Goal: Information Seeking & Learning: Learn about a topic

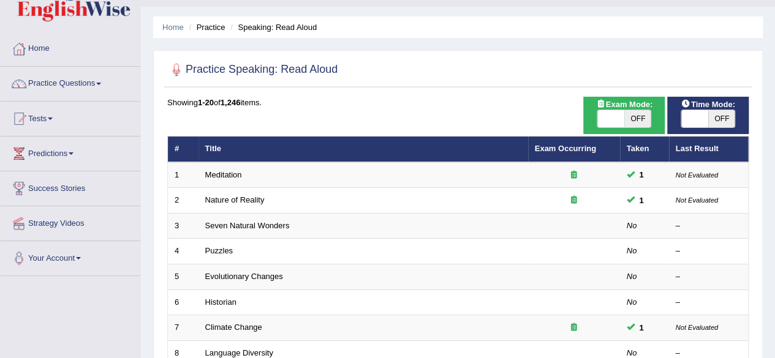
scroll to position [31, 0]
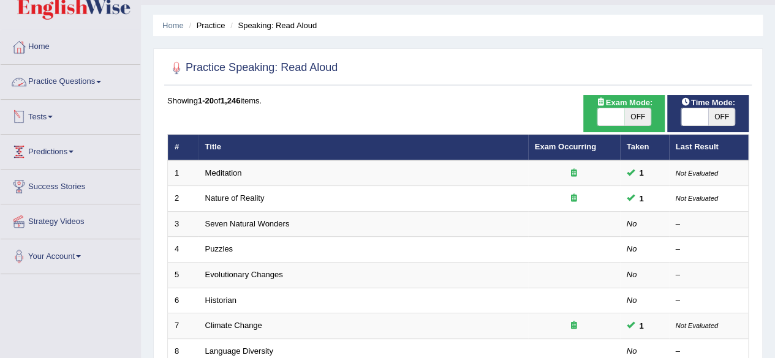
click at [73, 86] on link "Practice Questions" at bounding box center [71, 80] width 140 height 31
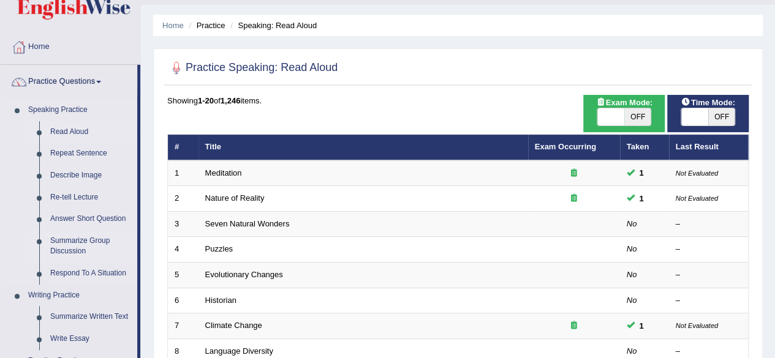
click at [80, 241] on link "Summarize Group Discussion" at bounding box center [91, 246] width 93 height 32
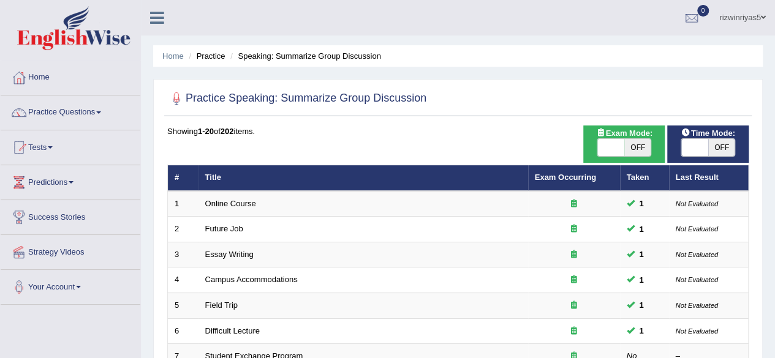
click at [632, 154] on span "OFF" at bounding box center [637, 147] width 27 height 17
checkbox input "true"
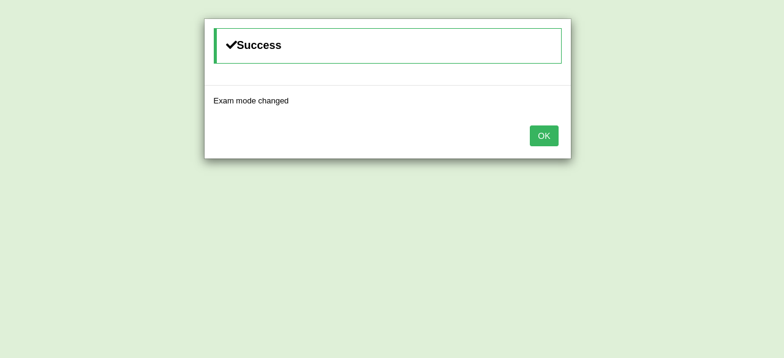
click at [705, 149] on div "Success Exam mode changed OK" at bounding box center [392, 179] width 784 height 358
click at [540, 135] on button "OK" at bounding box center [544, 136] width 28 height 21
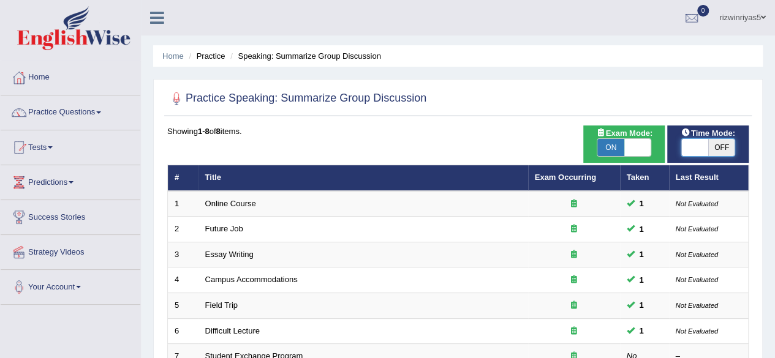
click at [707, 140] on span at bounding box center [694, 147] width 27 height 17
checkbox input "true"
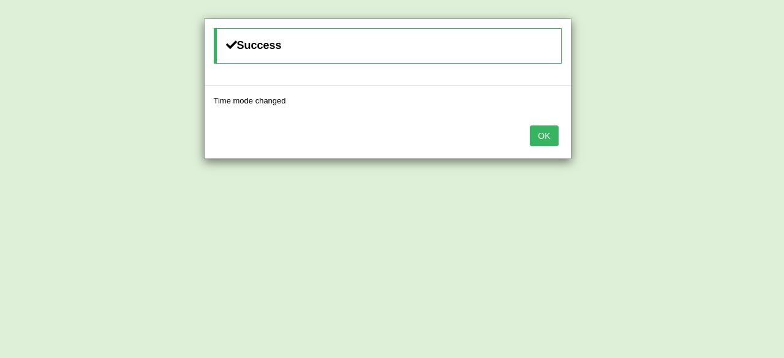
click at [545, 139] on button "OK" at bounding box center [544, 136] width 28 height 21
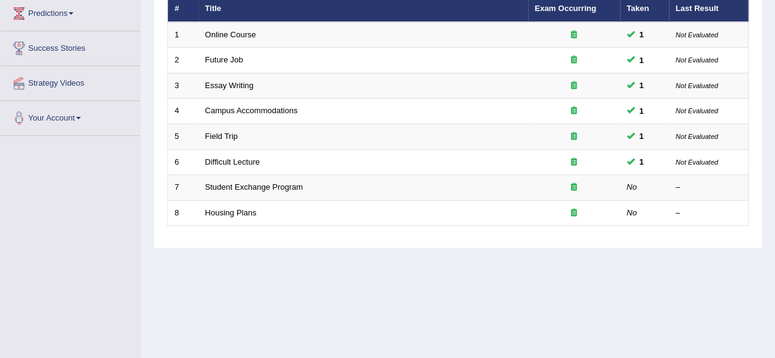
scroll to position [179, 0]
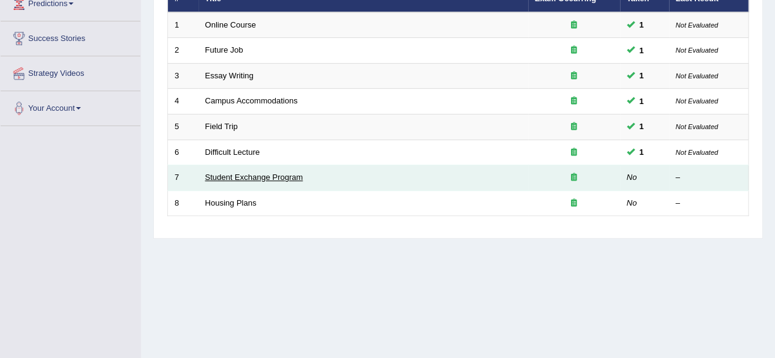
click at [276, 174] on link "Student Exchange Program" at bounding box center [254, 177] width 98 height 9
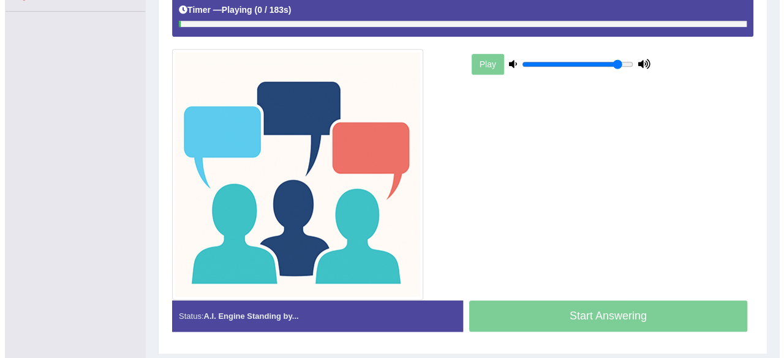
scroll to position [257, 0]
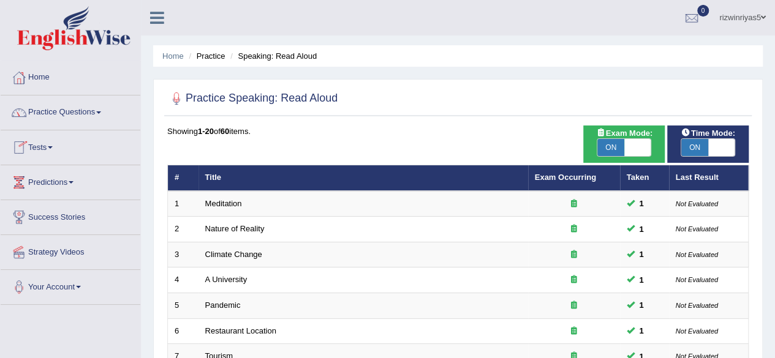
click at [51, 149] on link "Tests" at bounding box center [71, 146] width 140 height 31
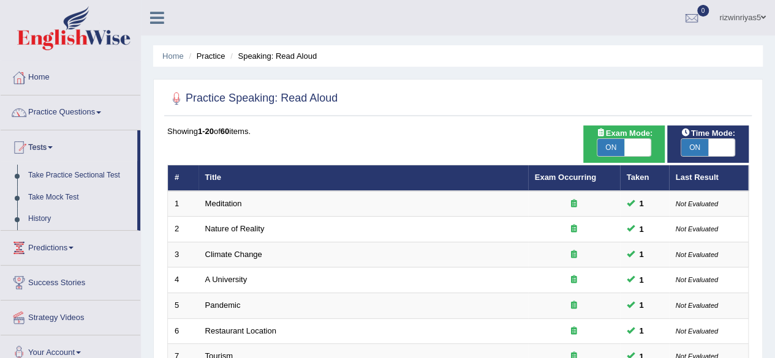
click at [51, 151] on link "Tests" at bounding box center [69, 146] width 137 height 31
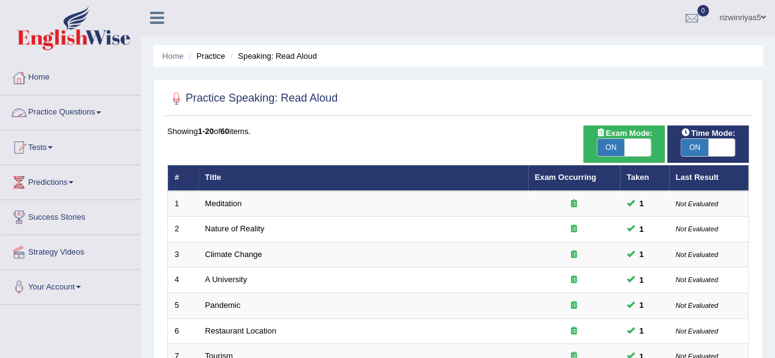
click at [56, 115] on link "Practice Questions" at bounding box center [71, 111] width 140 height 31
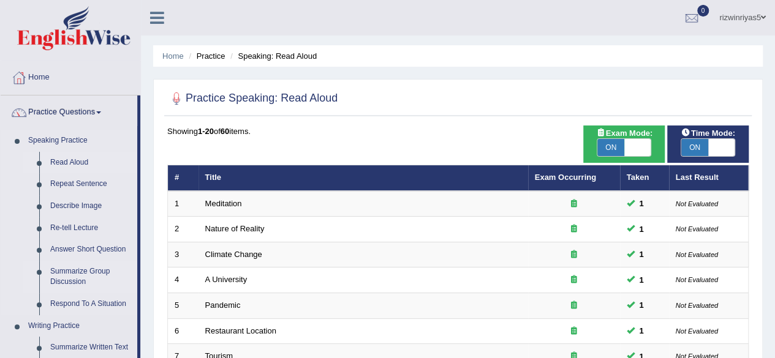
click at [61, 271] on link "Summarize Group Discussion" at bounding box center [91, 277] width 93 height 32
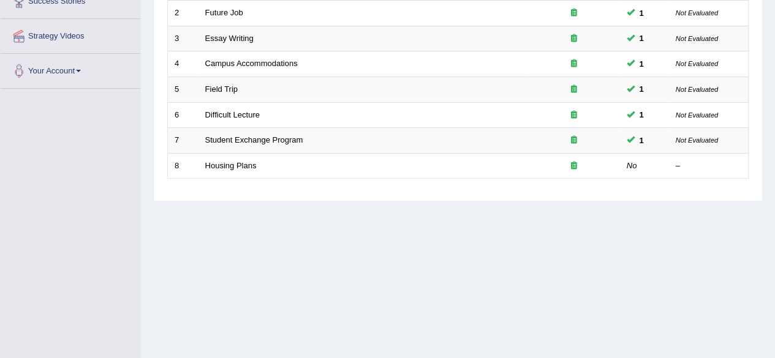
scroll to position [185, 0]
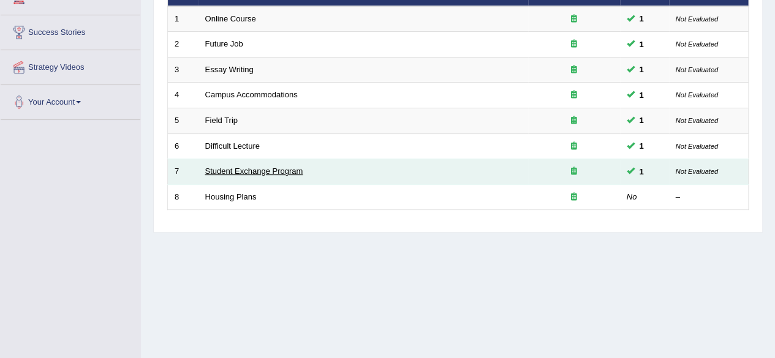
click at [287, 168] on link "Student Exchange Program" at bounding box center [254, 171] width 98 height 9
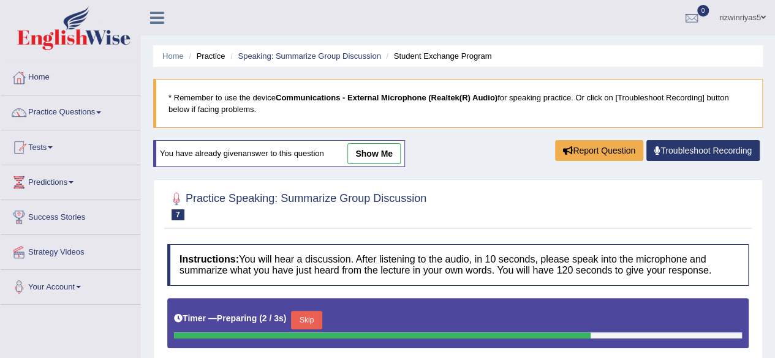
click at [369, 149] on link "show me" at bounding box center [373, 153] width 53 height 21
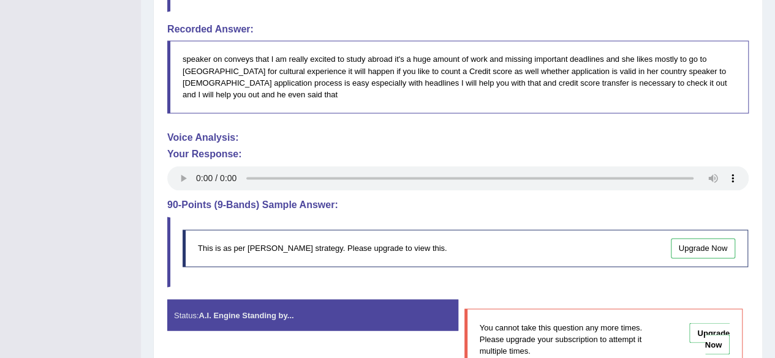
scroll to position [872, 0]
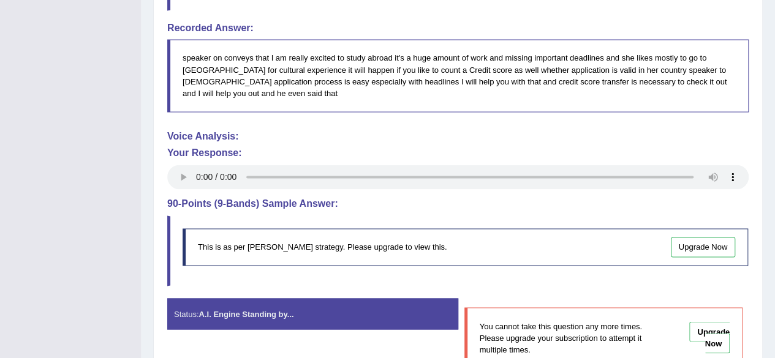
click at [211, 131] on div "Voice Analysis: Your Response:" at bounding box center [457, 161] width 581 height 61
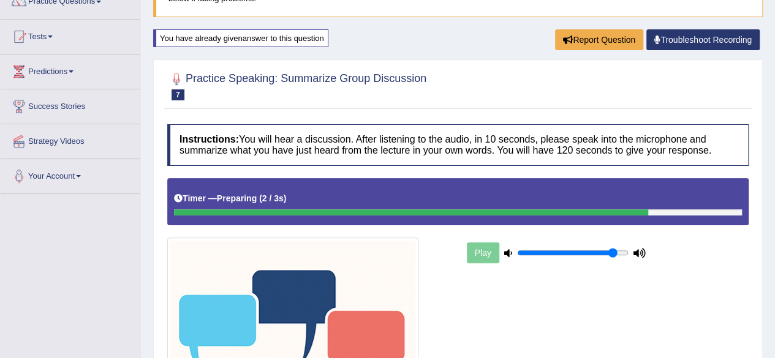
scroll to position [108, 0]
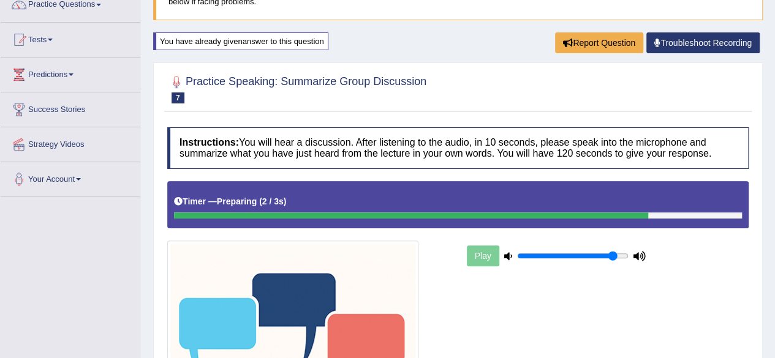
click at [311, 40] on div "You have already given answer to this question" at bounding box center [240, 41] width 175 height 18
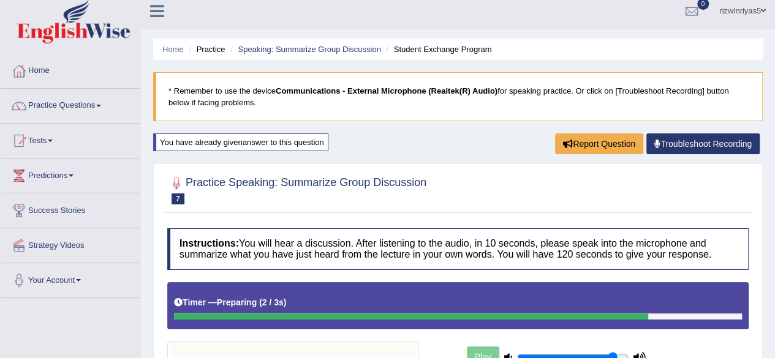
scroll to position [0, 0]
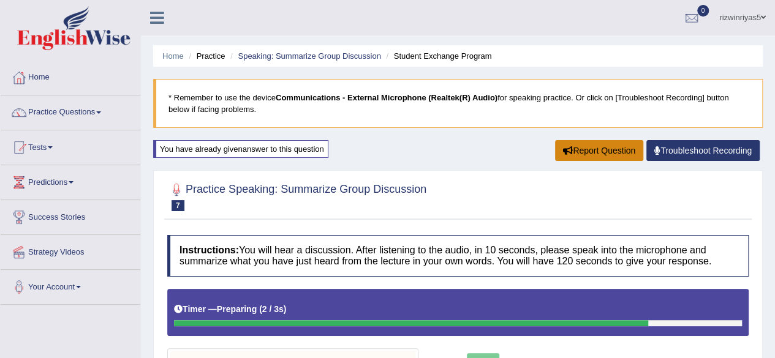
click at [618, 144] on button "Report Question" at bounding box center [599, 150] width 88 height 21
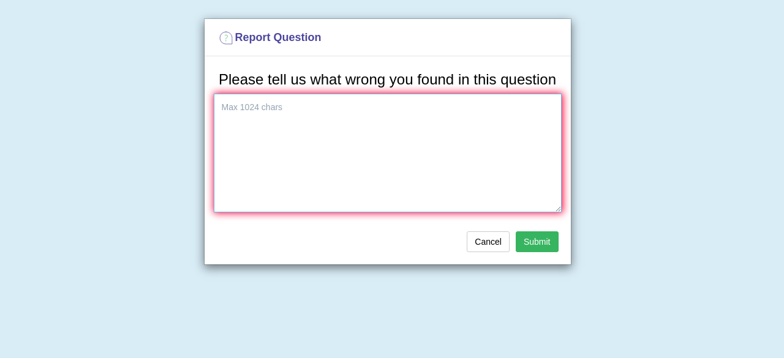
click at [489, 127] on textarea at bounding box center [388, 153] width 348 height 119
click at [480, 246] on button "Cancel" at bounding box center [488, 242] width 43 height 21
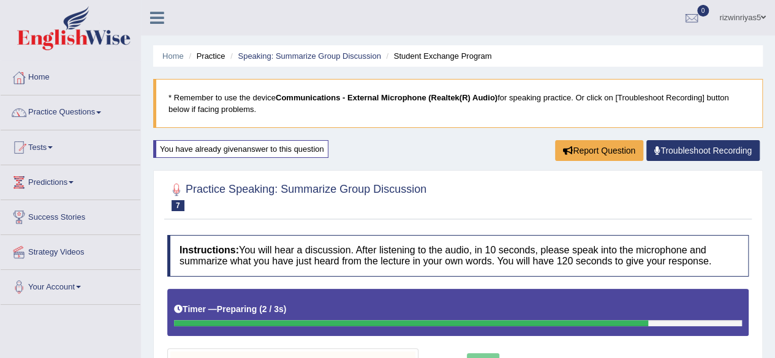
click at [716, 150] on link "Troubleshoot Recording" at bounding box center [702, 150] width 113 height 21
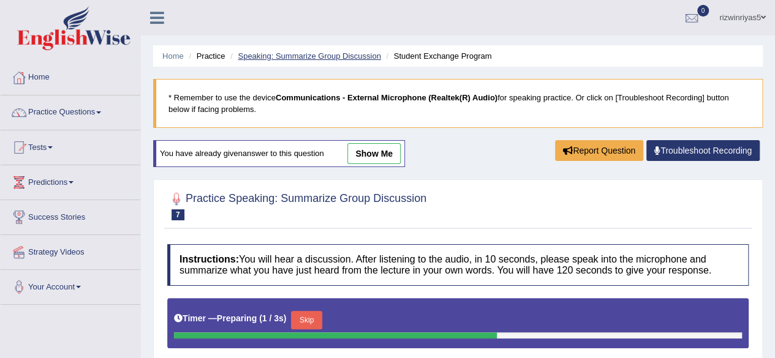
click at [347, 58] on link "Speaking: Summarize Group Discussion" at bounding box center [309, 55] width 143 height 9
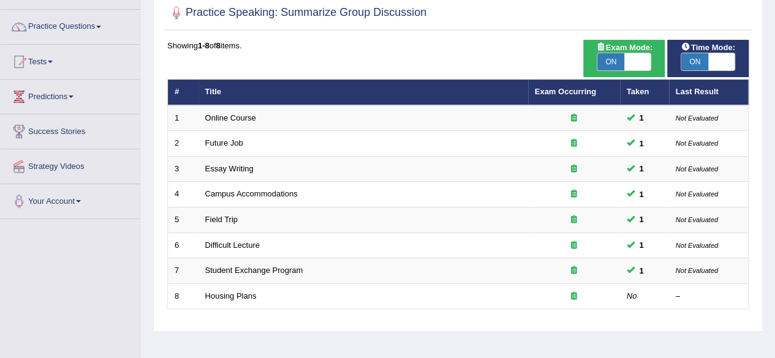
scroll to position [124, 0]
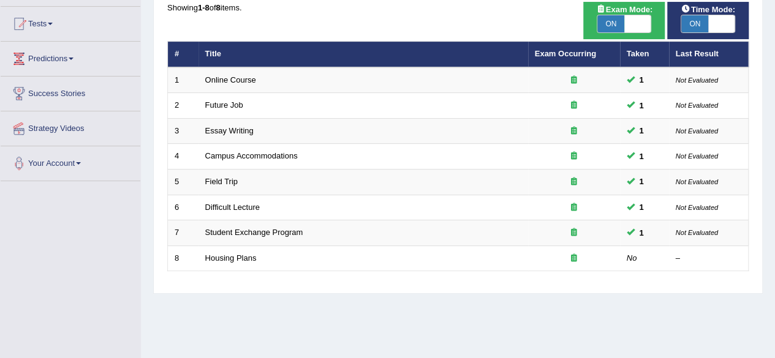
drag, startPoint x: 0, startPoint y: 0, endPoint x: 783, endPoint y: 127, distance: 793.2
click at [774, 127] on html "Toggle navigation Home Practice Questions Speaking Practice Read Aloud Repeat S…" at bounding box center [387, 55] width 775 height 358
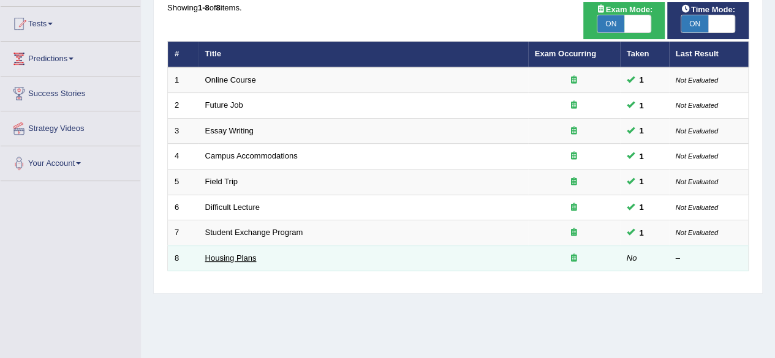
click at [224, 254] on link "Housing Plans" at bounding box center [230, 258] width 51 height 9
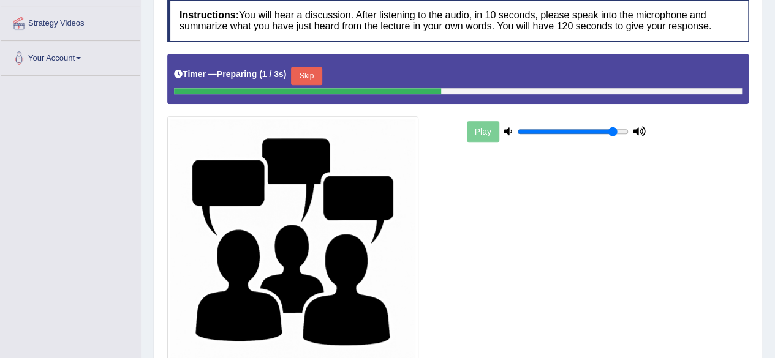
scroll to position [238, 0]
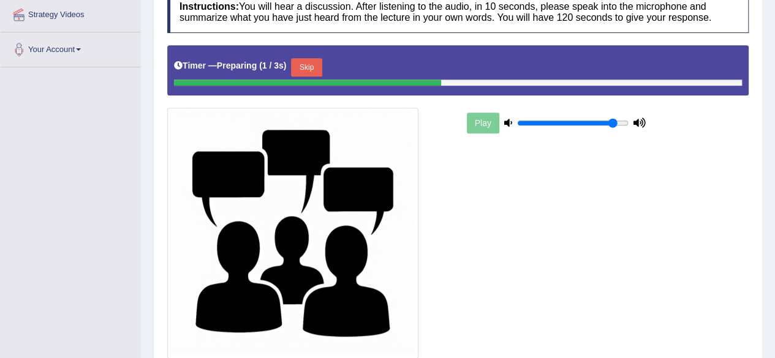
drag, startPoint x: 0, startPoint y: 0, endPoint x: 784, endPoint y: 207, distance: 810.5
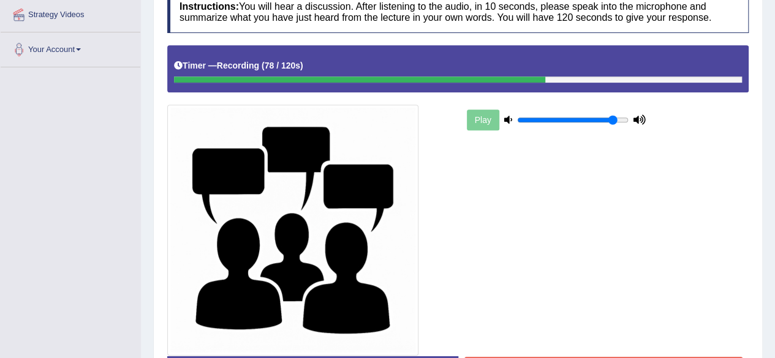
scroll to position [327, 0]
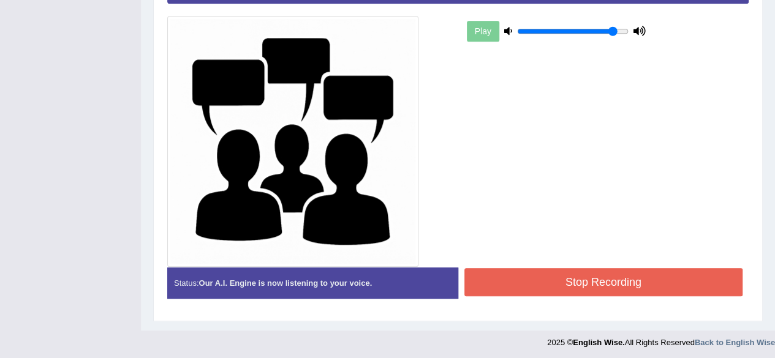
click at [639, 273] on button "Stop Recording" at bounding box center [603, 282] width 279 height 28
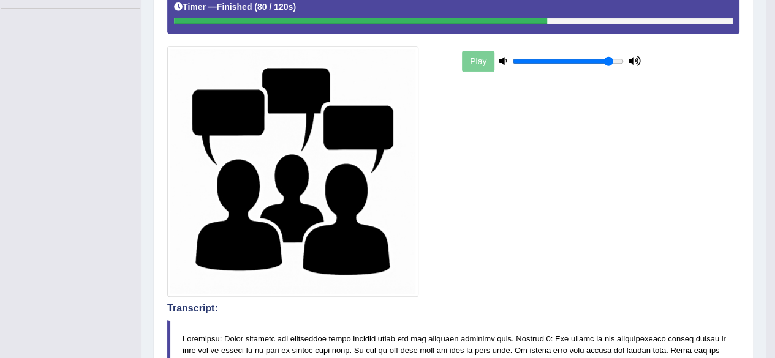
scroll to position [0, 0]
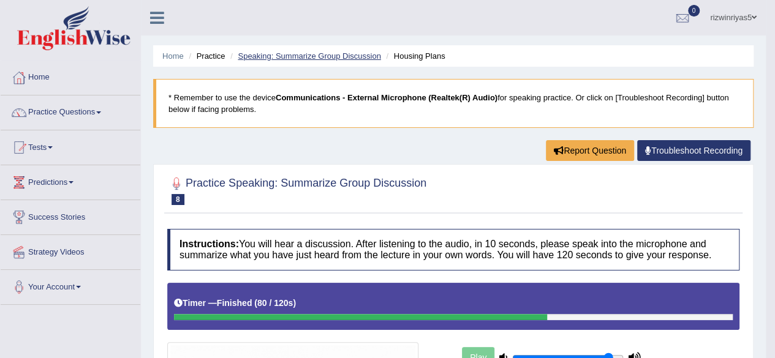
click at [325, 58] on link "Speaking: Summarize Group Discussion" at bounding box center [309, 55] width 143 height 9
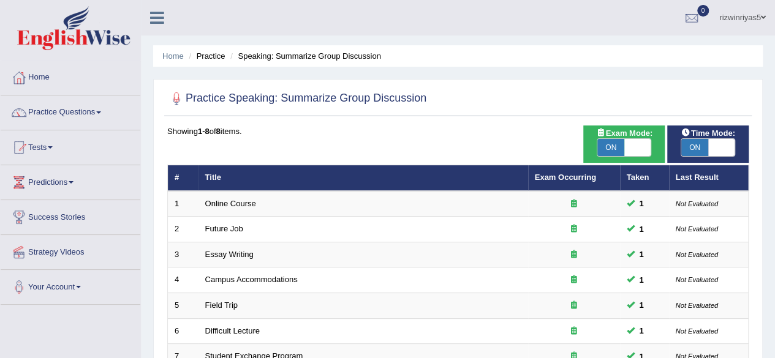
click at [774, 85] on html "Toggle navigation Home Practice Questions Speaking Practice Read Aloud Repeat S…" at bounding box center [387, 179] width 775 height 358
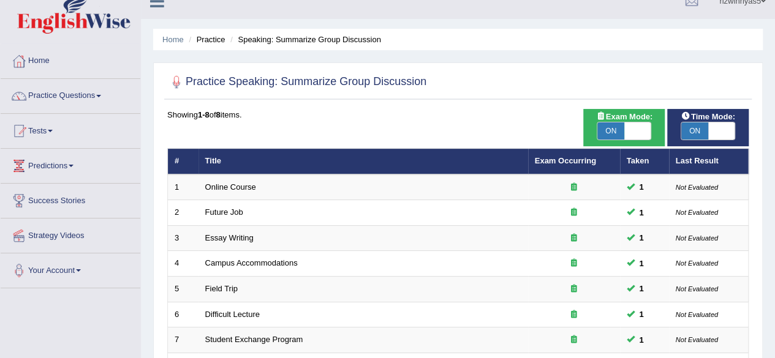
scroll to position [16, 0]
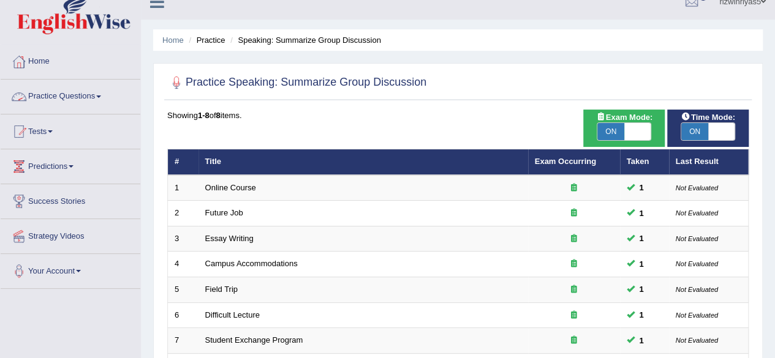
click at [104, 94] on link "Practice Questions" at bounding box center [71, 95] width 140 height 31
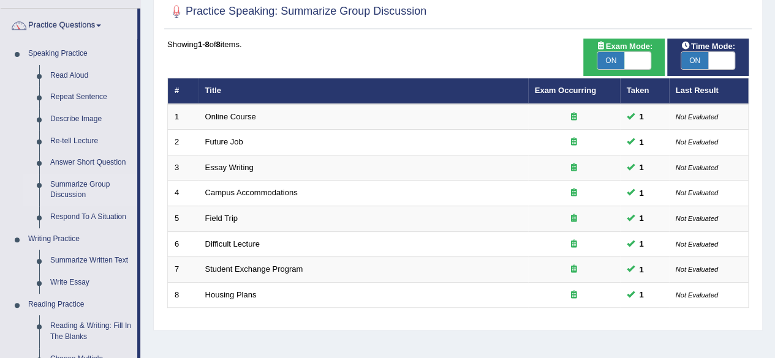
scroll to position [104, 0]
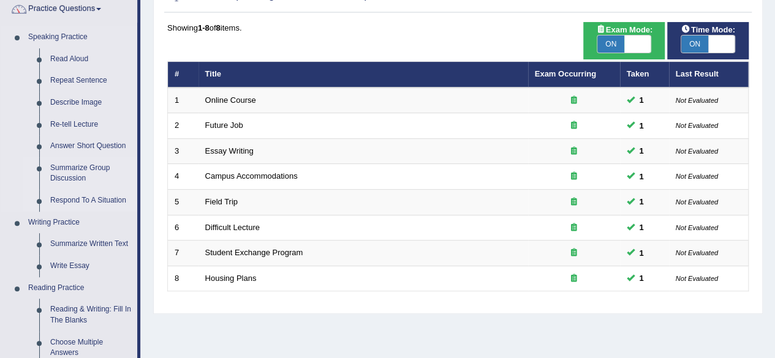
click at [121, 199] on link "Respond To A Situation" at bounding box center [91, 201] width 93 height 22
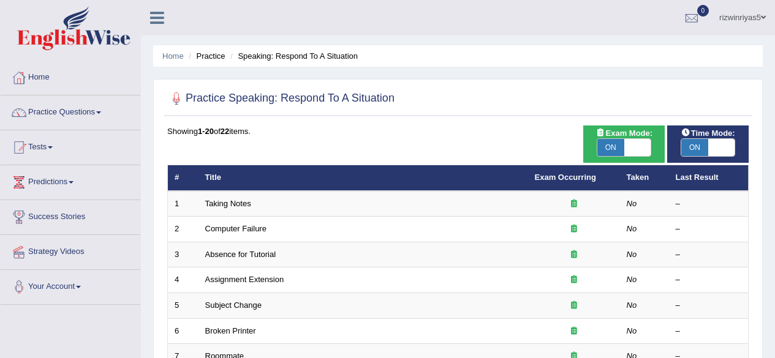
click at [486, 131] on div "Showing 1-20 of 22 items." at bounding box center [457, 132] width 581 height 12
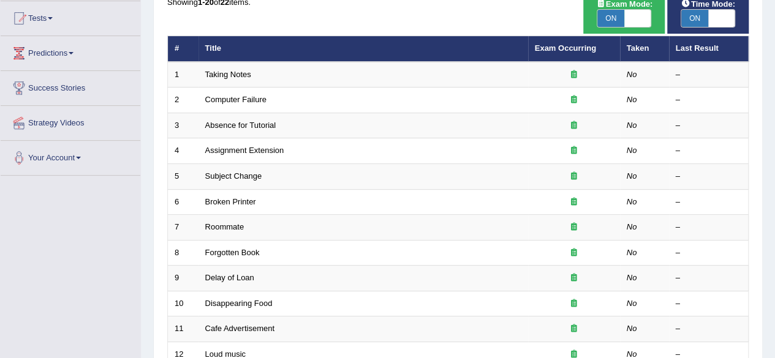
scroll to position [144, 0]
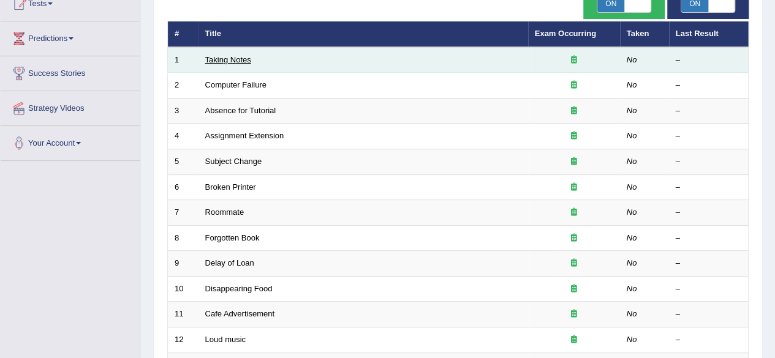
click at [246, 57] on link "Taking Notes" at bounding box center [228, 59] width 46 height 9
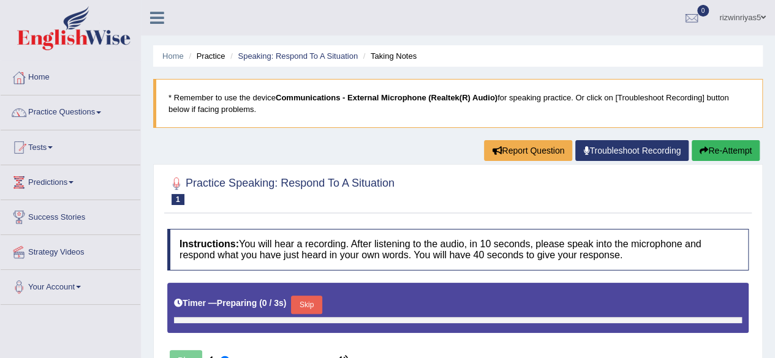
type input "0.9"
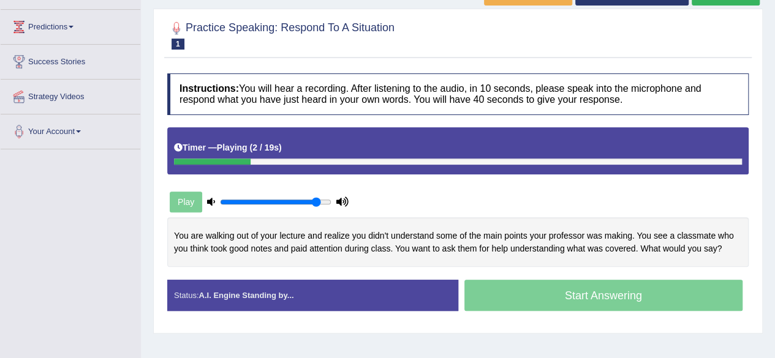
scroll to position [173, 0]
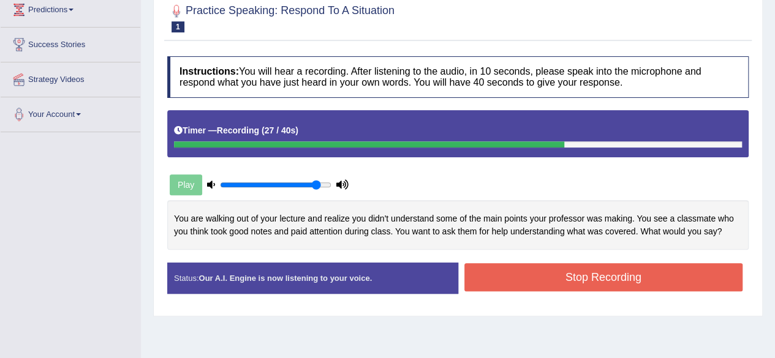
click at [576, 273] on button "Stop Recording" at bounding box center [603, 277] width 279 height 28
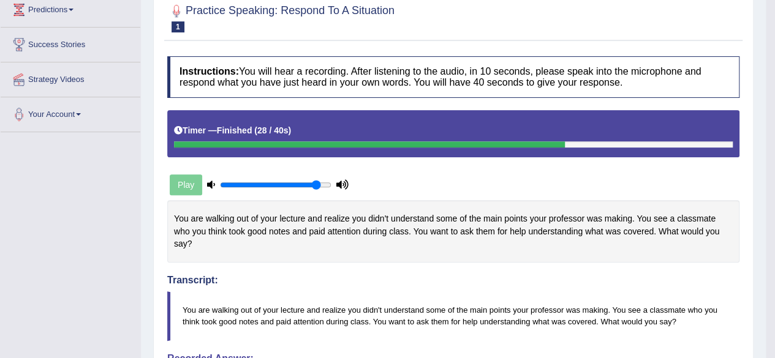
drag, startPoint x: 784, startPoint y: 147, endPoint x: 784, endPoint y: 235, distance: 88.2
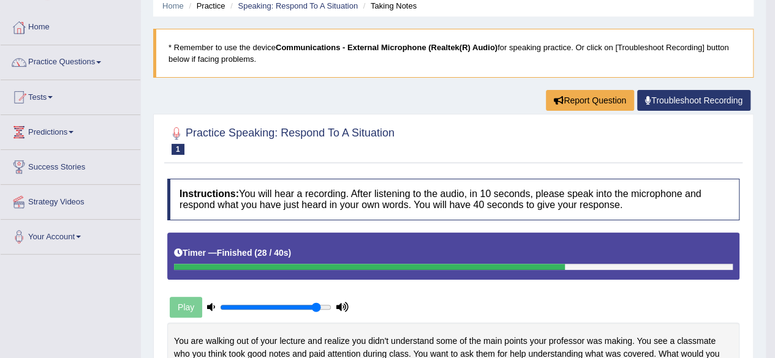
scroll to position [0, 0]
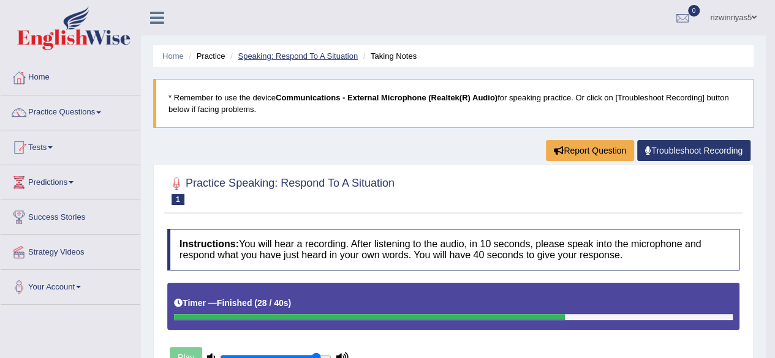
click at [338, 56] on link "Speaking: Respond To A Situation" at bounding box center [298, 55] width 120 height 9
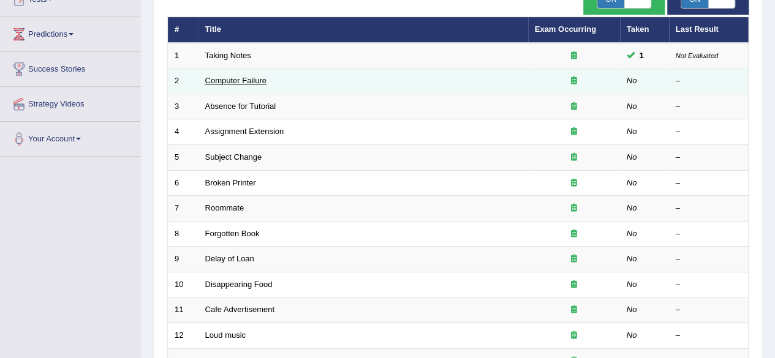
click at [260, 76] on link "Computer Failure" at bounding box center [235, 80] width 61 height 9
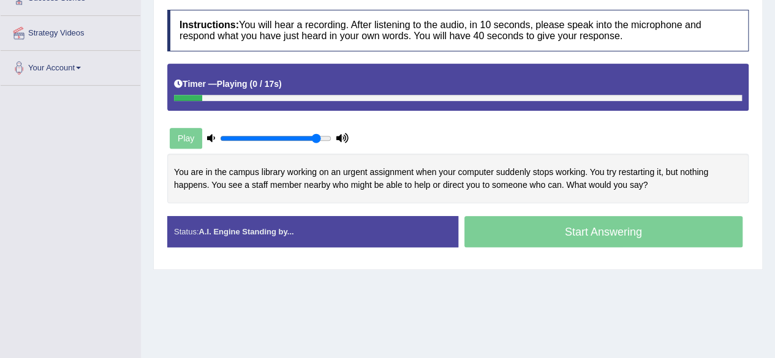
scroll to position [223, 0]
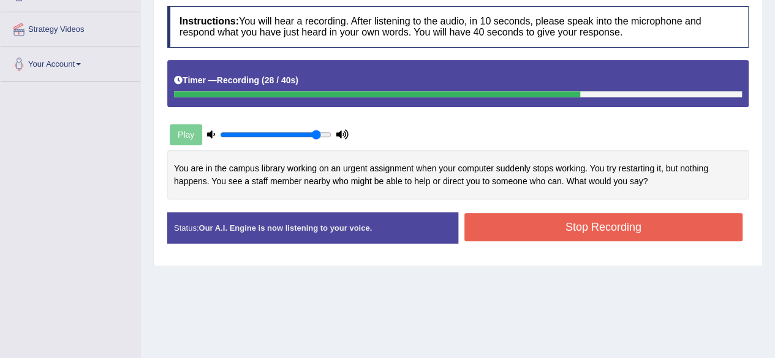
click at [647, 231] on button "Stop Recording" at bounding box center [603, 227] width 279 height 28
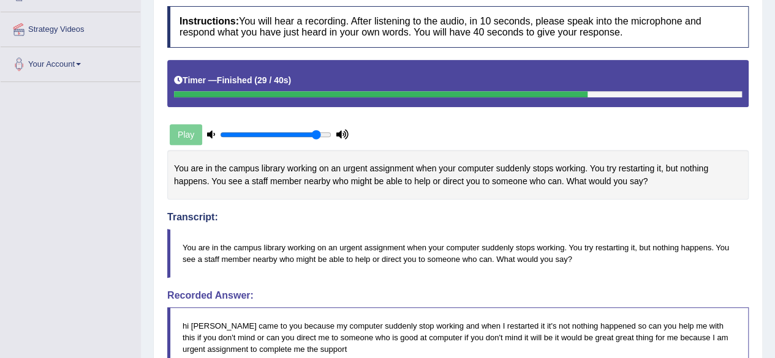
drag, startPoint x: 784, startPoint y: 164, endPoint x: 782, endPoint y: 258, distance: 94.4
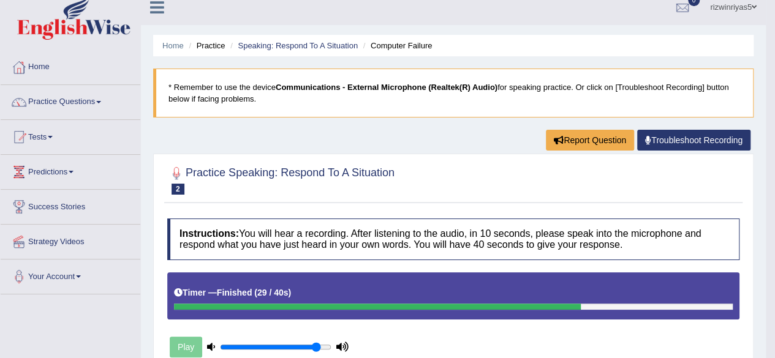
scroll to position [0, 0]
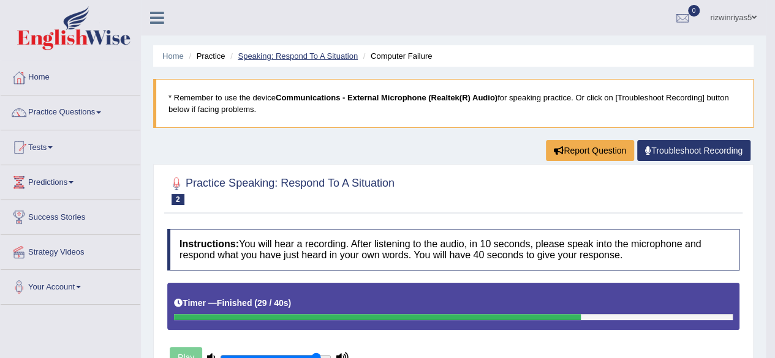
click at [339, 55] on link "Speaking: Respond To A Situation" at bounding box center [298, 55] width 120 height 9
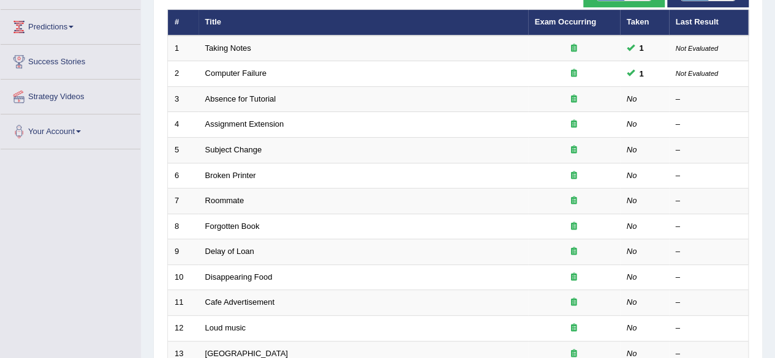
click at [774, 142] on html "Toggle navigation Home Practice Questions Speaking Practice Read Aloud Repeat S…" at bounding box center [387, 23] width 775 height 358
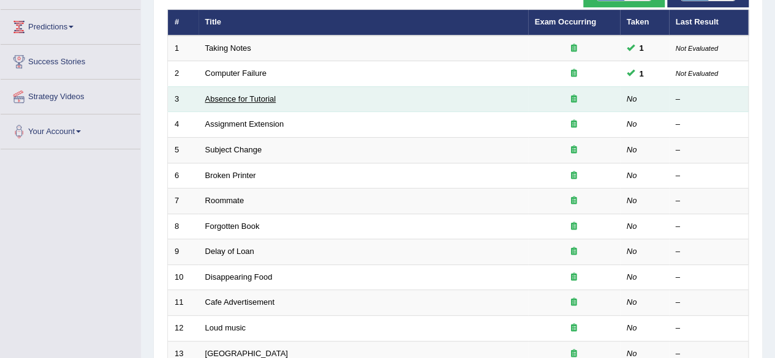
click at [248, 99] on link "Absence for Tutorial" at bounding box center [240, 98] width 71 height 9
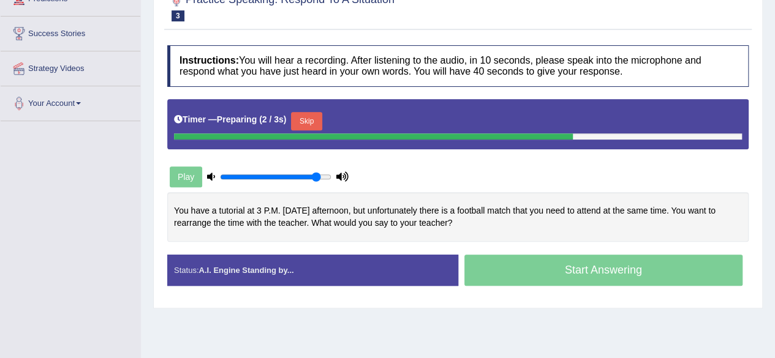
scroll to position [186, 0]
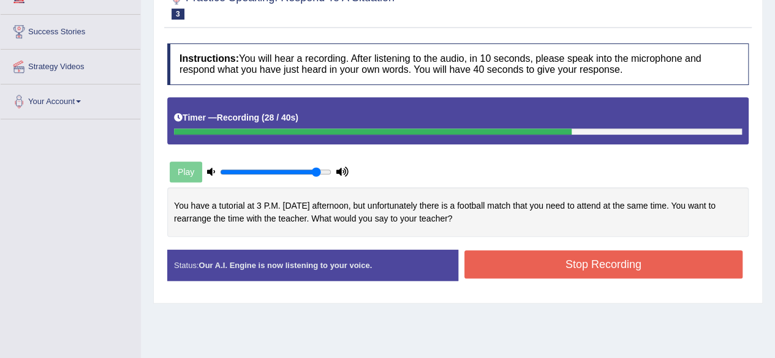
click at [586, 257] on button "Stop Recording" at bounding box center [603, 265] width 279 height 28
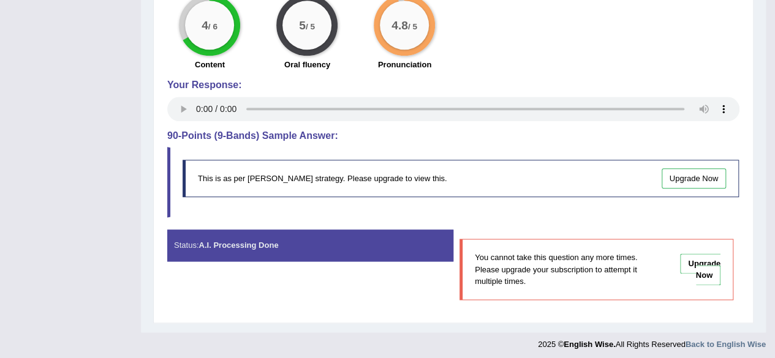
scroll to position [0, 0]
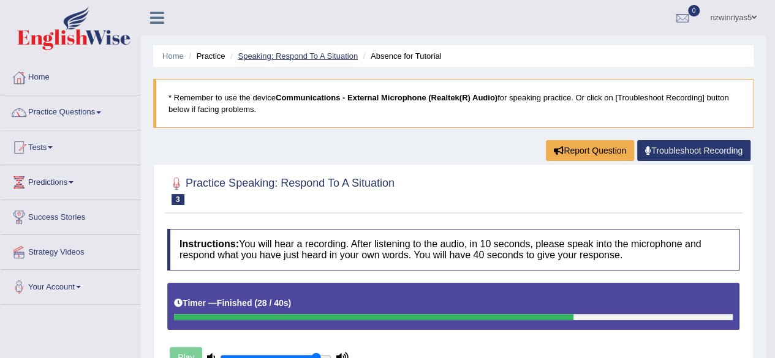
click at [349, 57] on link "Speaking: Respond To A Situation" at bounding box center [298, 55] width 120 height 9
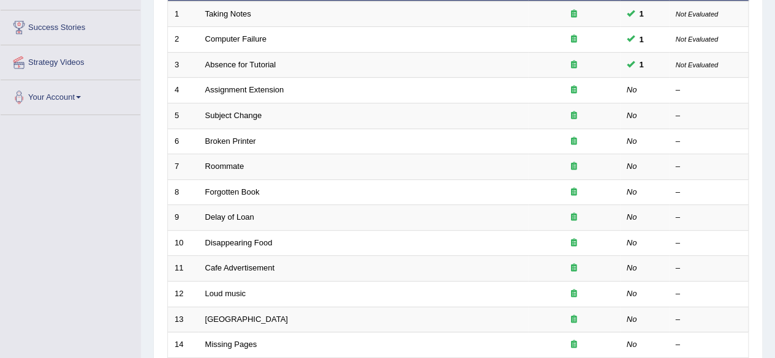
scroll to position [208, 0]
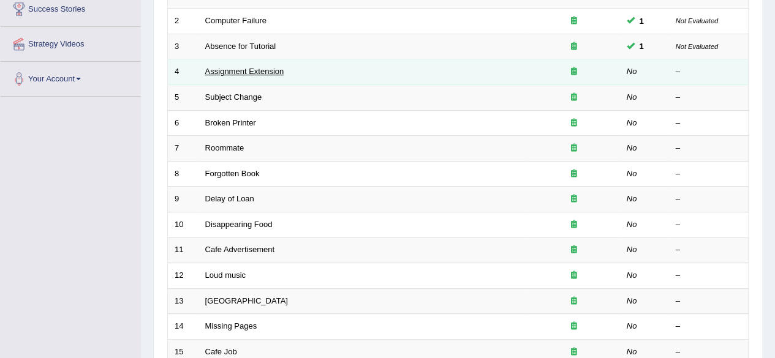
click at [267, 74] on link "Assignment Extension" at bounding box center [244, 71] width 79 height 9
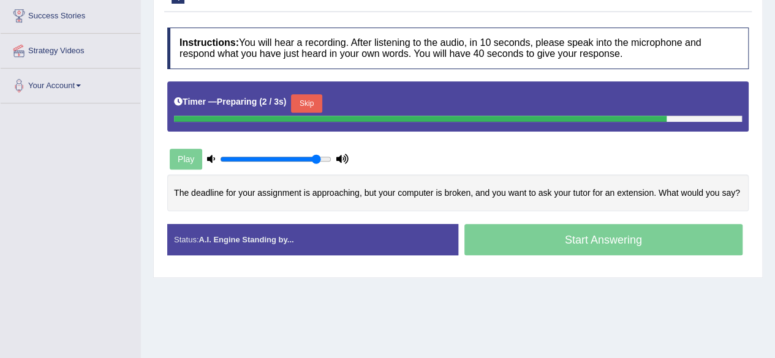
scroll to position [197, 0]
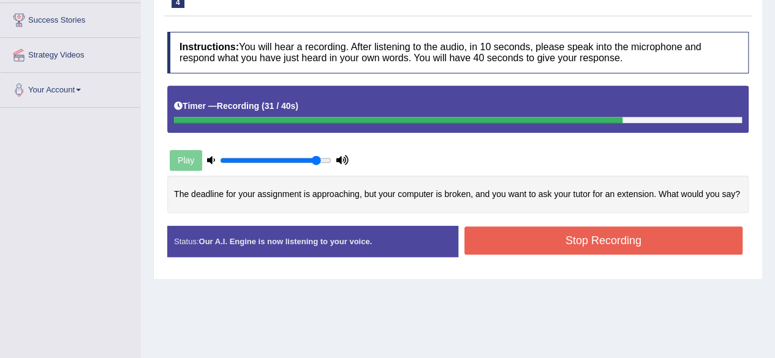
click at [653, 245] on button "Stop Recording" at bounding box center [603, 241] width 279 height 28
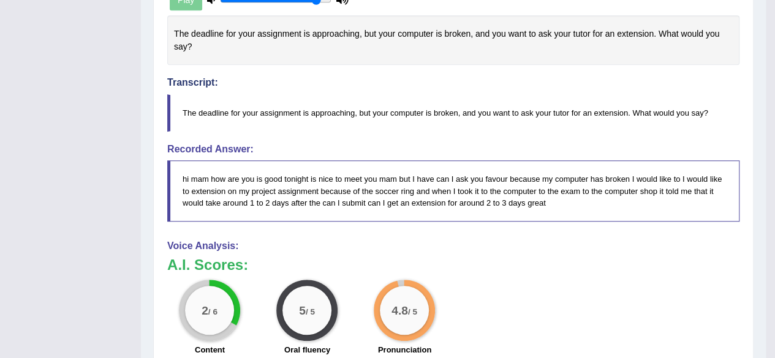
scroll to position [0, 0]
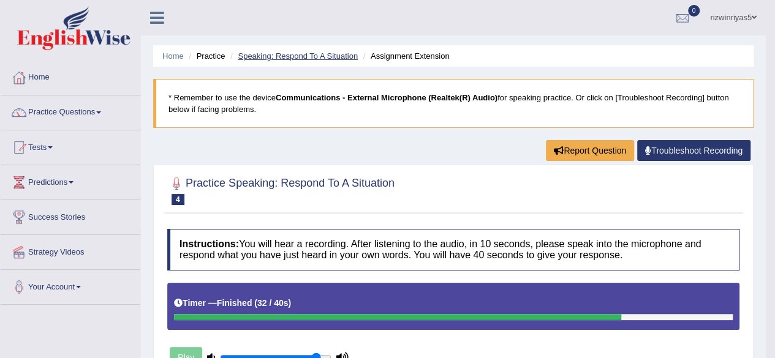
click at [309, 55] on link "Speaking: Respond To A Situation" at bounding box center [298, 55] width 120 height 9
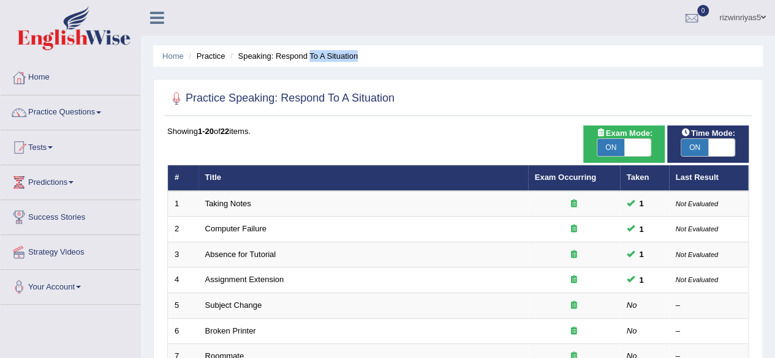
click at [728, 63] on ul "Home Practice Speaking: Respond To A Situation" at bounding box center [458, 55] width 610 height 21
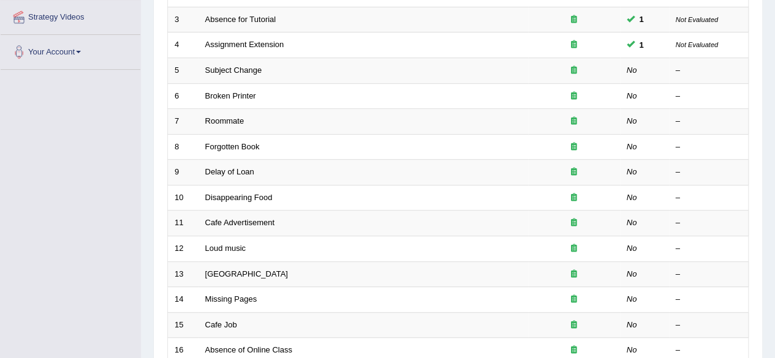
scroll to position [250, 0]
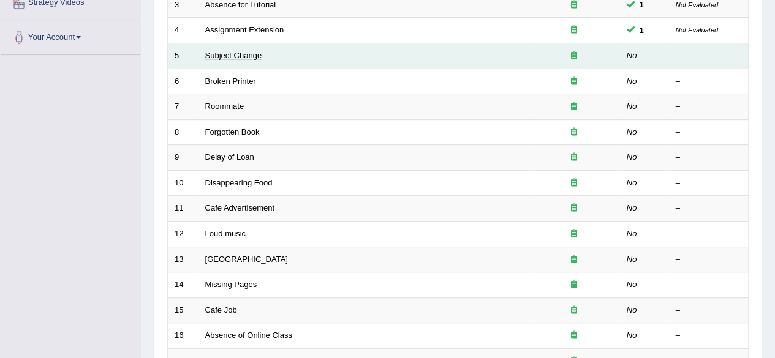
click at [229, 57] on link "Subject Change" at bounding box center [233, 55] width 57 height 9
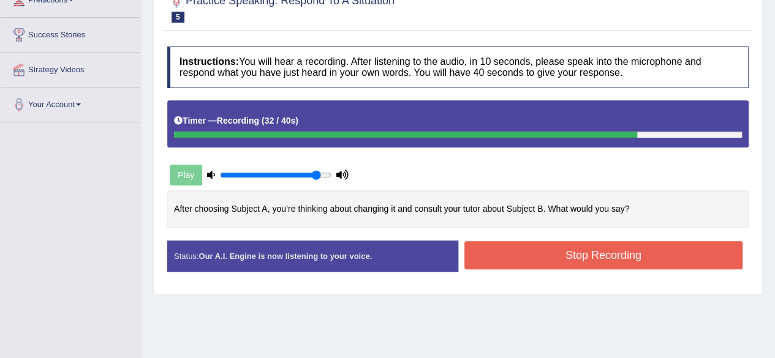
click at [627, 257] on button "Stop Recording" at bounding box center [603, 255] width 279 height 28
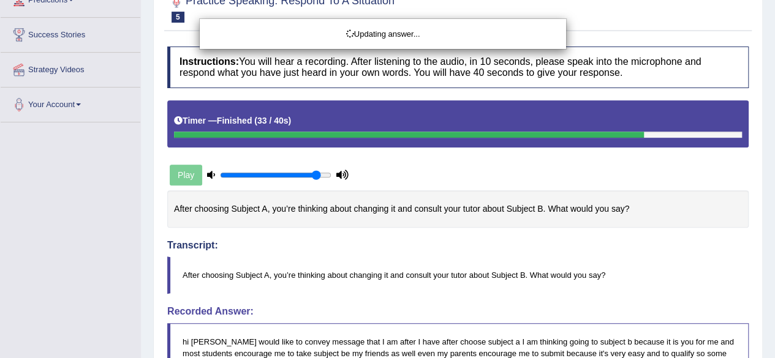
drag, startPoint x: 784, startPoint y: 149, endPoint x: 776, endPoint y: 230, distance: 81.9
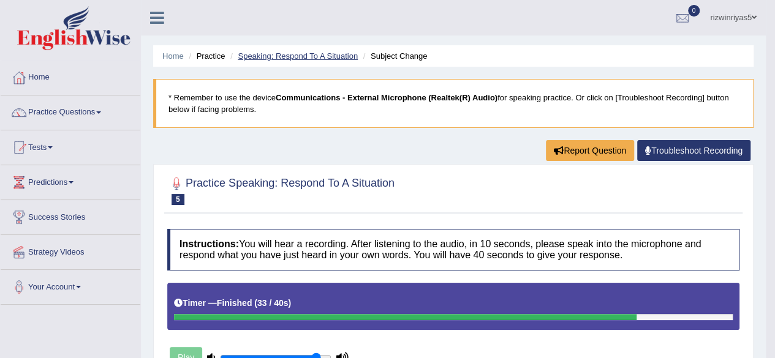
click at [316, 52] on link "Speaking: Respond To A Situation" at bounding box center [298, 55] width 120 height 9
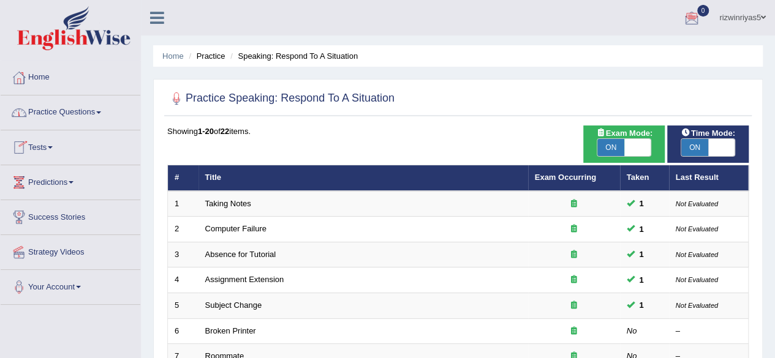
click at [78, 109] on link "Practice Questions" at bounding box center [71, 111] width 140 height 31
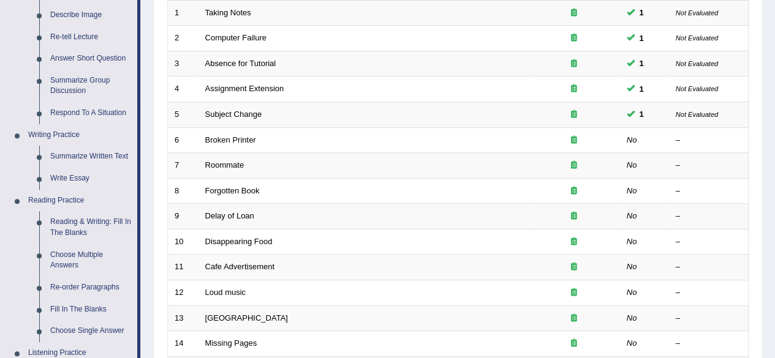
scroll to position [199, 0]
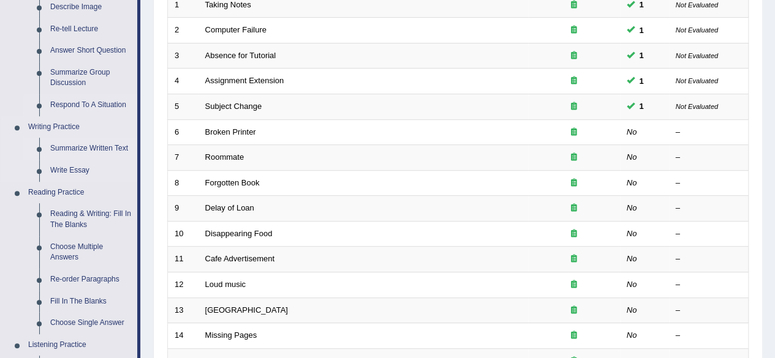
click at [101, 140] on link "Summarize Written Text" at bounding box center [91, 149] width 93 height 22
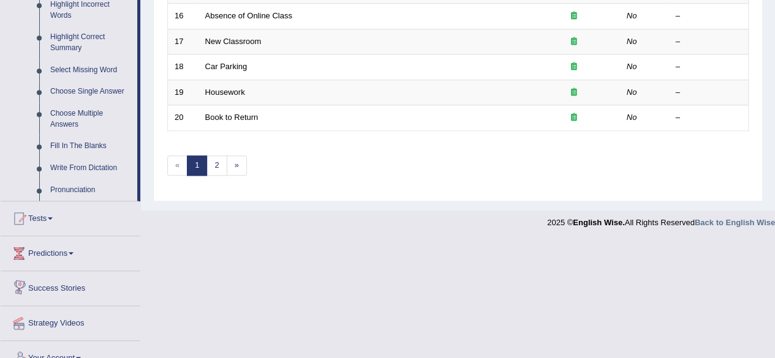
scroll to position [599, 0]
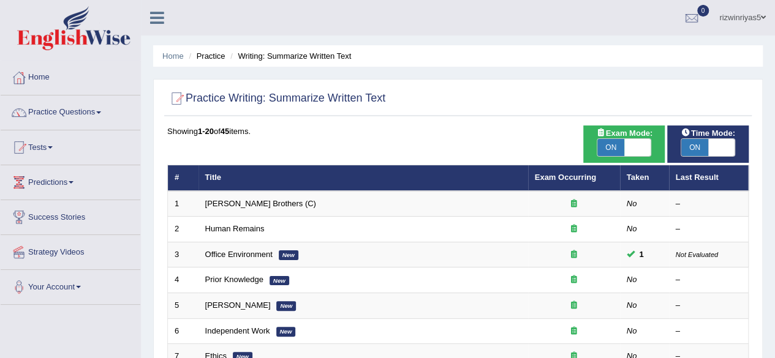
scroll to position [44, 0]
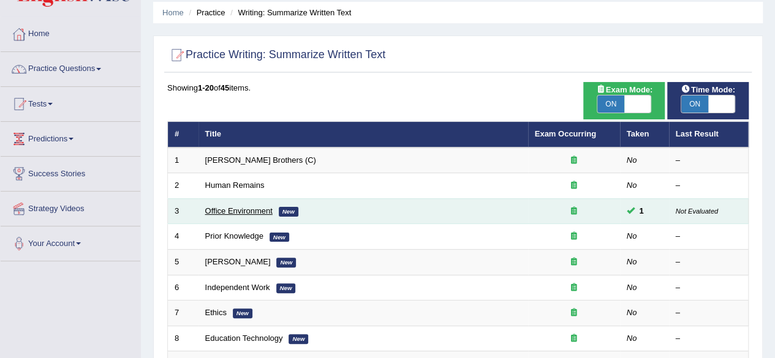
click at [249, 206] on link "Office Environment" at bounding box center [238, 210] width 67 height 9
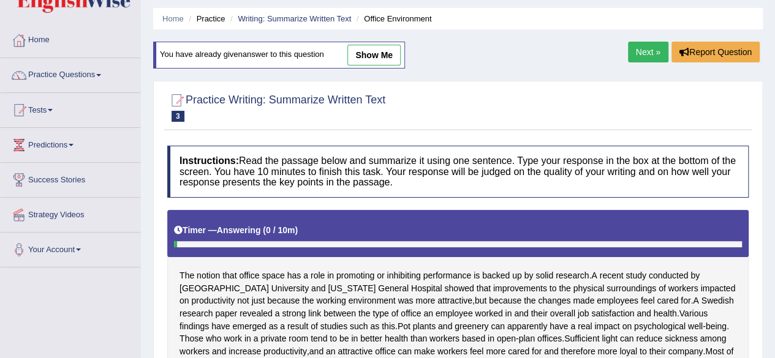
scroll to position [10, 0]
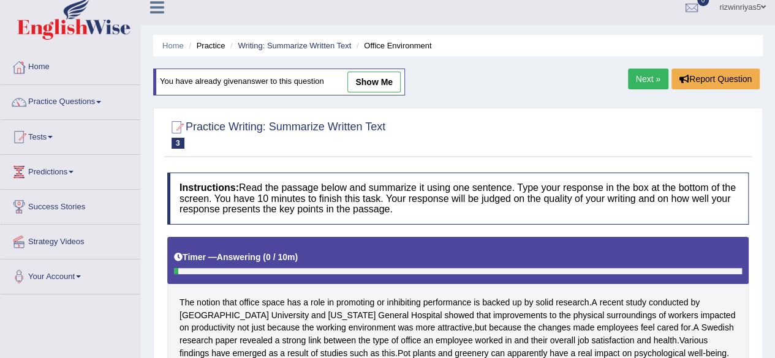
click at [376, 84] on link "show me" at bounding box center [373, 82] width 53 height 21
type textarea "The notion that office space has a role in promoting or inhabiting performance …"
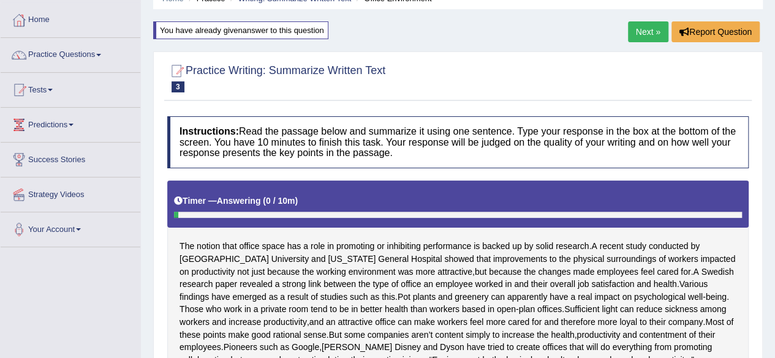
scroll to position [0, 0]
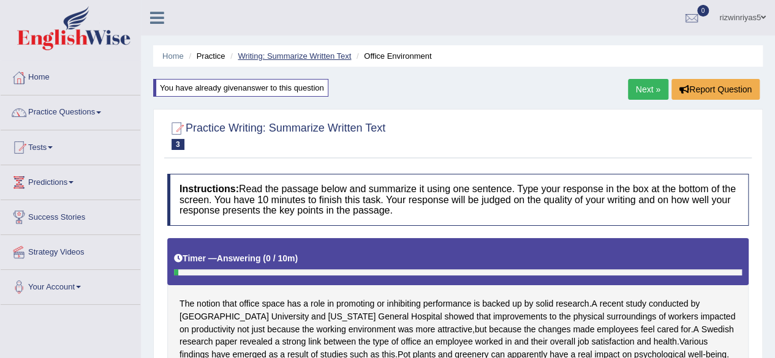
click at [322, 53] on link "Writing: Summarize Written Text" at bounding box center [294, 55] width 113 height 9
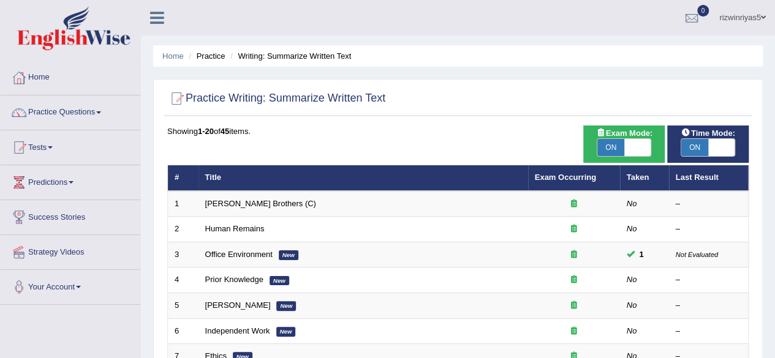
scroll to position [64, 0]
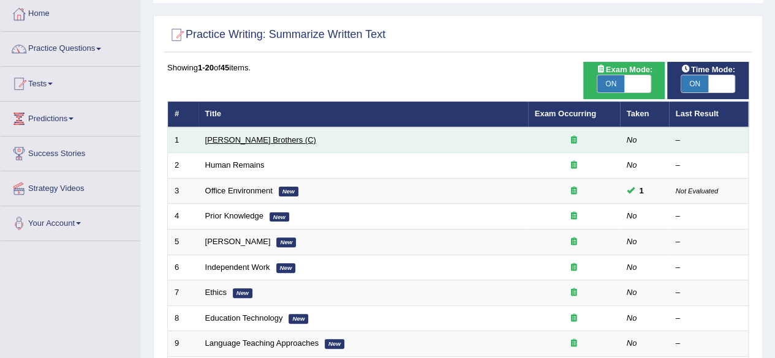
click at [233, 137] on link "[PERSON_NAME] Brothers (C)" at bounding box center [260, 139] width 111 height 9
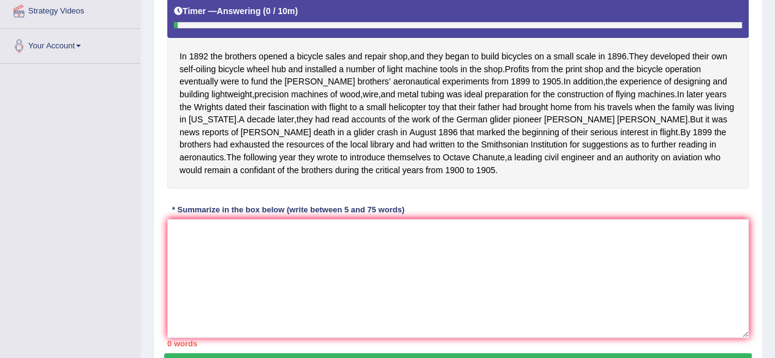
scroll to position [246, 0]
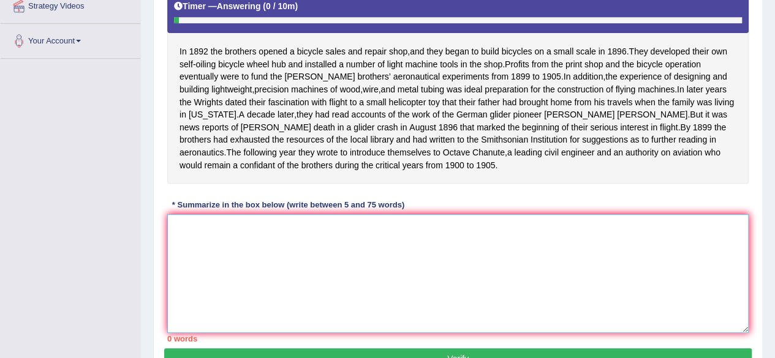
click at [381, 255] on textarea at bounding box center [457, 273] width 581 height 119
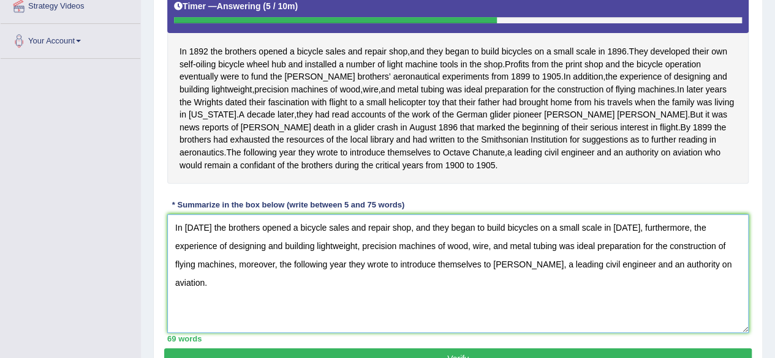
scroll to position [320, 0]
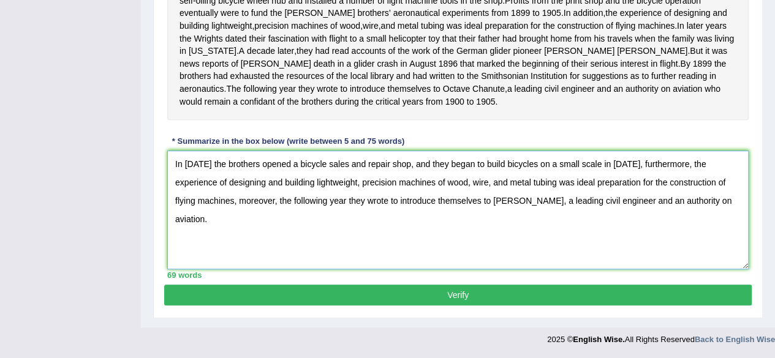
type textarea "In [DATE] the brothers opened a bicycle sales and repair shop, and they began t…"
click at [600, 295] on button "Verify" at bounding box center [458, 295] width 588 height 21
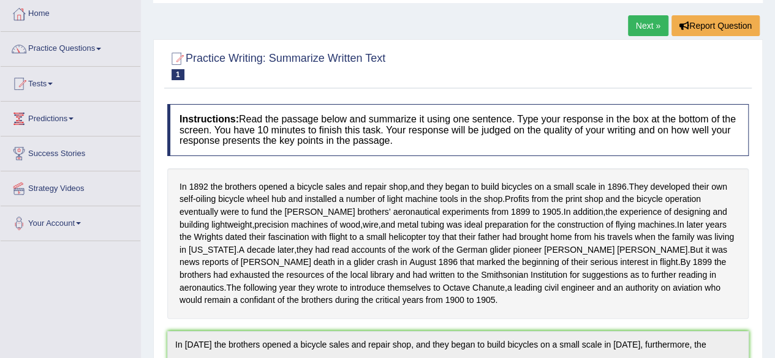
scroll to position [11, 0]
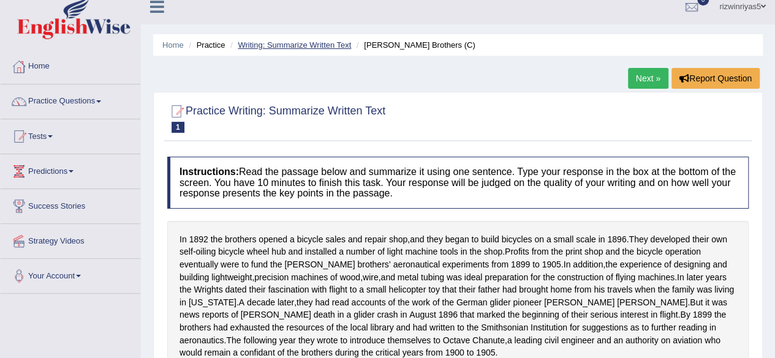
click at [314, 42] on link "Writing: Summarize Written Text" at bounding box center [294, 44] width 113 height 9
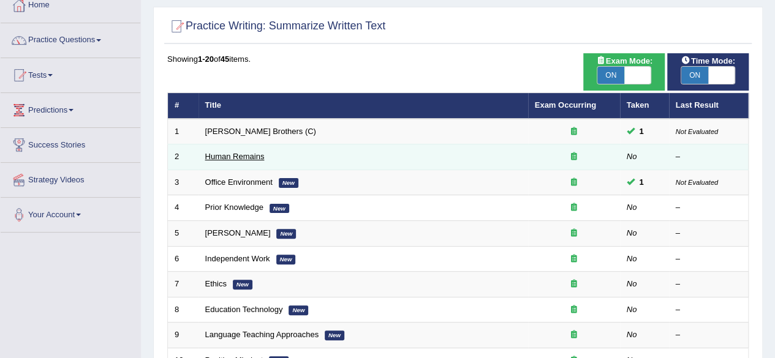
click at [243, 157] on link "Human Remains" at bounding box center [234, 156] width 59 height 9
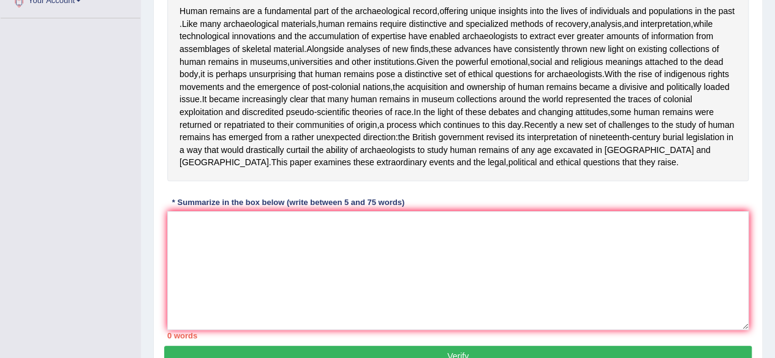
scroll to position [288, 0]
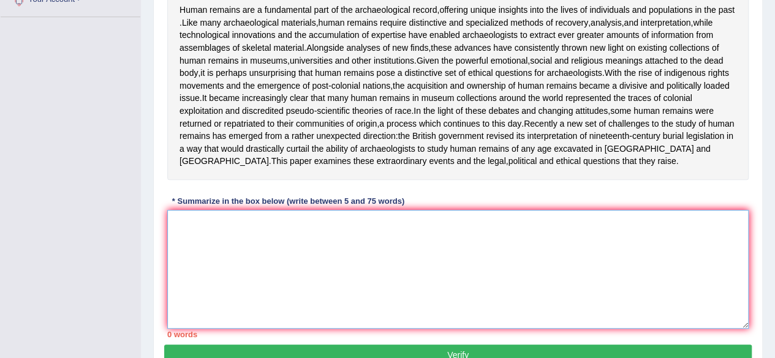
click at [455, 289] on textarea at bounding box center [457, 269] width 581 height 119
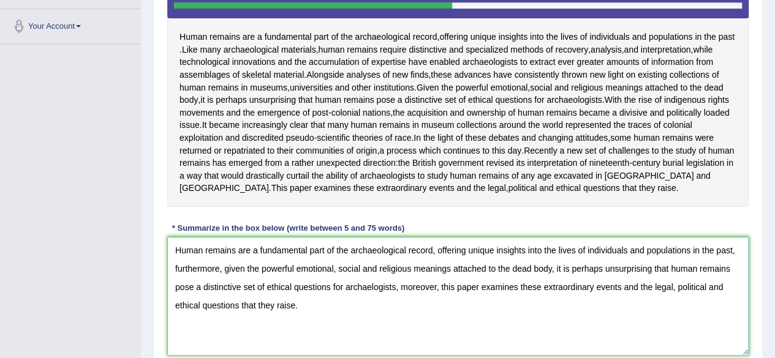
scroll to position [260, 0]
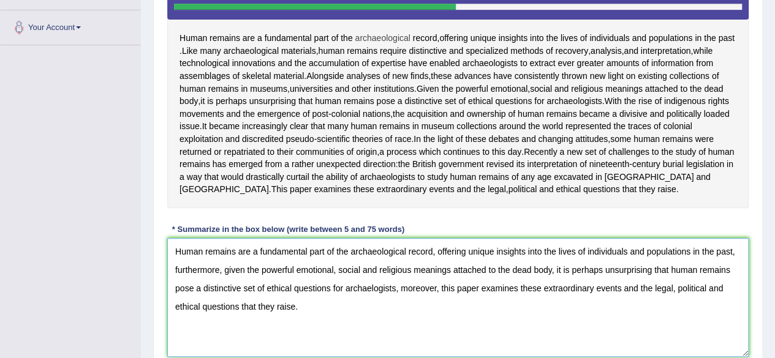
type textarea "Human remains are a fundamental part of the archaeological record, offering uni…"
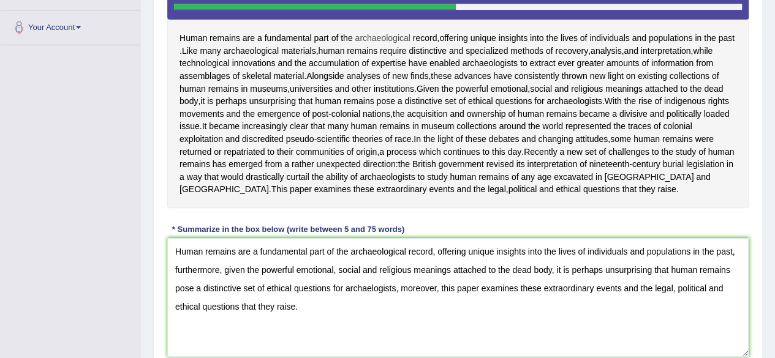
click at [399, 43] on span "archaeological" at bounding box center [382, 38] width 55 height 13
click at [395, 58] on icon at bounding box center [393, 55] width 6 height 6
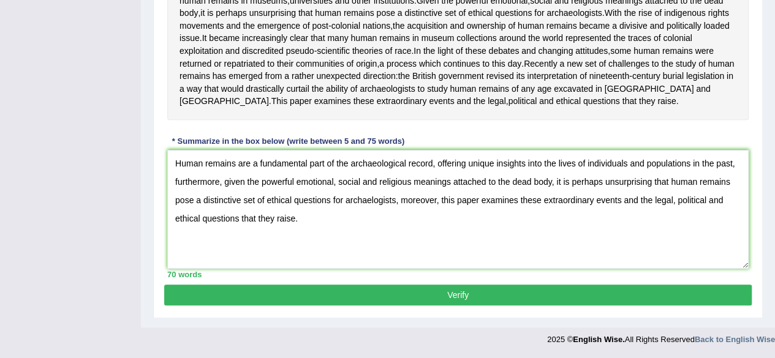
click at [589, 293] on button "Verify" at bounding box center [458, 295] width 588 height 21
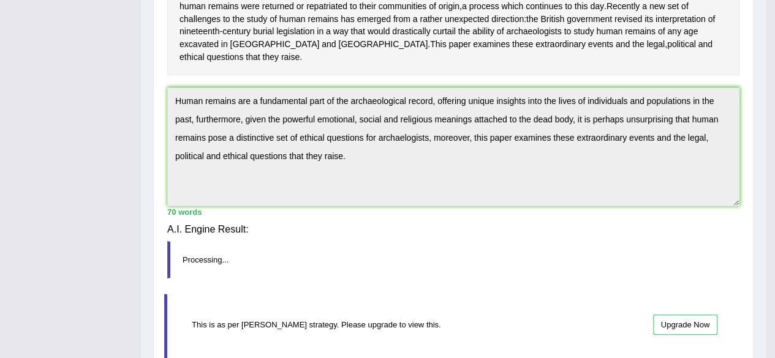
scroll to position [303, 0]
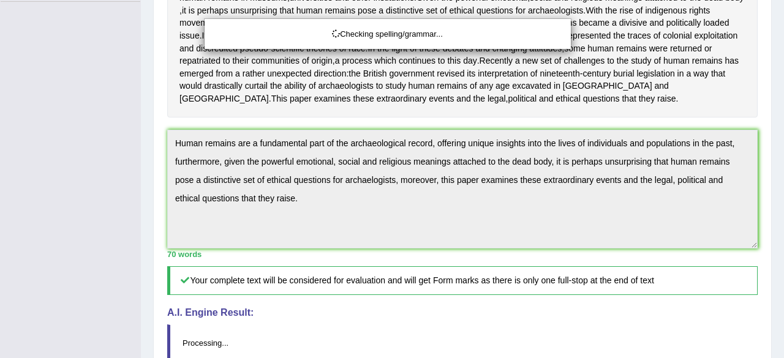
click at [774, 174] on div "Checking spelling/grammar..." at bounding box center [392, 179] width 784 height 358
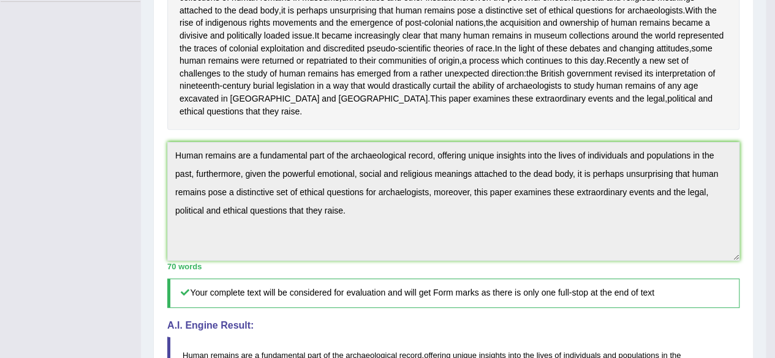
drag, startPoint x: 784, startPoint y: 174, endPoint x: 784, endPoint y: 202, distance: 28.2
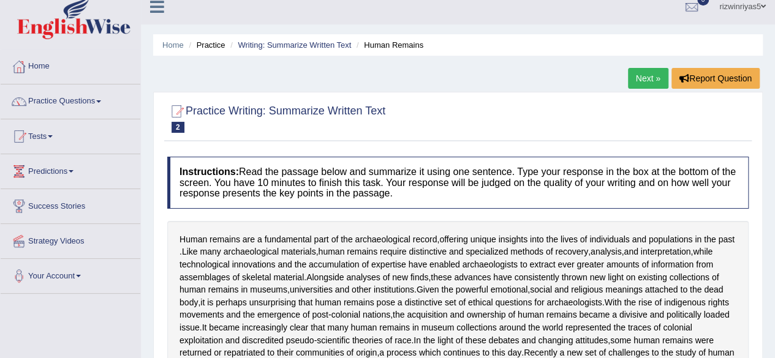
scroll to position [0, 0]
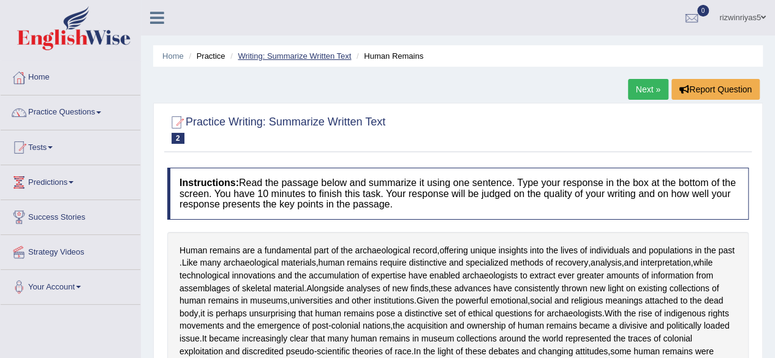
click at [340, 59] on link "Writing: Summarize Written Text" at bounding box center [294, 55] width 113 height 9
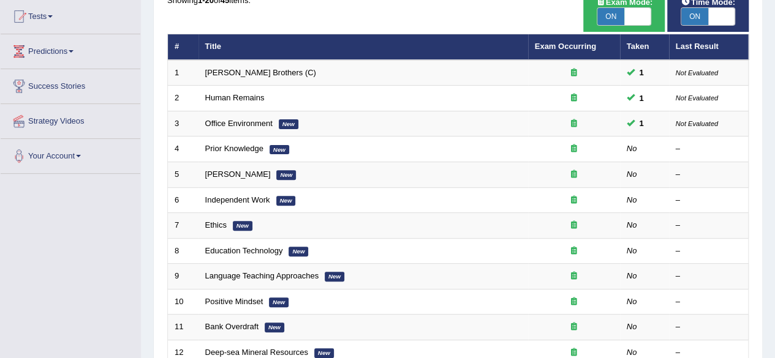
scroll to position [132, 0]
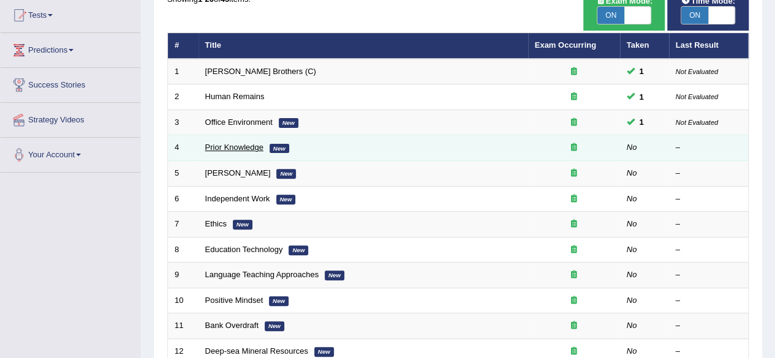
click at [263, 146] on link "Prior Knowledge" at bounding box center [234, 147] width 58 height 9
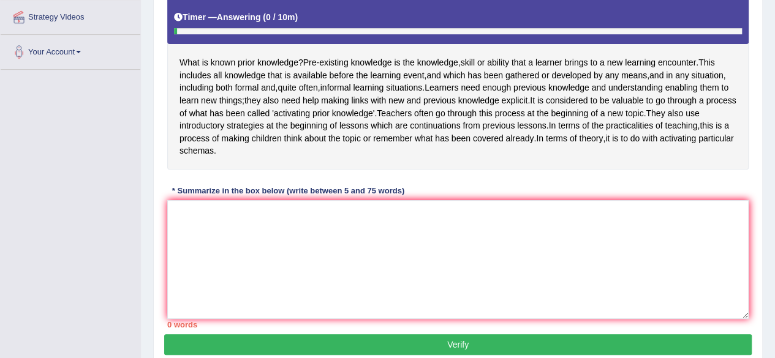
scroll to position [238, 0]
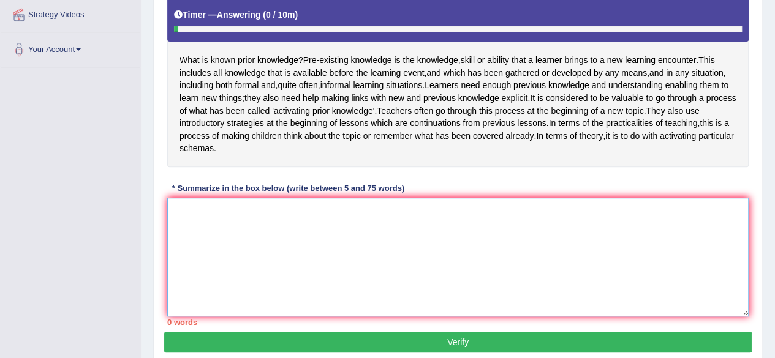
click at [501, 236] on textarea at bounding box center [457, 257] width 581 height 119
type textarea "P"
click at [178, 221] on textarea "pre-existing" at bounding box center [457, 257] width 581 height 119
click at [227, 222] on textarea "Pre-existing" at bounding box center [457, 257] width 581 height 119
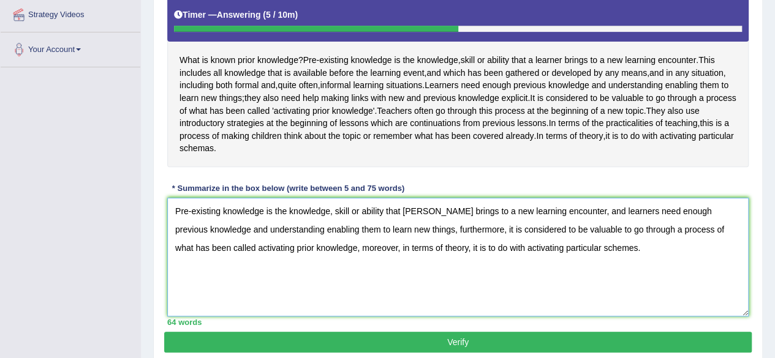
type textarea "Pre-existing knowledge is the knowledge, skill or ability that alearnes brings …"
click at [468, 347] on button "Verify" at bounding box center [458, 342] width 588 height 21
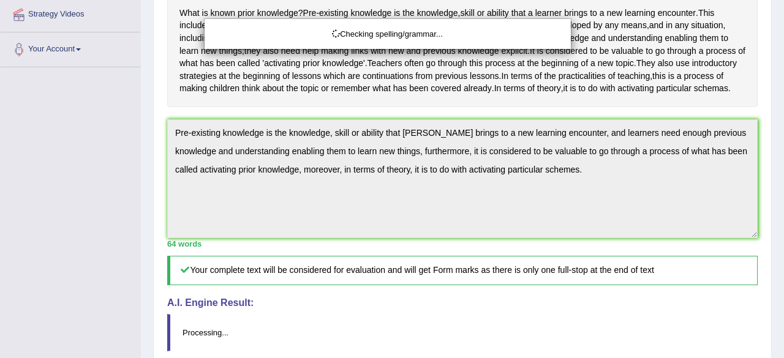
drag, startPoint x: 784, startPoint y: 162, endPoint x: 784, endPoint y: 233, distance: 71.1
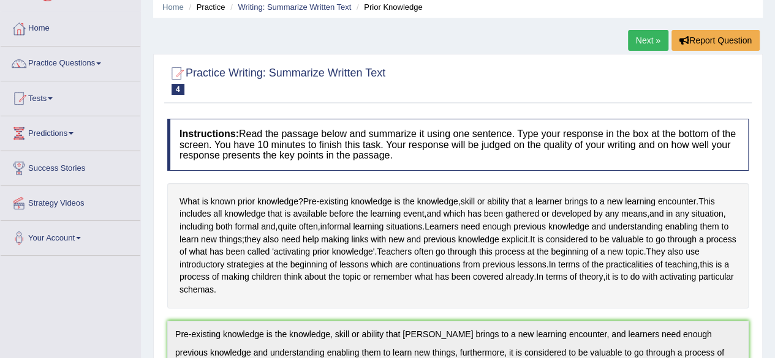
scroll to position [47, 0]
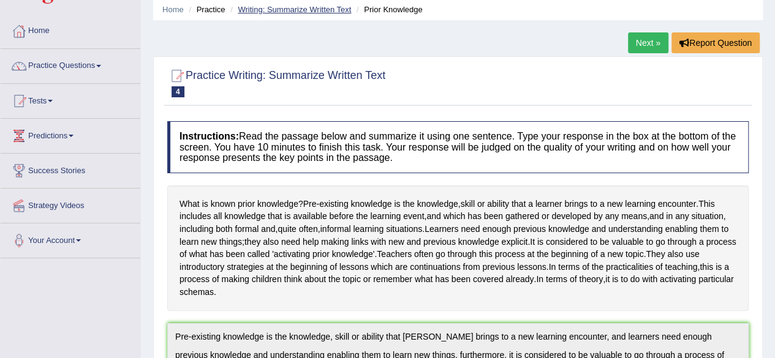
click at [337, 6] on link "Writing: Summarize Written Text" at bounding box center [294, 9] width 113 height 9
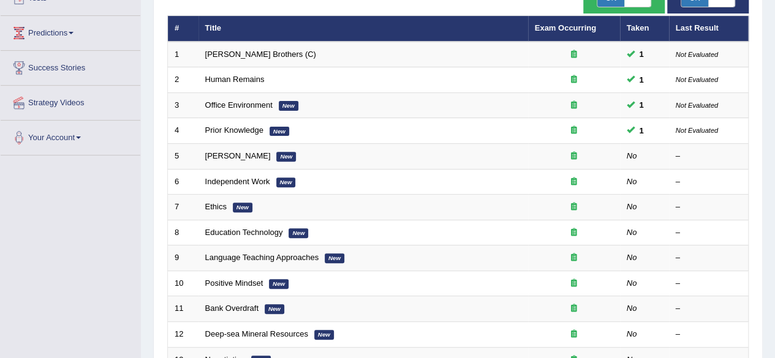
scroll to position [151, 0]
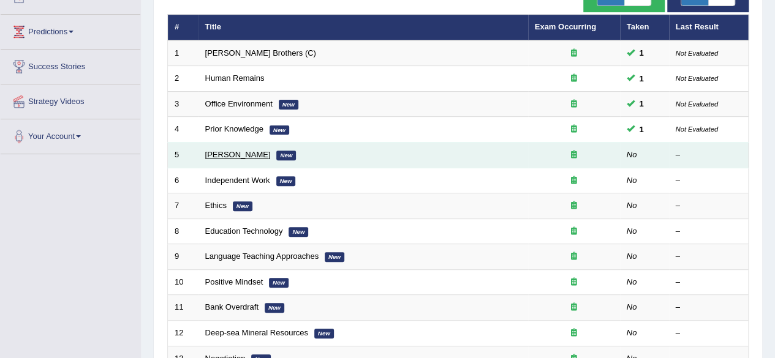
click at [252, 151] on link "Bertrand Russell" at bounding box center [238, 154] width 66 height 9
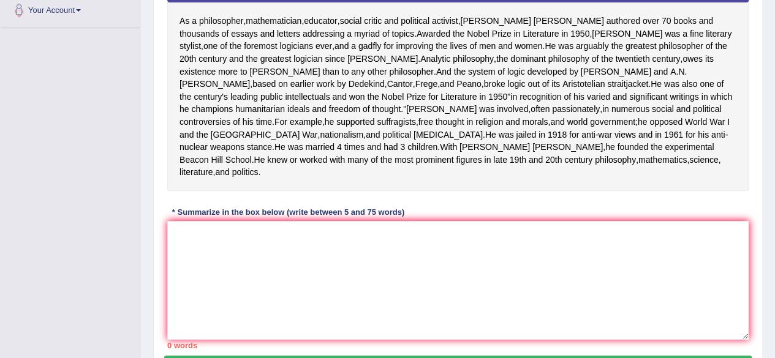
scroll to position [282, 0]
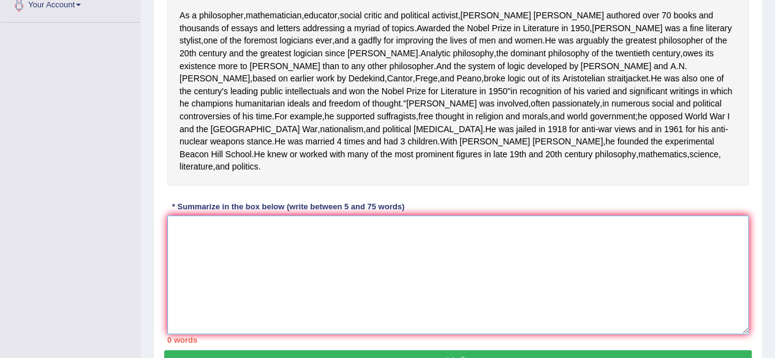
click at [583, 265] on textarea at bounding box center [457, 275] width 581 height 119
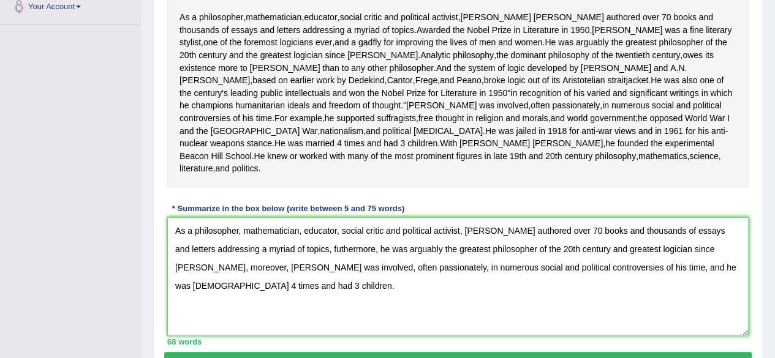
scroll to position [281, 0]
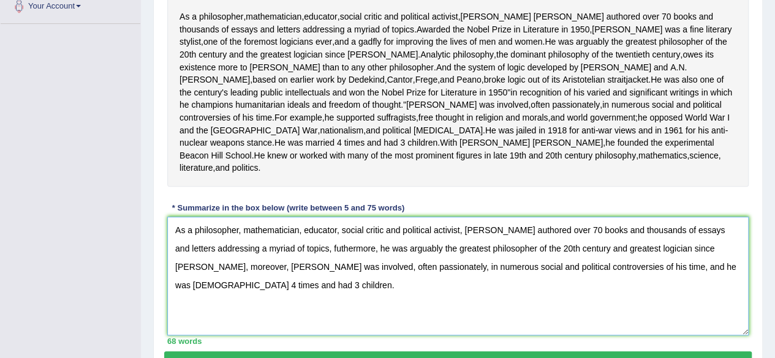
click at [278, 284] on textarea "As a philosopher, mathematician, educator, social critic and political activist…" at bounding box center [457, 276] width 581 height 119
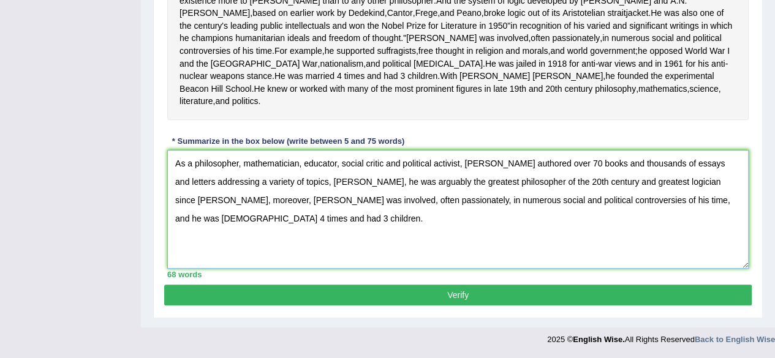
scroll to position [383, 0]
type textarea "As a philosopher, mathematician, educator, social critic and political activist…"
click at [565, 290] on button "Verify" at bounding box center [458, 295] width 588 height 21
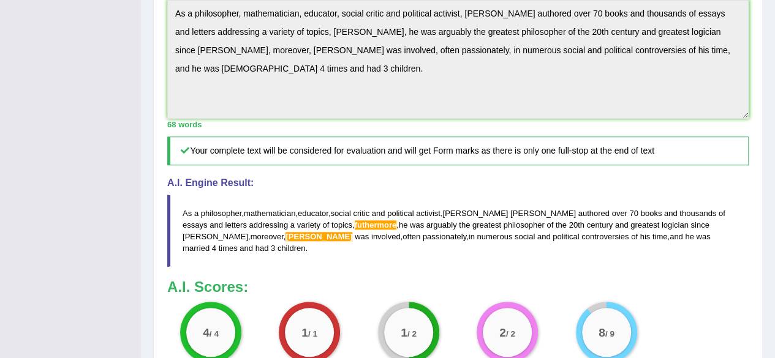
scroll to position [434, 0]
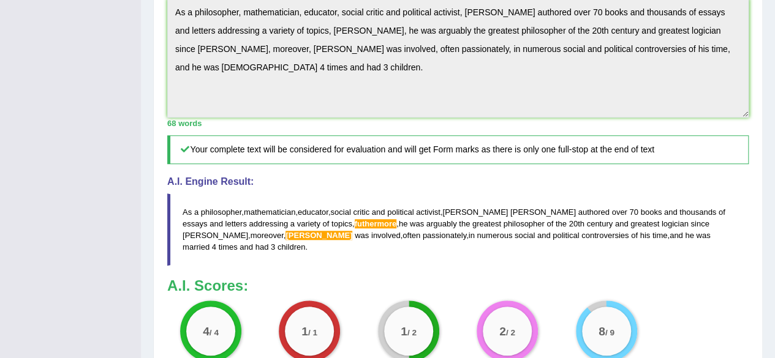
drag, startPoint x: 767, startPoint y: 237, endPoint x: 782, endPoint y: 290, distance: 55.5
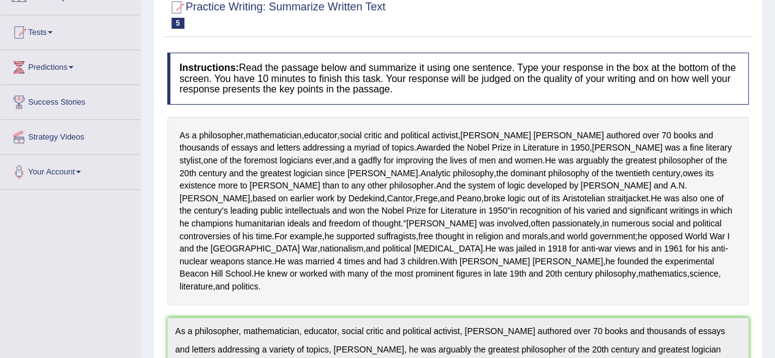
scroll to position [0, 0]
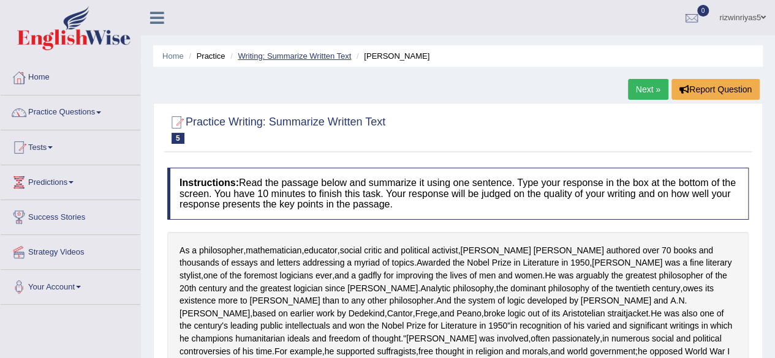
click at [341, 51] on link "Writing: Summarize Written Text" at bounding box center [294, 55] width 113 height 9
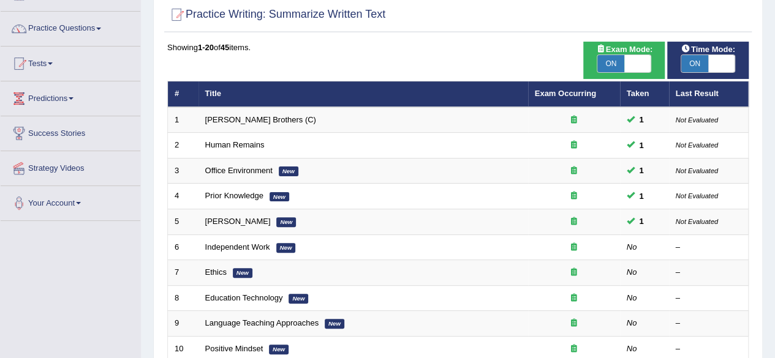
scroll to position [82, 0]
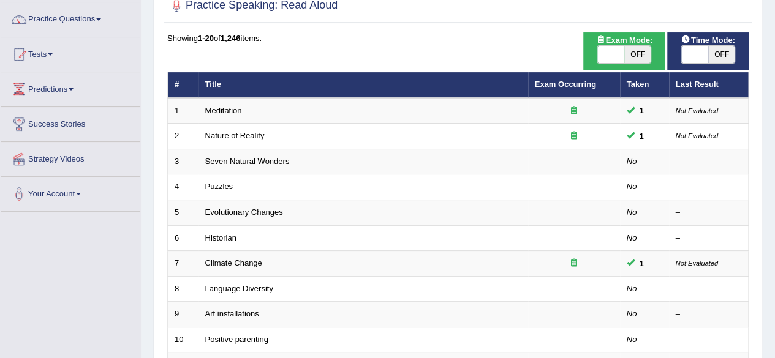
scroll to position [18, 0]
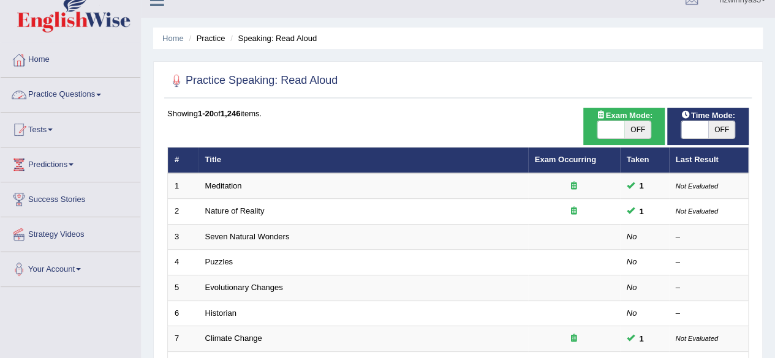
click at [90, 93] on link "Practice Questions" at bounding box center [71, 93] width 140 height 31
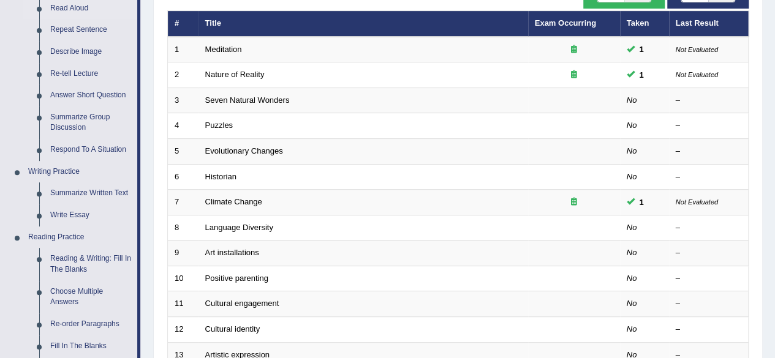
scroll to position [162, 0]
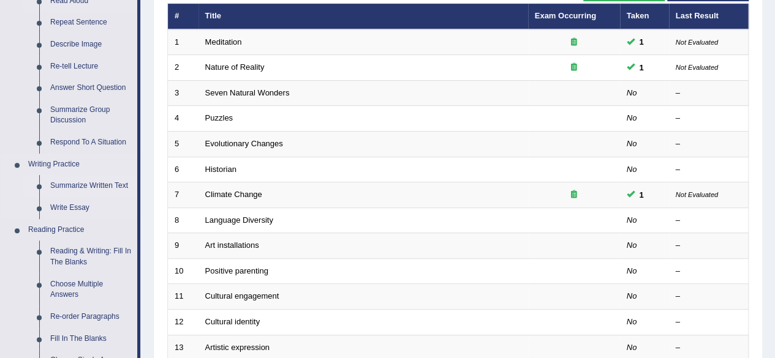
click at [88, 184] on link "Summarize Written Text" at bounding box center [91, 186] width 93 height 22
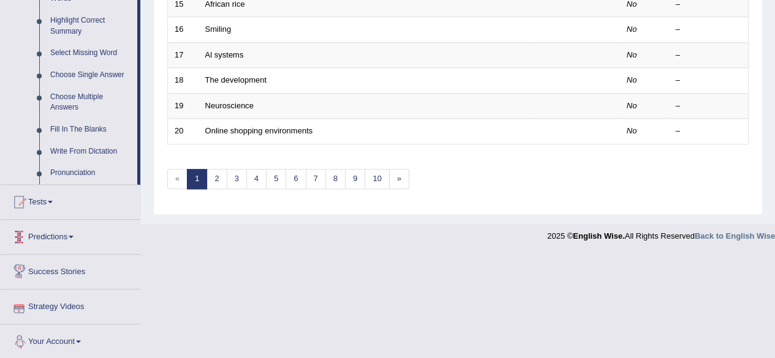
scroll to position [558, 0]
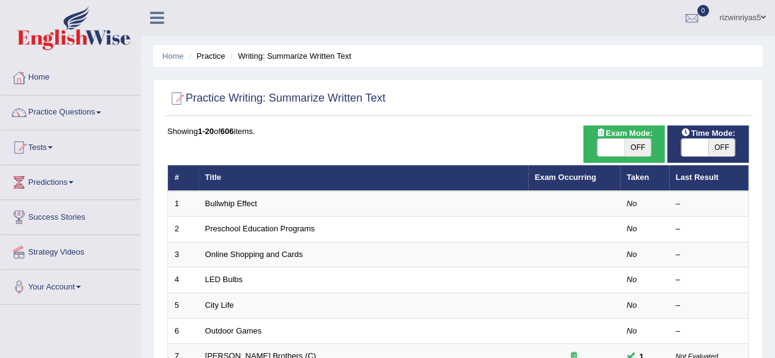
click at [642, 153] on span "OFF" at bounding box center [637, 147] width 27 height 17
checkbox input "true"
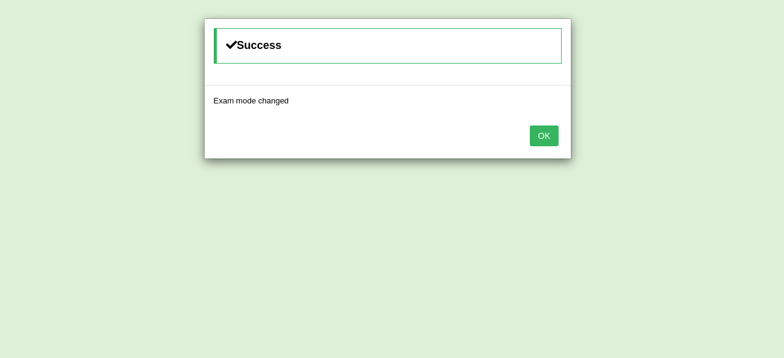
click at [545, 126] on button "OK" at bounding box center [544, 136] width 28 height 21
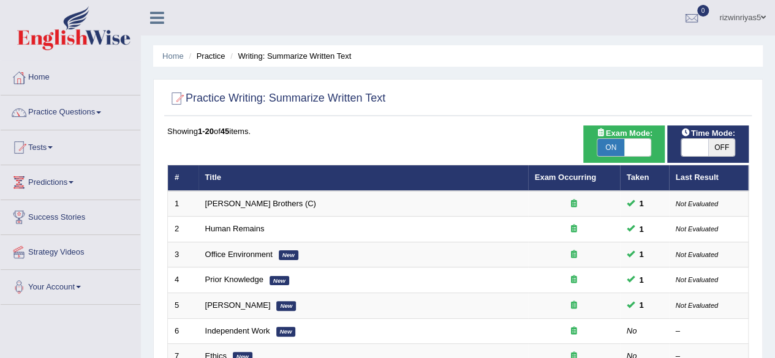
click at [711, 154] on span "OFF" at bounding box center [721, 147] width 27 height 17
checkbox input "true"
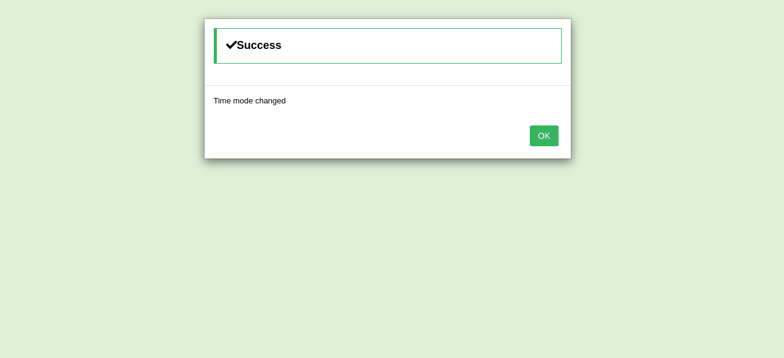
click at [547, 137] on button "OK" at bounding box center [544, 136] width 28 height 21
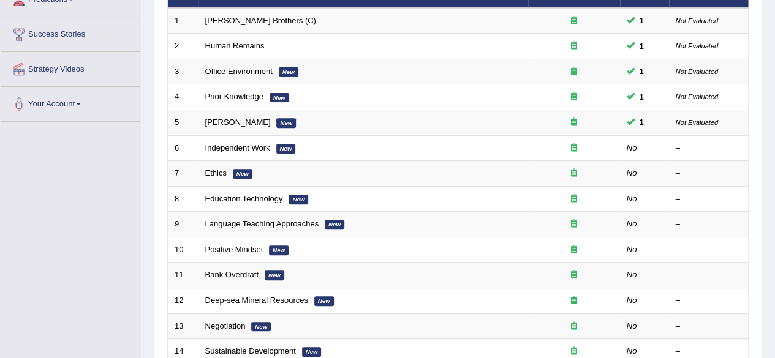
scroll to position [187, 0]
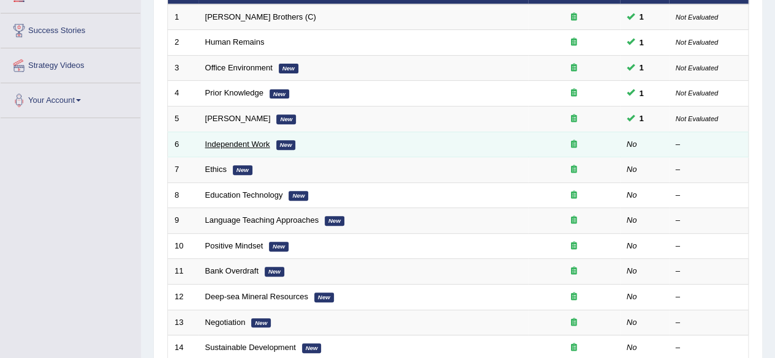
click at [257, 140] on link "Independent Work" at bounding box center [237, 144] width 65 height 9
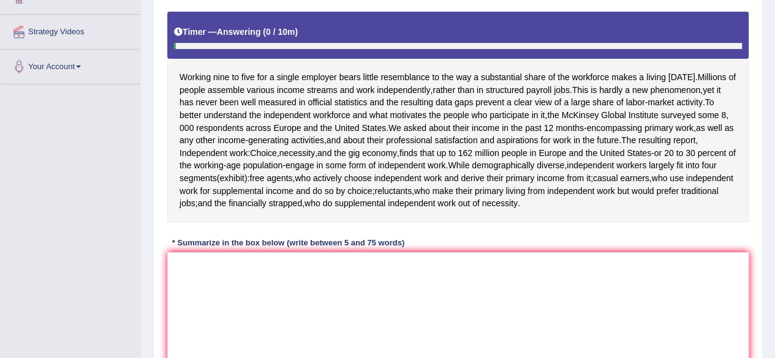
scroll to position [252, 0]
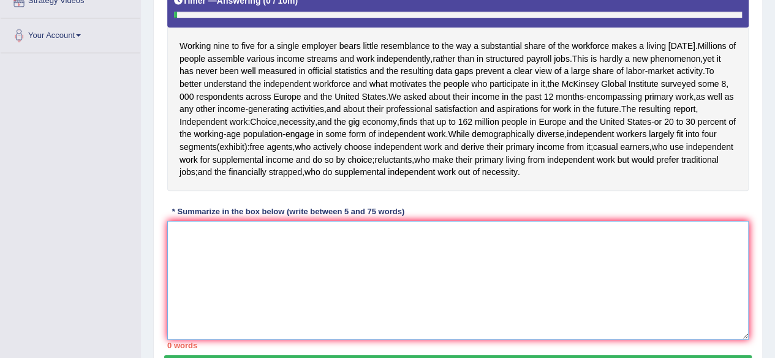
click at [453, 248] on textarea at bounding box center [457, 280] width 581 height 119
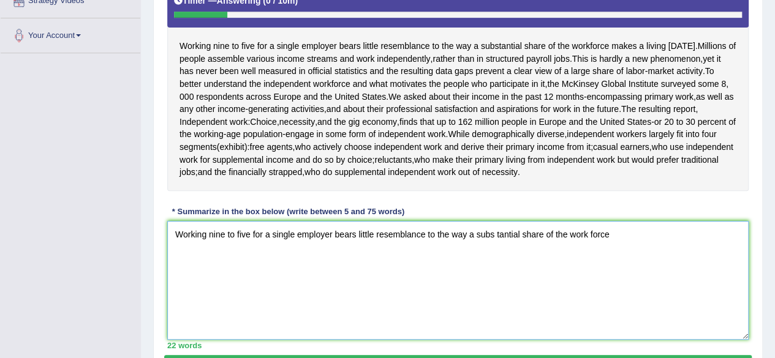
click at [590, 235] on textarea "Working nine to five for a single employer bears little resemblance to the way …" at bounding box center [457, 280] width 581 height 119
click at [615, 233] on textarea "Working nine to five for a single employer bears little resemblance to the way …" at bounding box center [457, 280] width 581 height 119
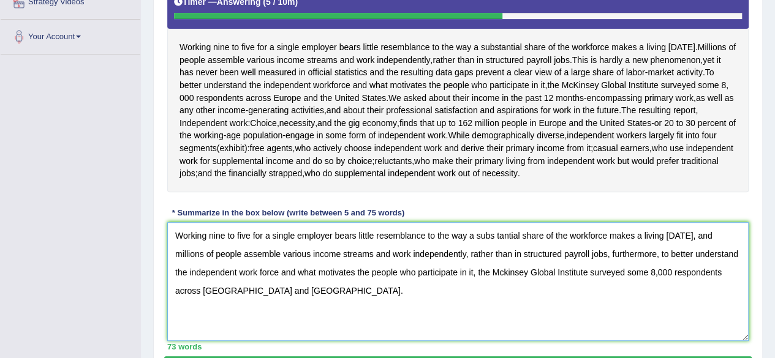
scroll to position [246, 0]
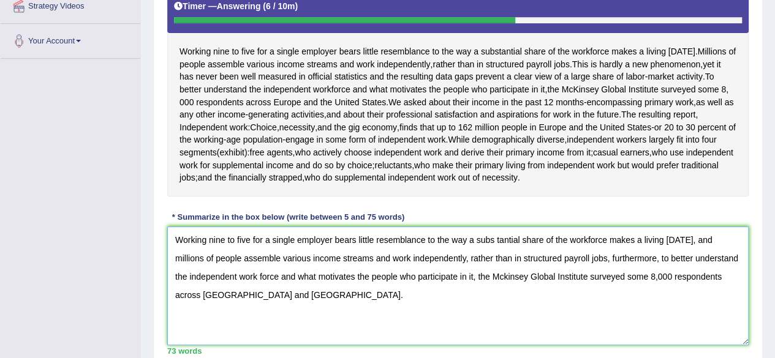
click at [496, 242] on textarea "Working nine to five for a single employer bears little resemblance to the way …" at bounding box center [457, 286] width 581 height 119
click at [244, 275] on textarea "Working nine to five for a single employer bears little resemblance to the way …" at bounding box center [457, 286] width 581 height 119
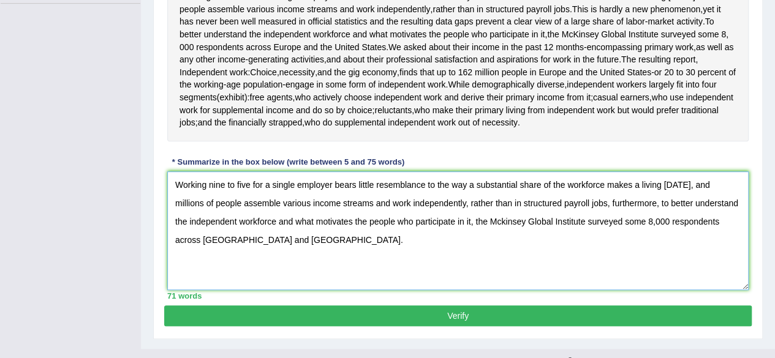
scroll to position [320, 0]
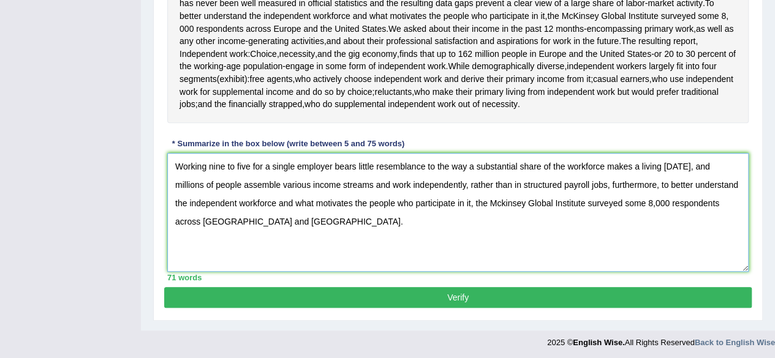
click at [178, 219] on textarea "Working nine to five for a single employer bears little resemblance to the way …" at bounding box center [457, 212] width 581 height 119
click at [219, 219] on textarea "Working nine to five for a single employer bears little resemblance to the way …" at bounding box center [457, 212] width 581 height 119
type textarea "Working nine to five for a single employer bears little resemblance to the way …"
click at [532, 301] on button "Verify" at bounding box center [458, 297] width 588 height 21
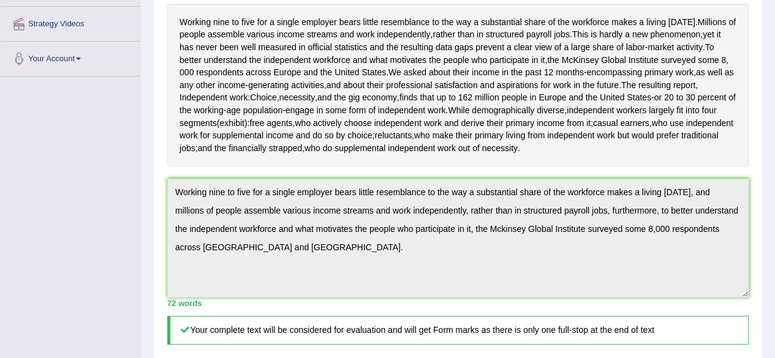
scroll to position [227, 0]
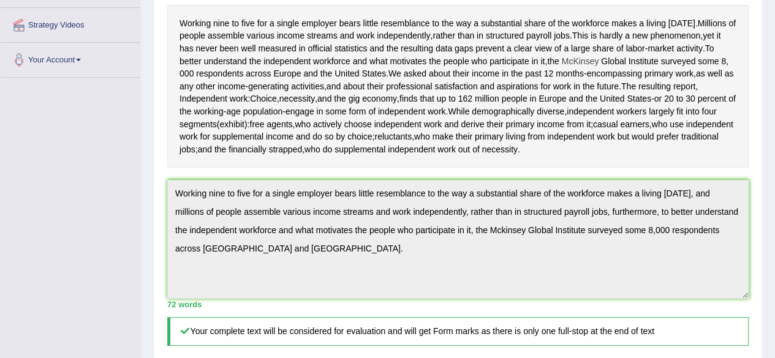
click at [578, 62] on span "McKinsey" at bounding box center [580, 61] width 37 height 13
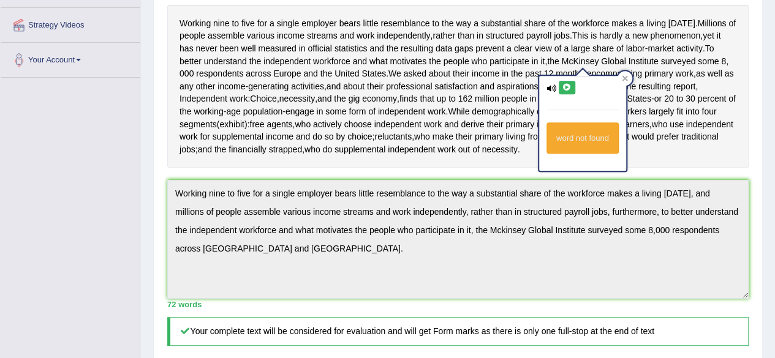
click at [566, 85] on icon at bounding box center [566, 87] width 9 height 7
click at [570, 88] on icon at bounding box center [566, 87] width 9 height 7
click at [628, 77] on div at bounding box center [625, 78] width 15 height 15
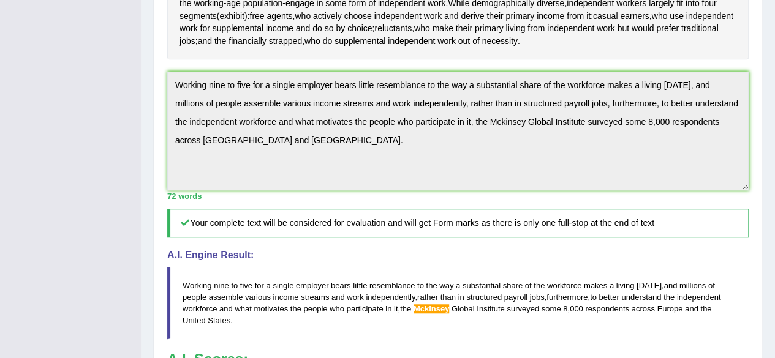
scroll to position [0, 0]
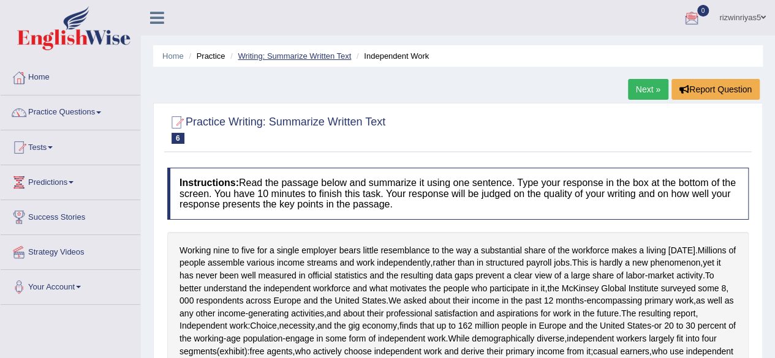
click at [329, 53] on link "Writing: Summarize Written Text" at bounding box center [294, 55] width 113 height 9
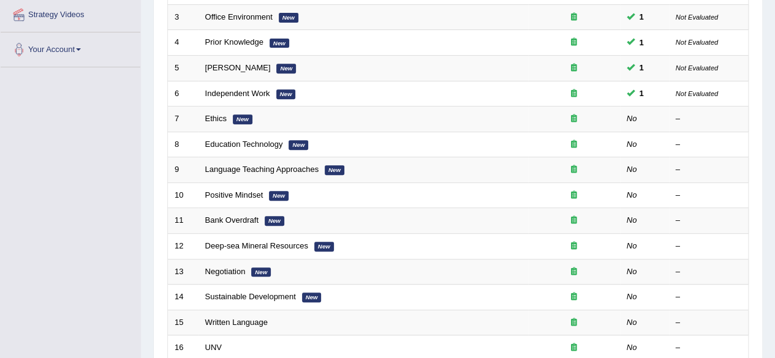
scroll to position [241, 0]
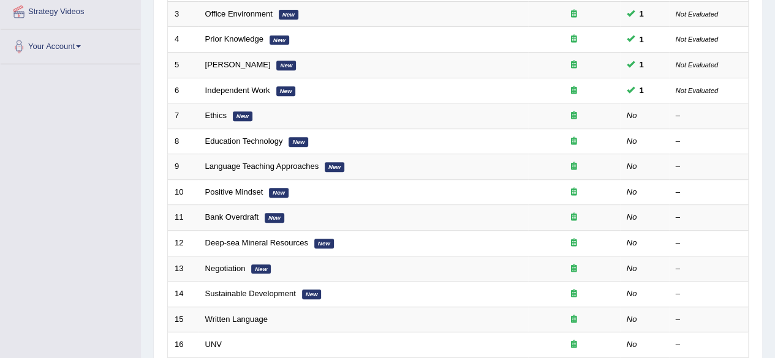
drag, startPoint x: 784, startPoint y: 77, endPoint x: 784, endPoint y: 178, distance: 101.1
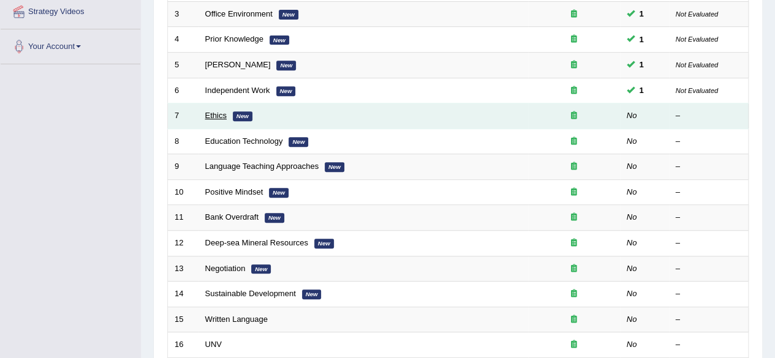
click at [224, 112] on link "Ethics" at bounding box center [215, 115] width 21 height 9
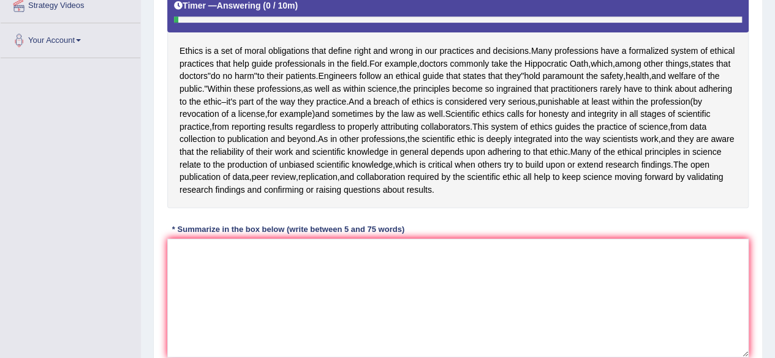
scroll to position [250, 0]
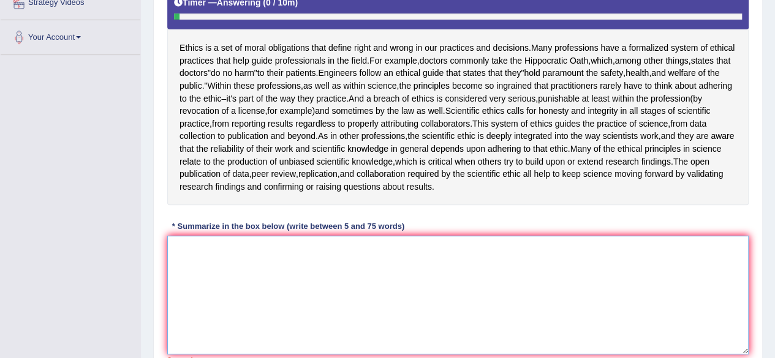
click at [426, 310] on textarea at bounding box center [457, 295] width 581 height 119
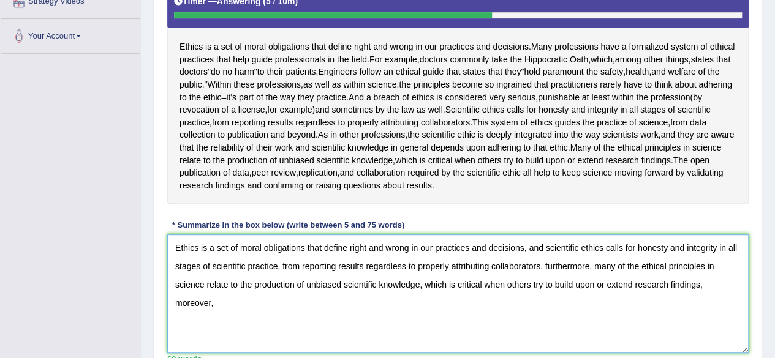
scroll to position [252, 0]
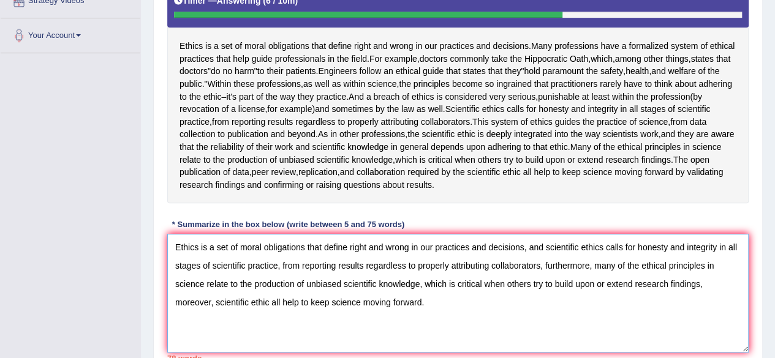
click at [281, 302] on textarea "Ethics is a set of moral obligations that define right and wrong in our practic…" at bounding box center [457, 293] width 581 height 119
drag, startPoint x: 577, startPoint y: 158, endPoint x: 640, endPoint y: 254, distance: 114.7
click at [640, 254] on div "Instructions: Read the passage below and summarize it using one sentence. Type …" at bounding box center [458, 139] width 588 height 458
click at [699, 286] on textarea "Ethics is a set of moral obligations that define right and wrong in our practic…" at bounding box center [457, 293] width 581 height 119
click at [638, 268] on textarea "Ethics is a set of moral obligations that define right and wrong in our practic…" at bounding box center [457, 293] width 581 height 119
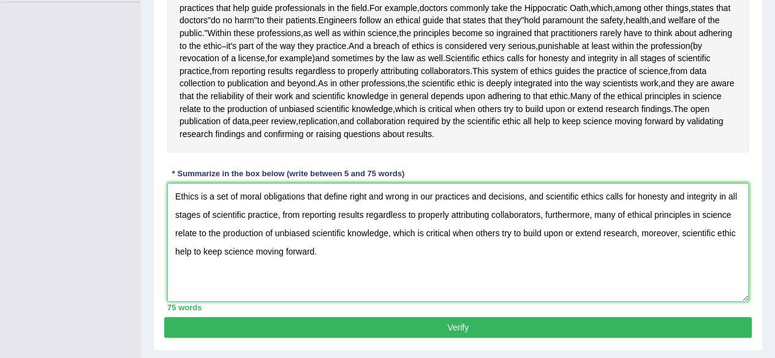
scroll to position [303, 0]
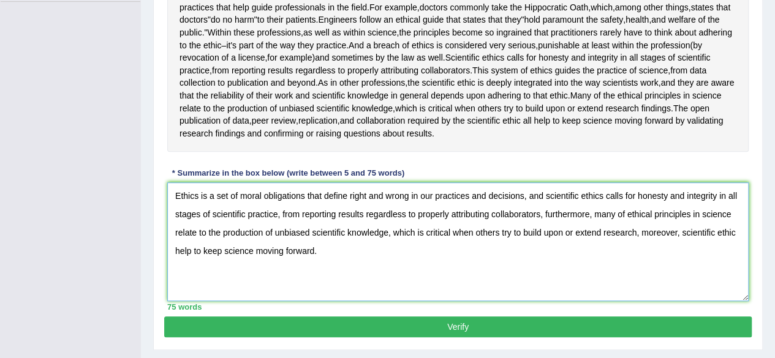
type textarea "Ethics is a set of moral obligations that define right and wrong in our practic…"
click at [559, 325] on button "Verify" at bounding box center [458, 327] width 588 height 21
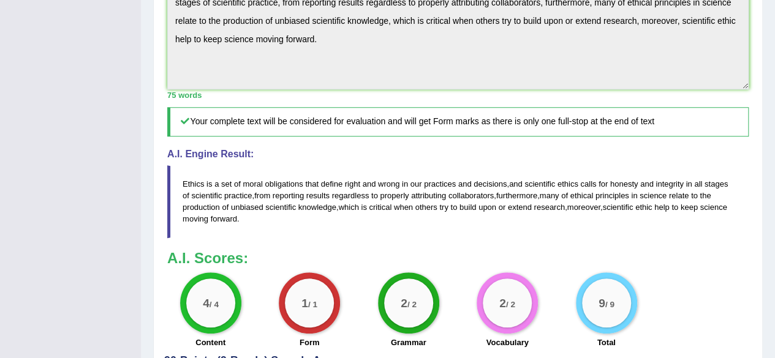
scroll to position [465, 0]
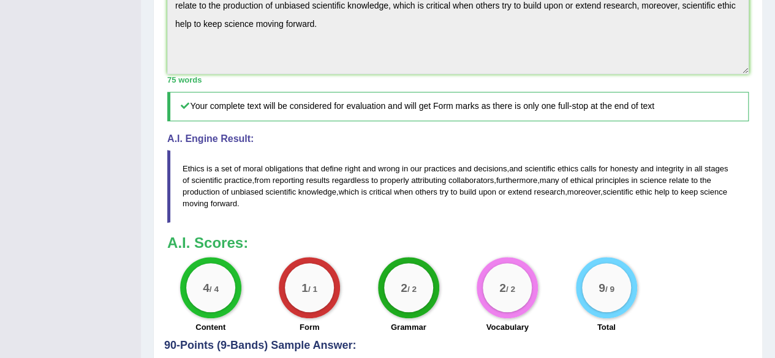
drag, startPoint x: 766, startPoint y: 216, endPoint x: 779, endPoint y: 198, distance: 22.4
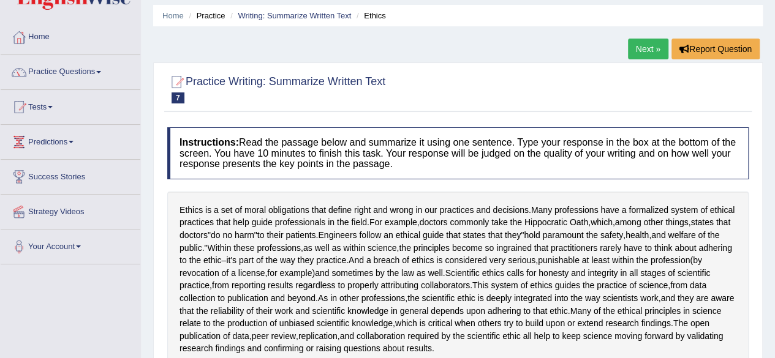
scroll to position [29, 0]
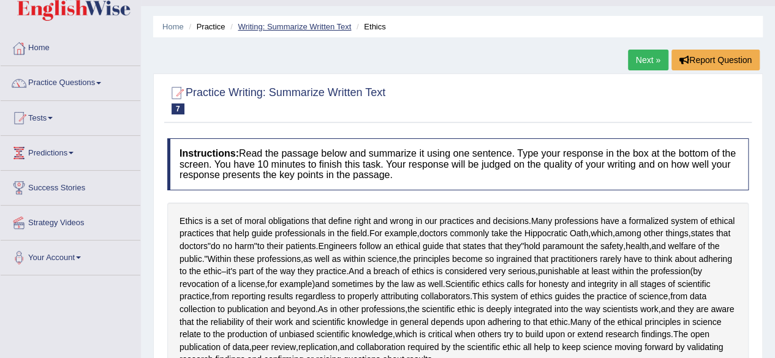
click at [326, 28] on link "Writing: Summarize Written Text" at bounding box center [294, 26] width 113 height 9
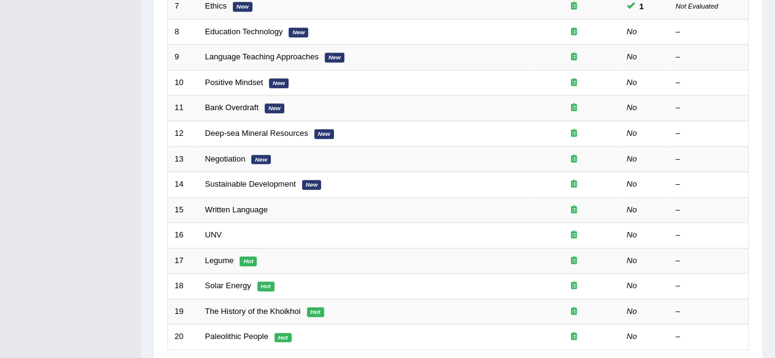
scroll to position [348, 0]
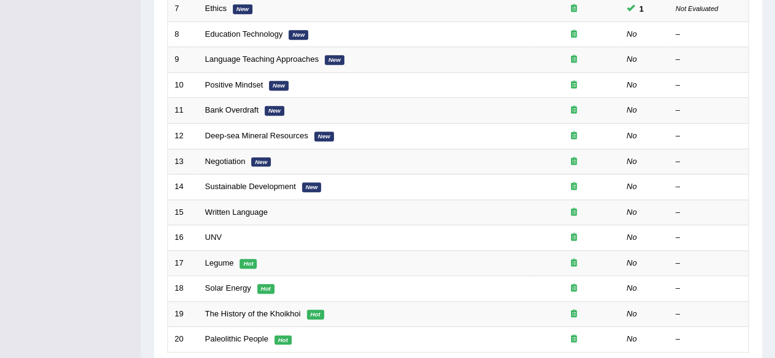
drag, startPoint x: 0, startPoint y: 0, endPoint x: 767, endPoint y: 193, distance: 791.0
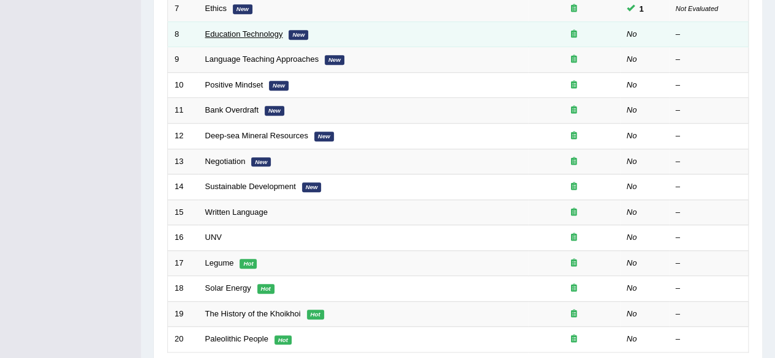
click at [265, 29] on link "Education Technology" at bounding box center [244, 33] width 78 height 9
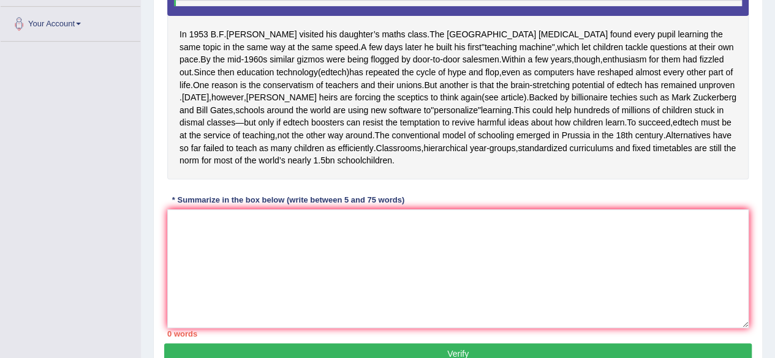
drag, startPoint x: 784, startPoint y: 94, endPoint x: 784, endPoint y: 221, distance: 126.8
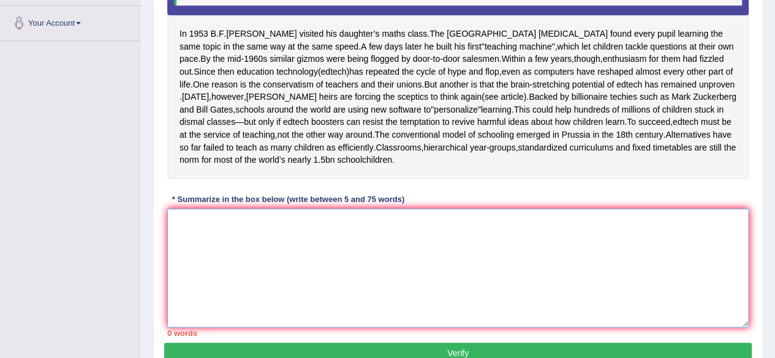
click at [419, 266] on textarea at bounding box center [457, 268] width 581 height 119
type textarea "I"
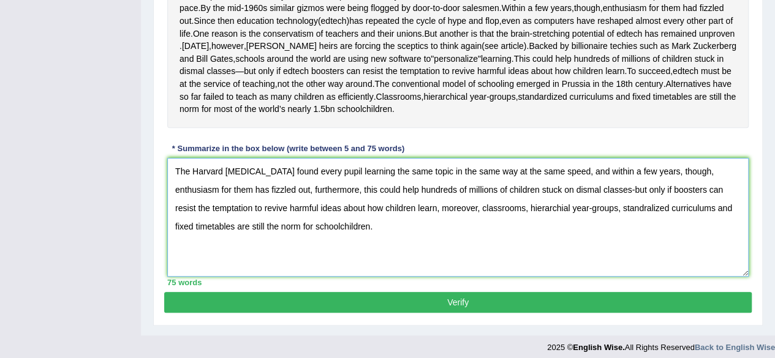
scroll to position [323, 0]
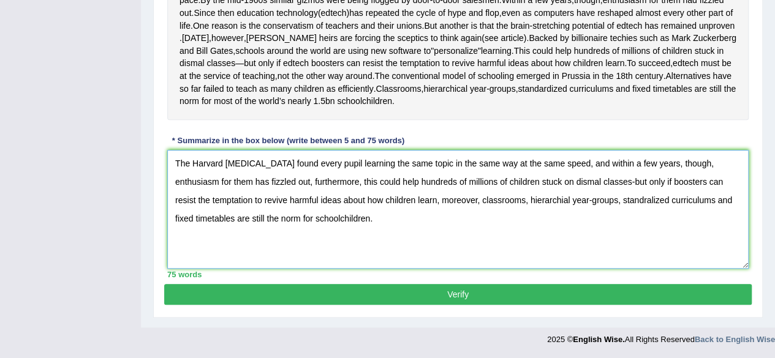
type textarea "The Harvard psychologist found every pupil learning the same topic in the same …"
click at [526, 305] on button "Verify" at bounding box center [458, 294] width 588 height 21
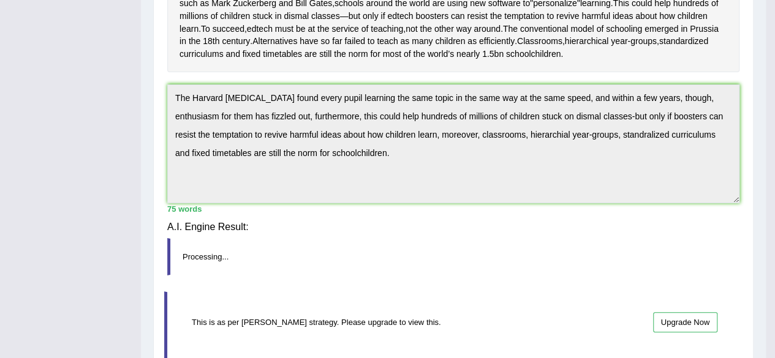
scroll to position [276, 0]
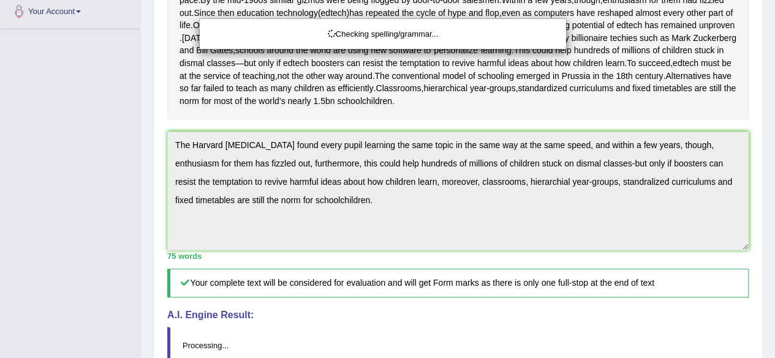
drag, startPoint x: 784, startPoint y: 129, endPoint x: 784, endPoint y: 145, distance: 15.3
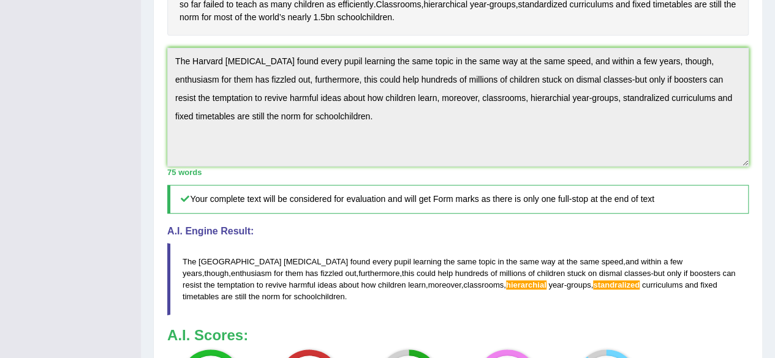
scroll to position [361, 0]
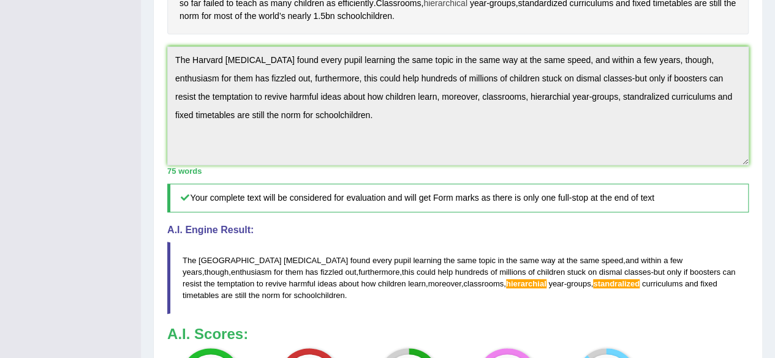
click at [423, 10] on span "hierarchical" at bounding box center [445, 3] width 44 height 13
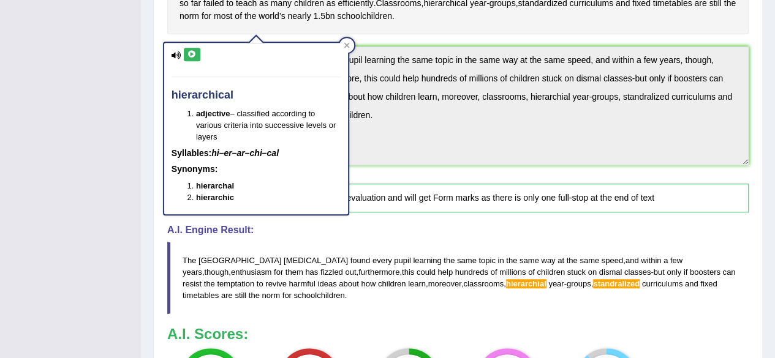
click at [342, 36] on div "hierarchical adjective – classified according to various criteria into successi…" at bounding box center [256, 125] width 186 height 182
click at [348, 48] on div at bounding box center [346, 45] width 15 height 15
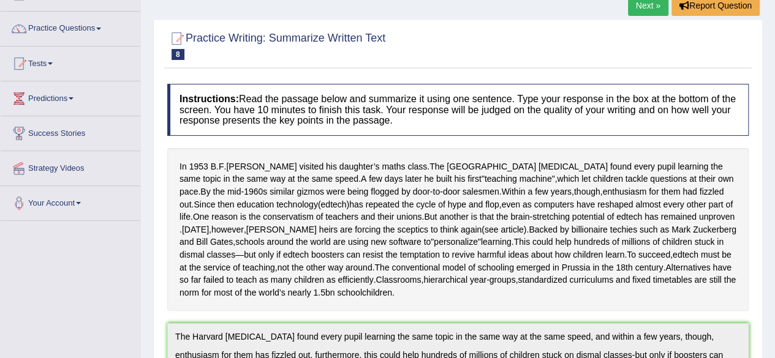
scroll to position [0, 0]
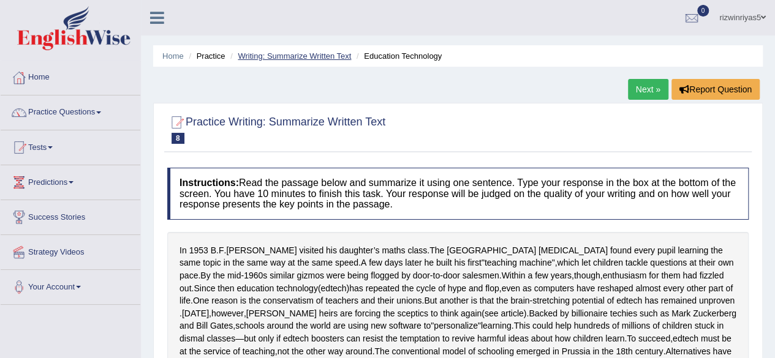
click at [323, 52] on link "Writing: Summarize Written Text" at bounding box center [294, 55] width 113 height 9
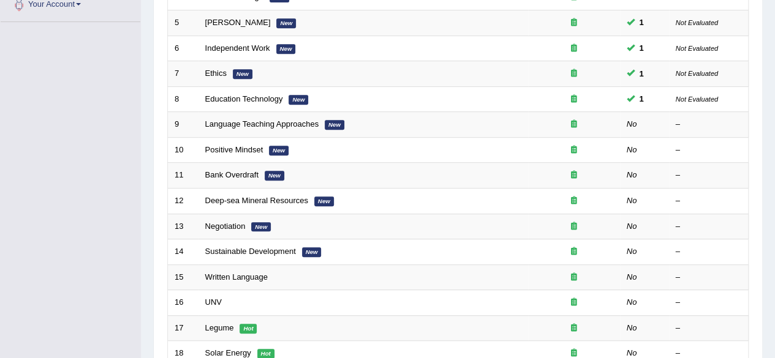
scroll to position [284, 0]
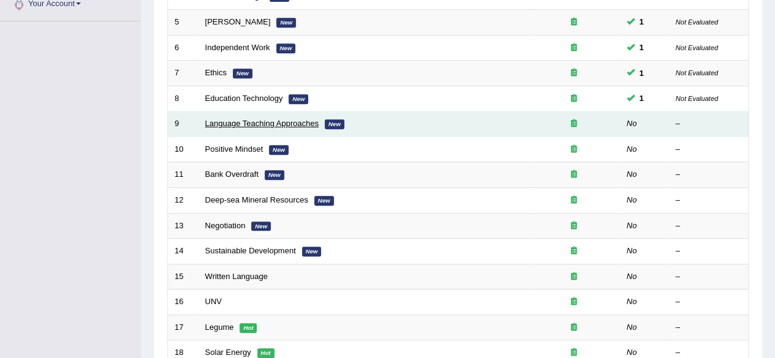
click at [273, 119] on link "Language Teaching Approaches" at bounding box center [262, 123] width 114 height 9
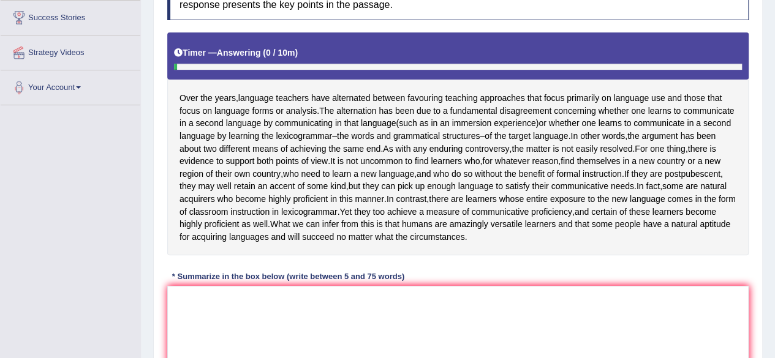
scroll to position [208, 0]
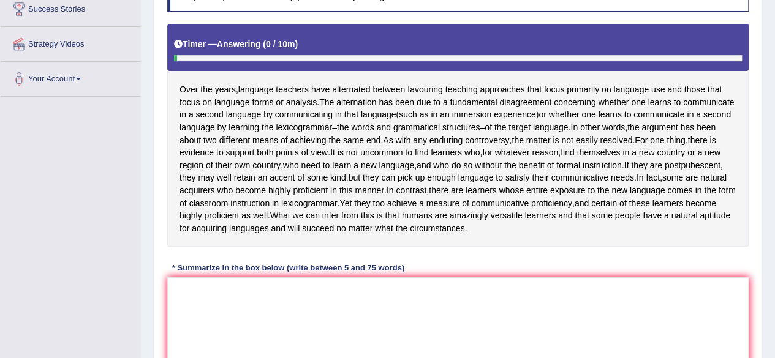
drag, startPoint x: 784, startPoint y: 100, endPoint x: 784, endPoint y: 197, distance: 96.8
click at [498, 309] on textarea at bounding box center [457, 337] width 581 height 119
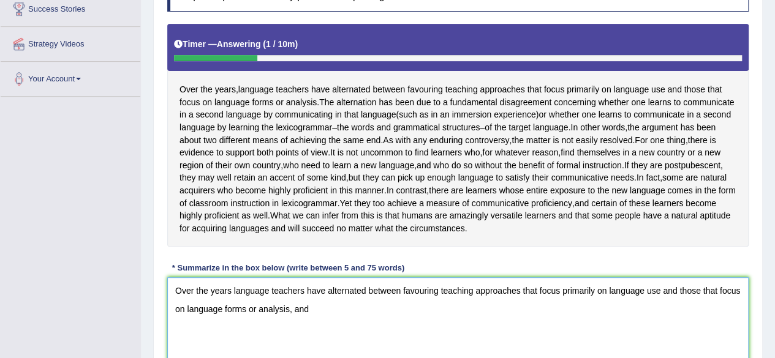
click at [229, 314] on textarea "Over the years language teachers have alternated between favouring teaching app…" at bounding box center [457, 337] width 581 height 119
click at [342, 335] on textarea "Over the years, language teachers have alternated between favouring teaching ap…" at bounding box center [457, 337] width 581 height 119
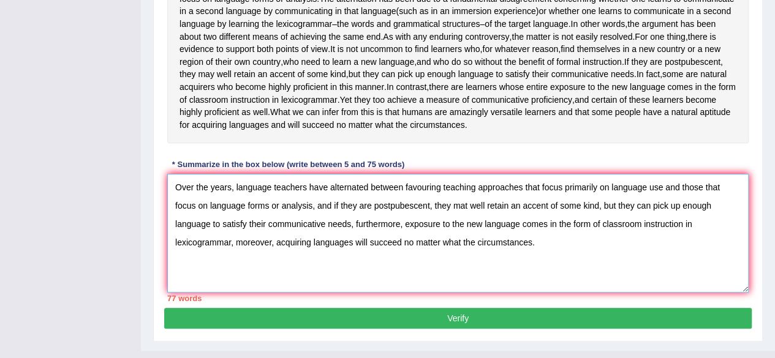
scroll to position [314, 0]
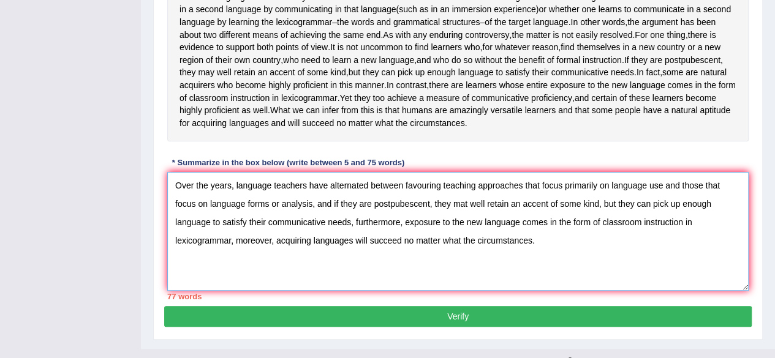
click at [474, 265] on textarea "Over the years, language teachers have alternated between favouring teaching ap…" at bounding box center [457, 231] width 581 height 119
click at [467, 265] on textarea "Over the years, language teachers have alternated between favouring teaching ap…" at bounding box center [457, 231] width 581 height 119
click at [539, 268] on textarea "Over the years, language teachers have alternated between favouring teaching ap…" at bounding box center [457, 231] width 581 height 119
click at [569, 246] on textarea "Over the years, language teachers have alternated between favouring teaching ap…" at bounding box center [457, 231] width 581 height 119
click at [560, 246] on textarea "Over the years, language teachers have alternated between favouring teaching ap…" at bounding box center [457, 231] width 581 height 119
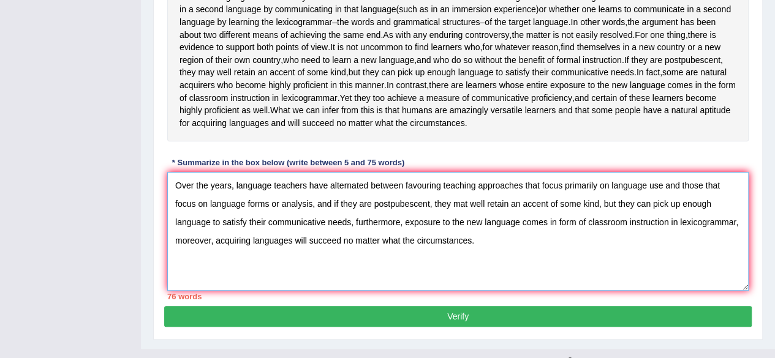
click at [559, 246] on textarea "Over the years, language teachers have alternated between favouring teaching ap…" at bounding box center [457, 231] width 581 height 119
click at [722, 209] on textarea "Over the years, language teachers have alternated between favouring teaching ap…" at bounding box center [457, 231] width 581 height 119
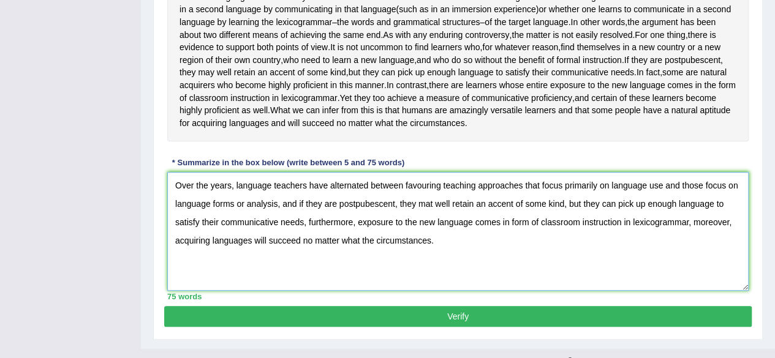
type textarea "Over the years, language teachers have alternated between favouring teaching ap…"
click at [631, 327] on button "Verify" at bounding box center [458, 316] width 588 height 21
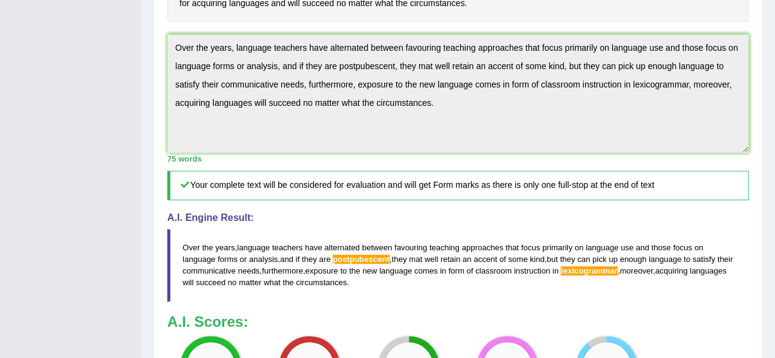
scroll to position [388, 0]
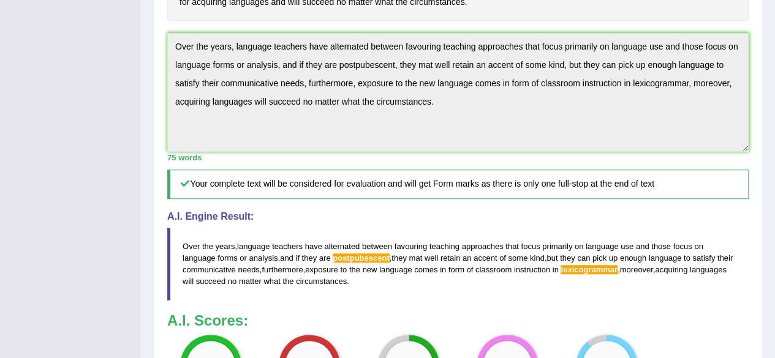
drag, startPoint x: 784, startPoint y: 142, endPoint x: 782, endPoint y: 182, distance: 40.5
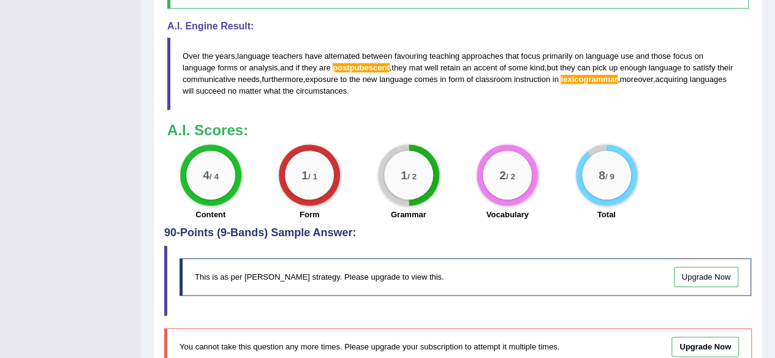
scroll to position [585, 0]
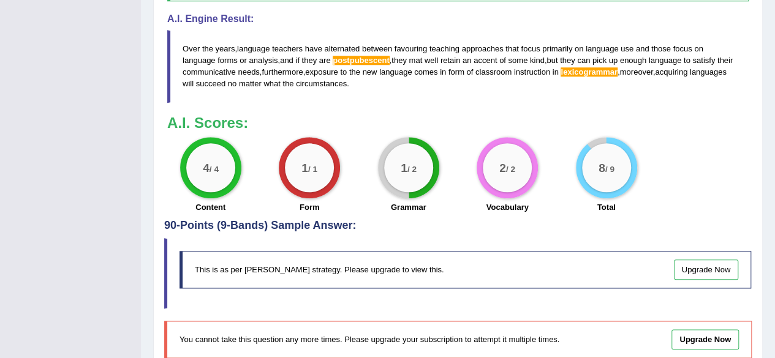
click at [386, 65] on span "postpubescent" at bounding box center [361, 60] width 56 height 9
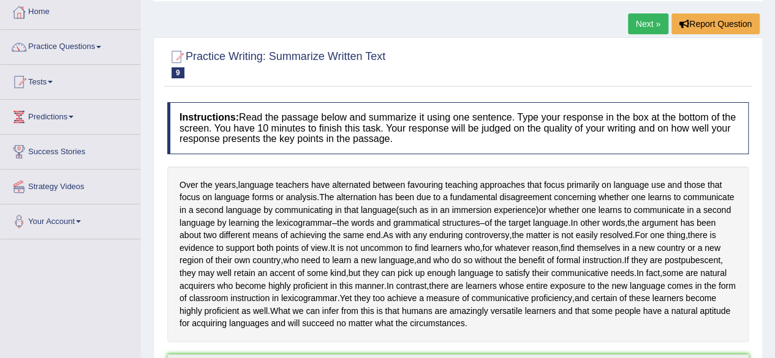
scroll to position [0, 0]
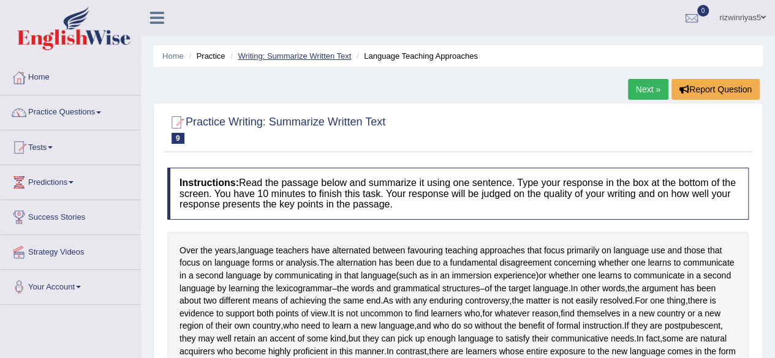
click at [337, 53] on link "Writing: Summarize Written Text" at bounding box center [294, 55] width 113 height 9
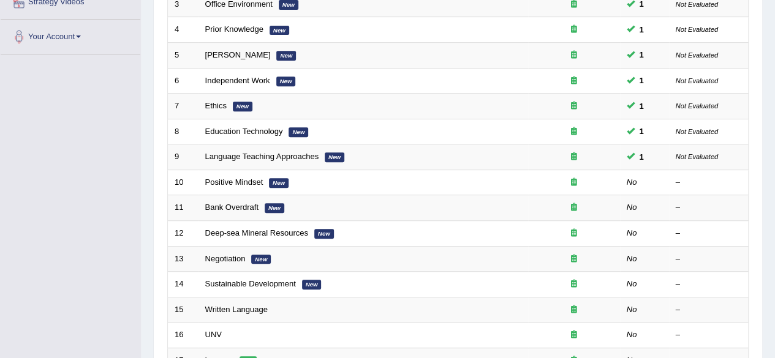
scroll to position [251, 0]
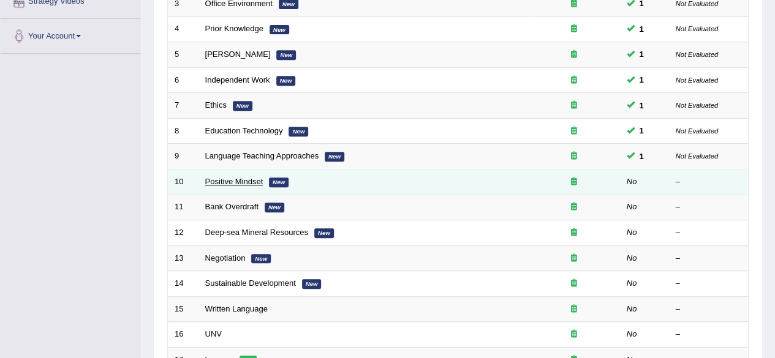
click at [223, 177] on link "Positive Mindset" at bounding box center [234, 181] width 58 height 9
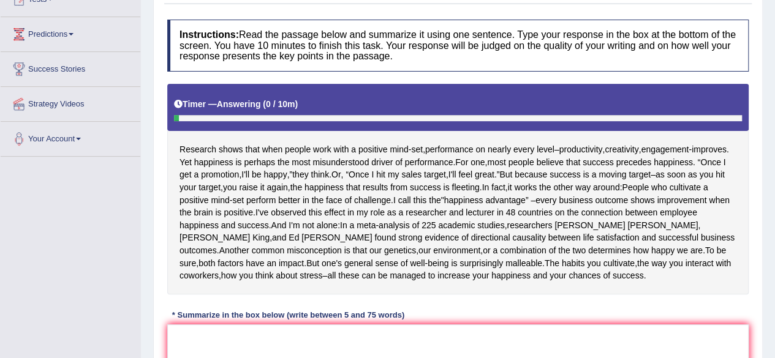
scroll to position [171, 0]
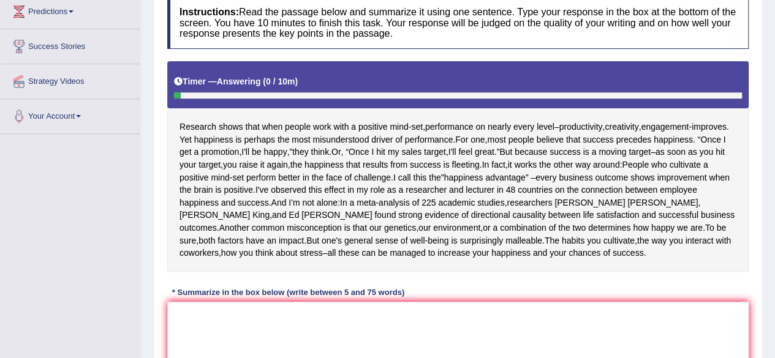
drag, startPoint x: 179, startPoint y: 127, endPoint x: 264, endPoint y: 278, distance: 173.1
click at [264, 278] on div "Instructions: Read the passage below and summarize it using one sentence. Type …" at bounding box center [458, 213] width 588 height 445
drag, startPoint x: 199, startPoint y: 121, endPoint x: 274, endPoint y: 299, distance: 193.3
click at [274, 299] on div "Instructions: Read the passage below and summarize it using one sentence. Type …" at bounding box center [458, 213] width 588 height 445
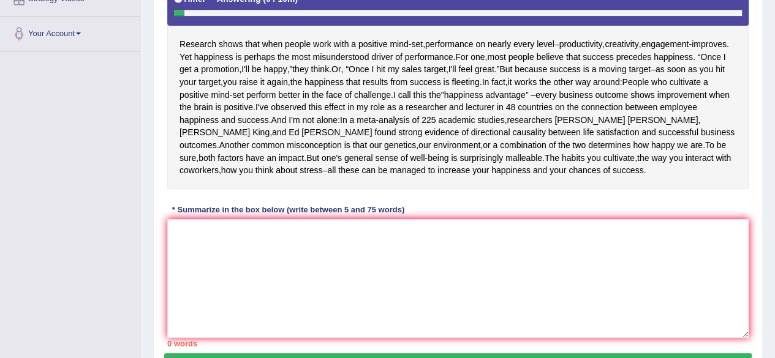
scroll to position [255, 0]
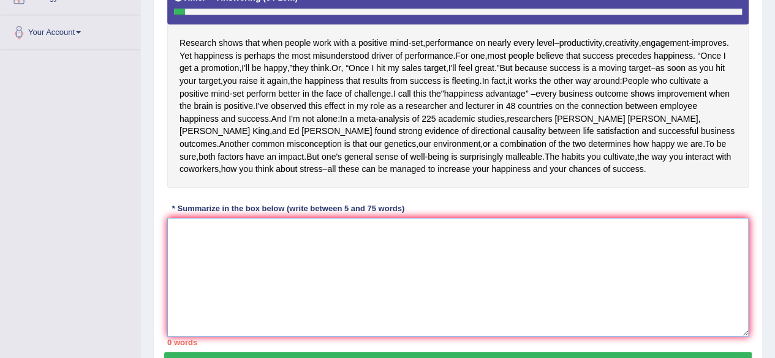
click at [502, 218] on textarea at bounding box center [457, 277] width 581 height 119
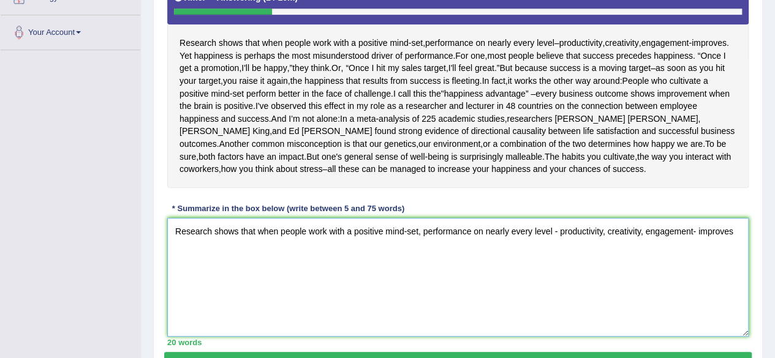
click at [690, 230] on textarea "Research shows that when people work with a positive mind-set, performance on n…" at bounding box center [457, 277] width 581 height 119
click at [692, 232] on textarea "Research shows that when people work with a positive mind-set, performance on n…" at bounding box center [457, 277] width 581 height 119
click at [701, 232] on textarea "Research shows that when people work with a positive mind-set, performance on n…" at bounding box center [457, 277] width 581 height 119
click at [700, 232] on textarea "Research shows that when people work with a positive mind-set, performance on n…" at bounding box center [457, 277] width 581 height 119
click at [738, 229] on textarea "Research shows that when people work with a positive mind-set, performance on n…" at bounding box center [457, 277] width 581 height 119
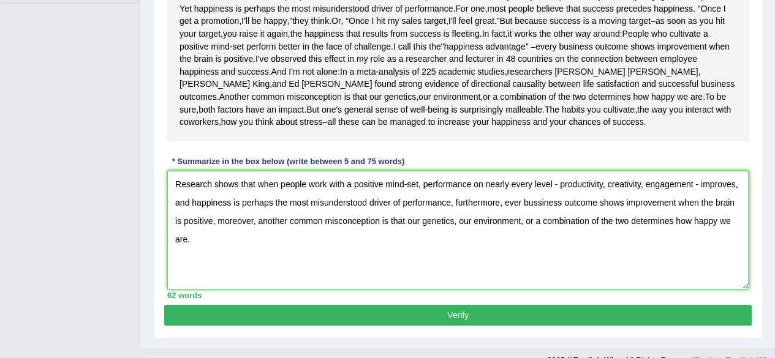
scroll to position [309, 0]
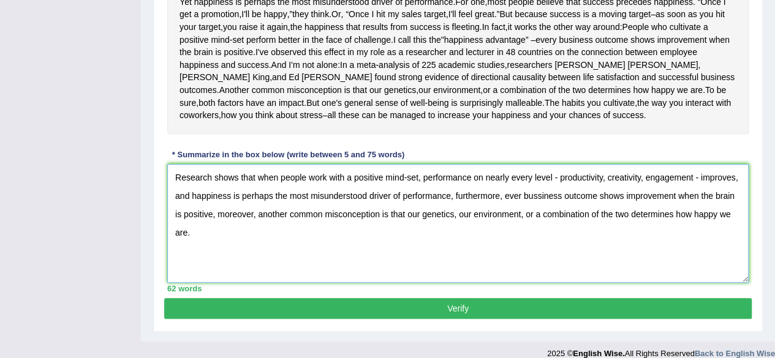
type textarea "Research shows that when people work with a positive mind-set, performance on n…"
click at [611, 307] on button "Verify" at bounding box center [458, 308] width 588 height 21
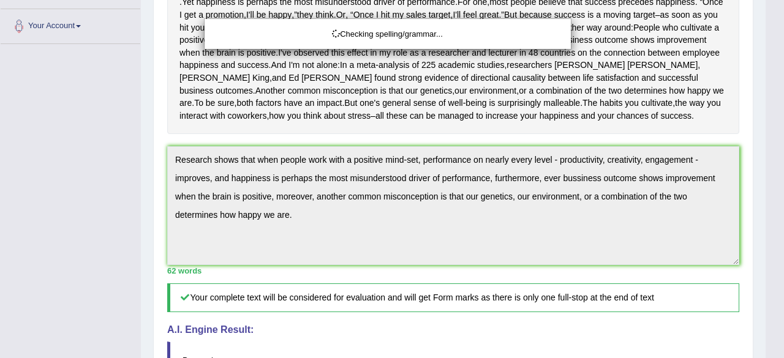
drag, startPoint x: 783, startPoint y: 178, endPoint x: 784, endPoint y: 219, distance: 41.7
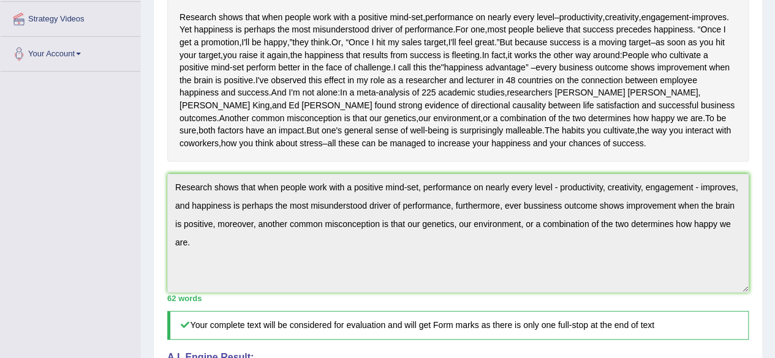
scroll to position [0, 0]
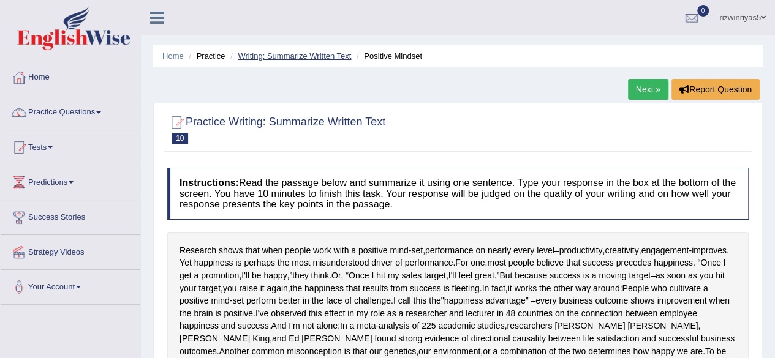
click at [339, 51] on link "Writing: Summarize Written Text" at bounding box center [294, 55] width 113 height 9
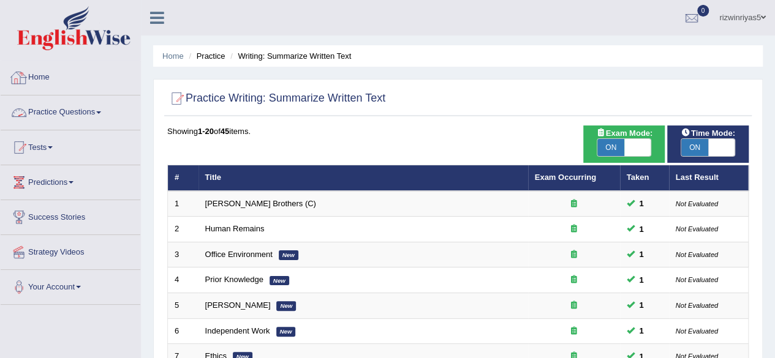
click at [51, 114] on link "Practice Questions" at bounding box center [71, 111] width 140 height 31
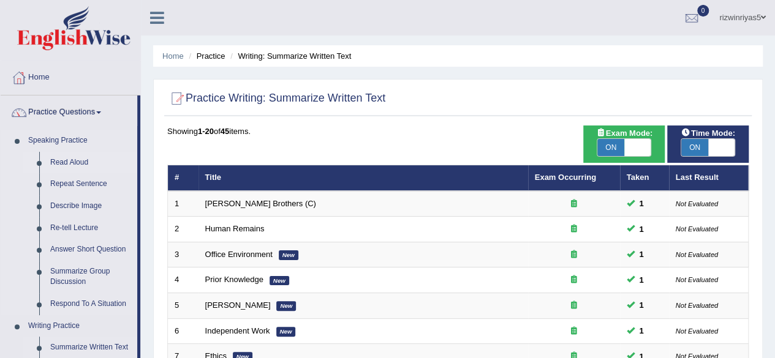
click at [59, 163] on link "Read Aloud" at bounding box center [91, 163] width 93 height 22
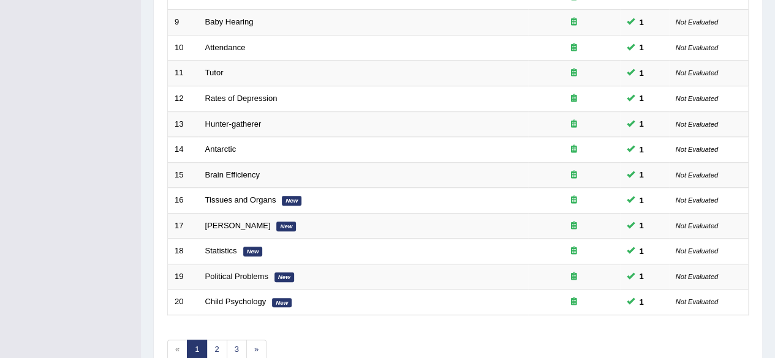
scroll to position [447, 0]
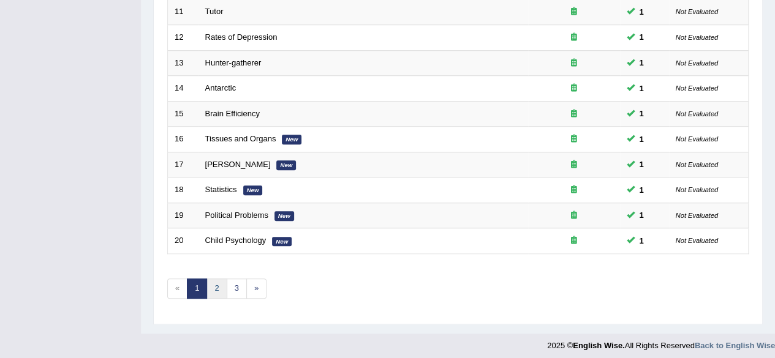
click at [219, 279] on link "2" at bounding box center [216, 289] width 20 height 20
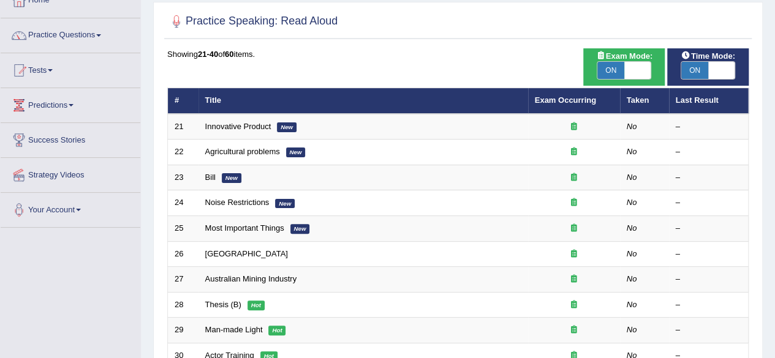
scroll to position [91, 0]
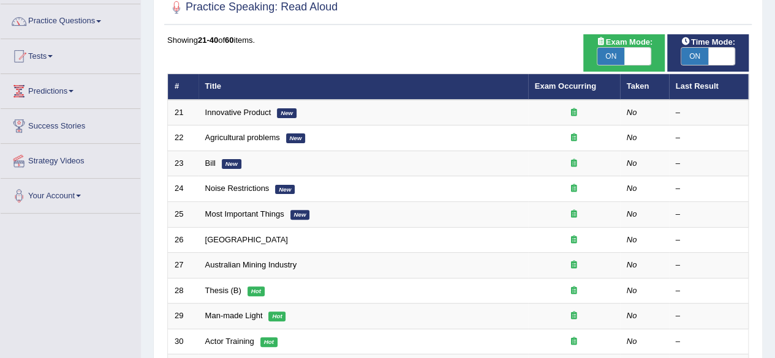
click at [774, 133] on html "Toggle navigation Home Practice Questions Speaking Practice Read Aloud Repeat S…" at bounding box center [387, 88] width 775 height 358
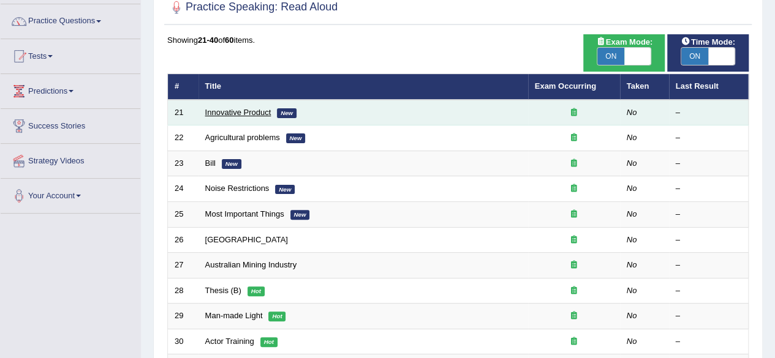
click at [244, 112] on link "Innovative Product" at bounding box center [238, 112] width 66 height 9
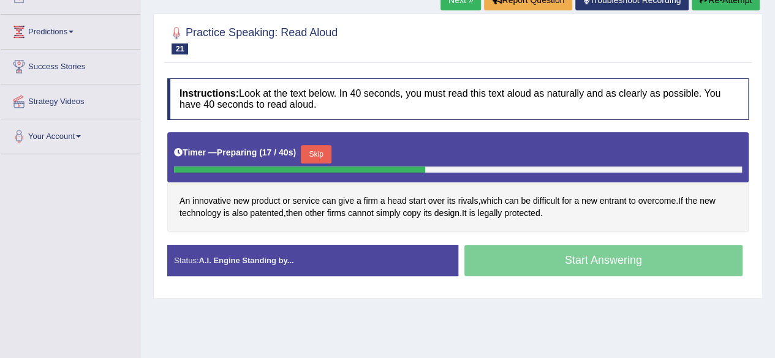
scroll to position [163, 0]
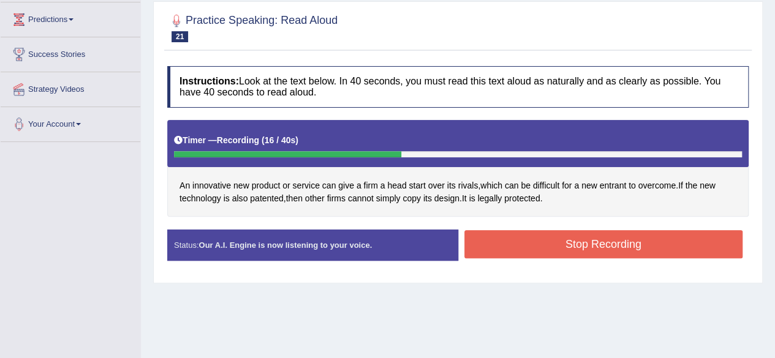
click at [661, 230] on button "Stop Recording" at bounding box center [603, 244] width 279 height 28
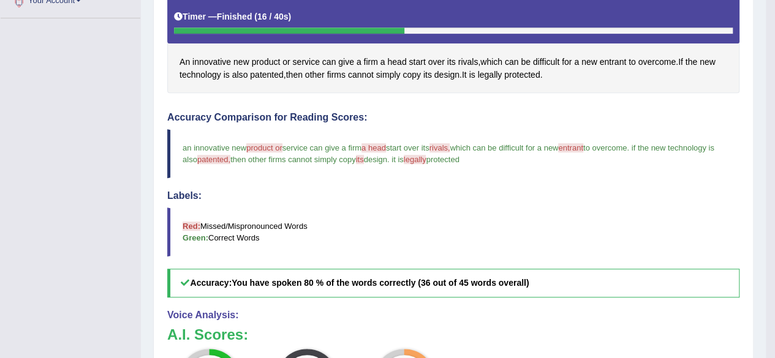
scroll to position [0, 0]
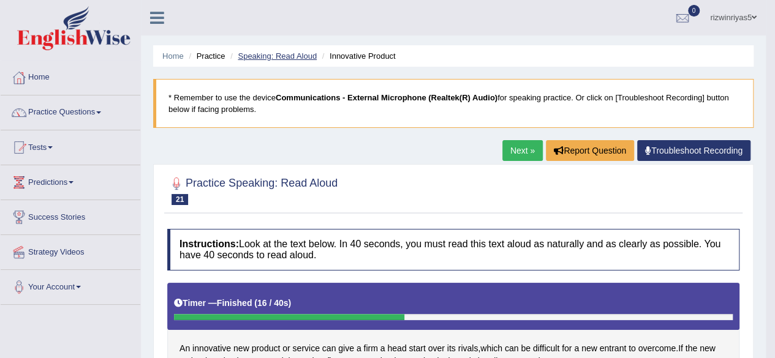
click at [298, 58] on link "Speaking: Read Aloud" at bounding box center [277, 55] width 79 height 9
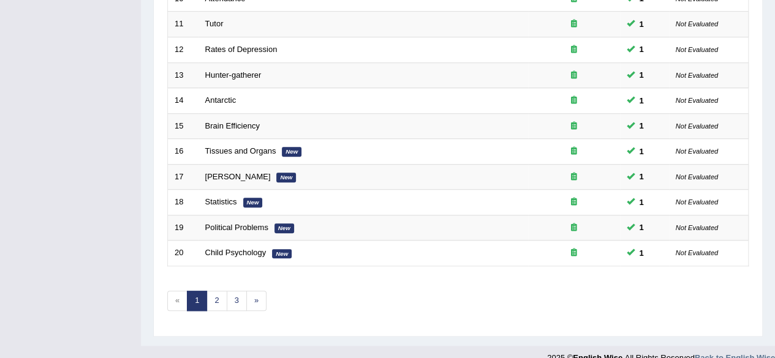
scroll to position [447, 0]
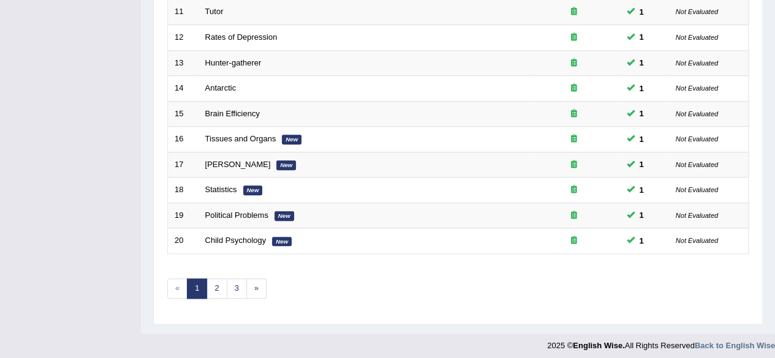
click at [208, 282] on link "2" at bounding box center [216, 289] width 20 height 20
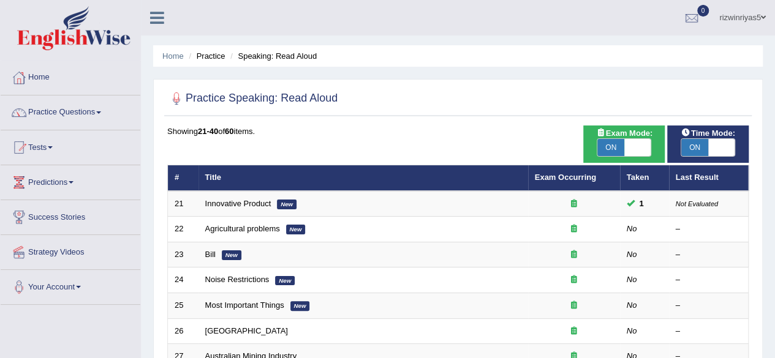
scroll to position [77, 0]
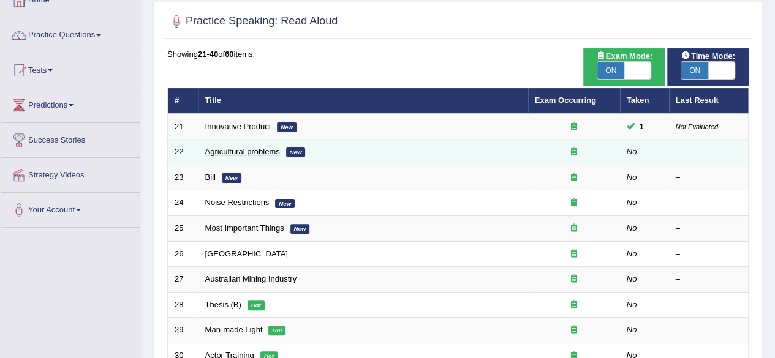
click at [265, 153] on link "Agricultural problems" at bounding box center [242, 151] width 75 height 9
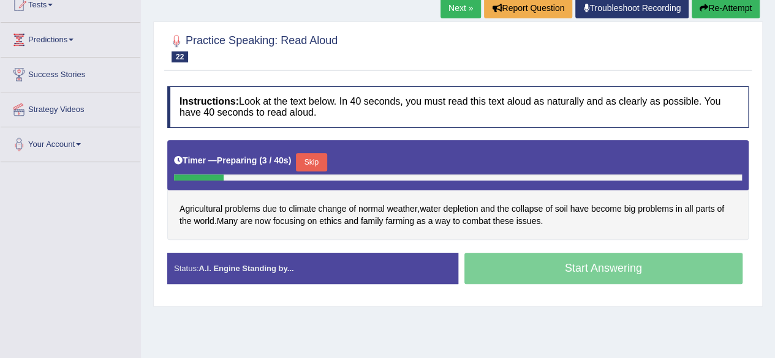
scroll to position [154, 0]
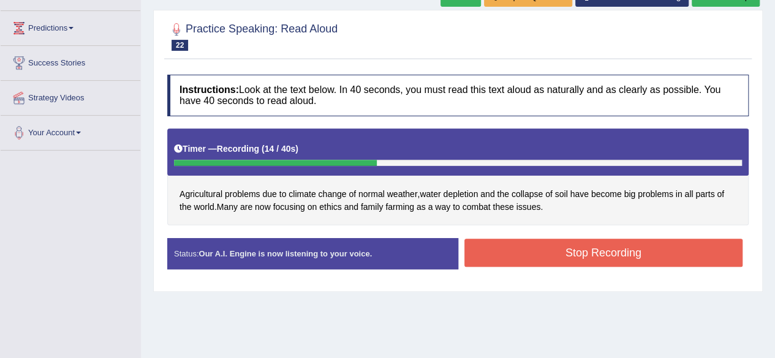
click at [672, 245] on button "Stop Recording" at bounding box center [603, 253] width 279 height 28
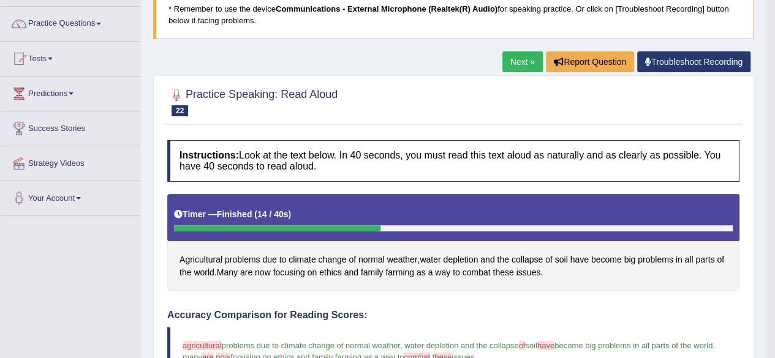
scroll to position [0, 0]
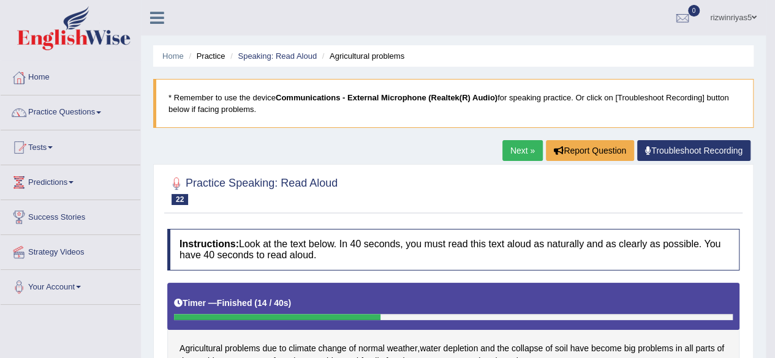
click at [515, 145] on link "Next »" at bounding box center [522, 150] width 40 height 21
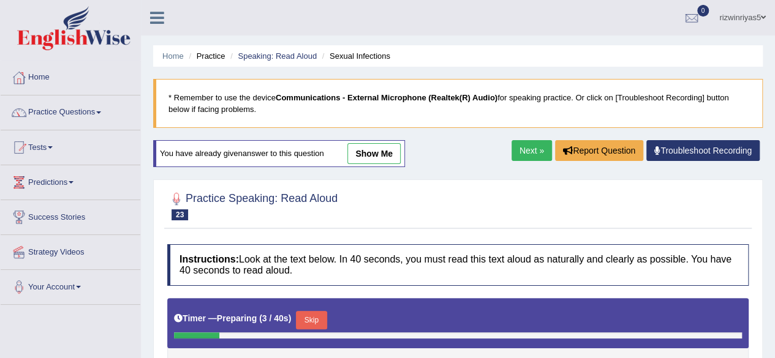
click at [774, 30] on html "Toggle navigation Home Practice Questions Speaking Practice Read Aloud Repeat S…" at bounding box center [387, 179] width 775 height 358
click at [293, 52] on link "Speaking: Read Aloud" at bounding box center [277, 55] width 79 height 9
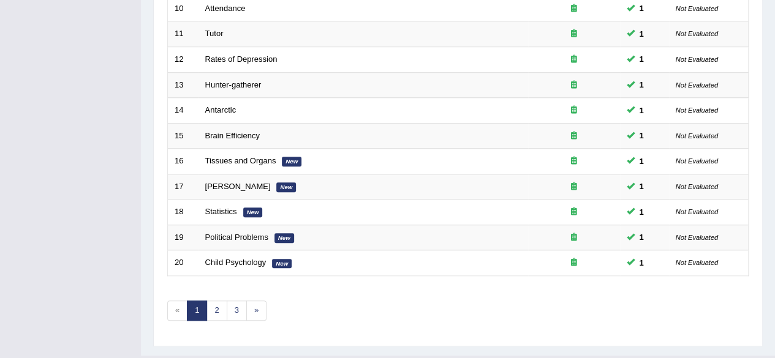
scroll to position [440, 0]
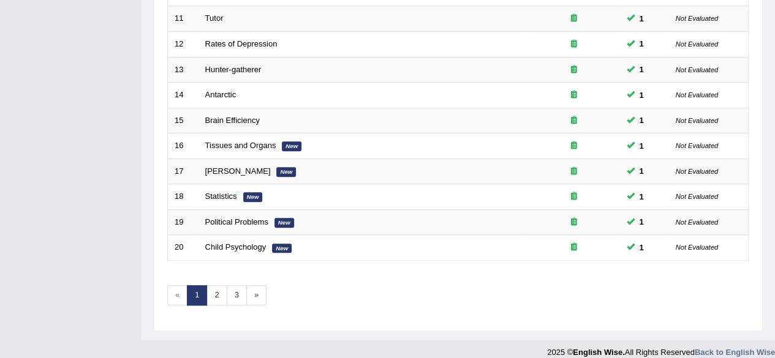
drag, startPoint x: 0, startPoint y: 0, endPoint x: 784, endPoint y: 260, distance: 825.8
click at [213, 292] on link "2" at bounding box center [216, 296] width 20 height 20
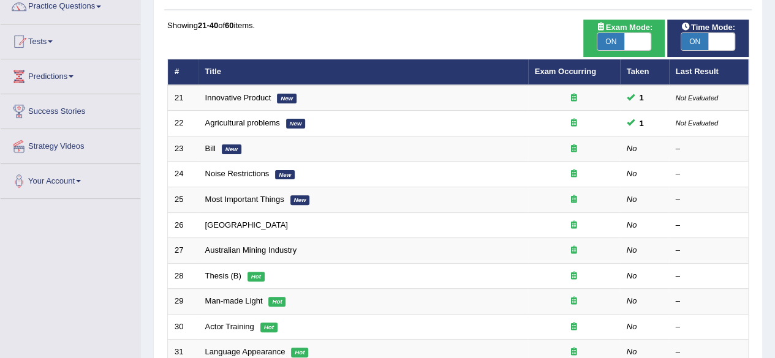
scroll to position [107, 0]
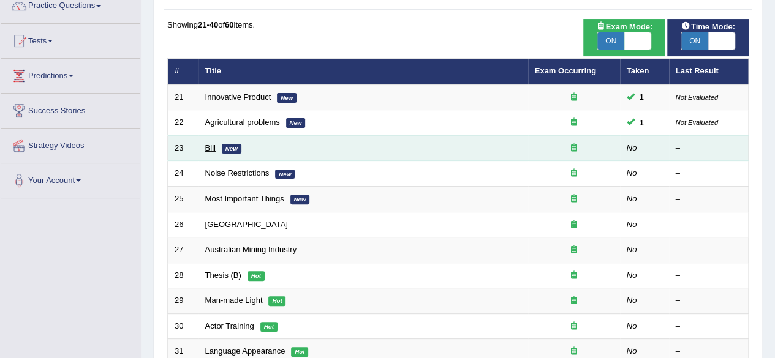
click at [210, 147] on link "Bill" at bounding box center [210, 147] width 10 height 9
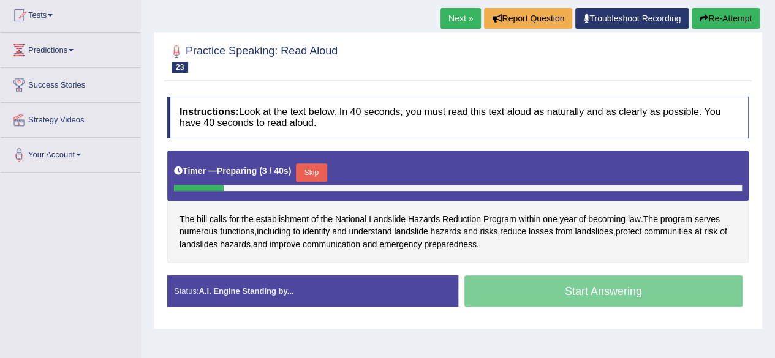
scroll to position [137, 0]
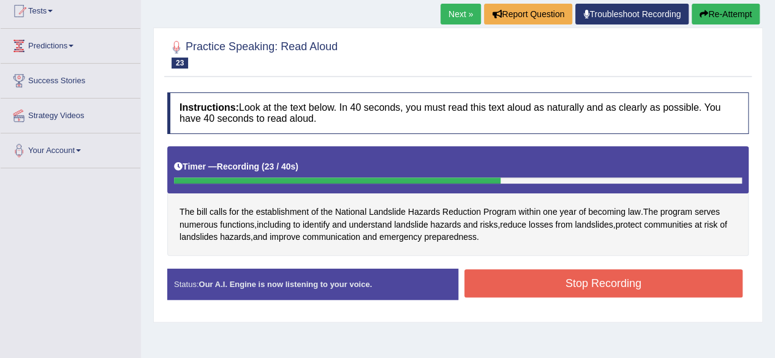
click at [661, 273] on button "Stop Recording" at bounding box center [603, 284] width 279 height 28
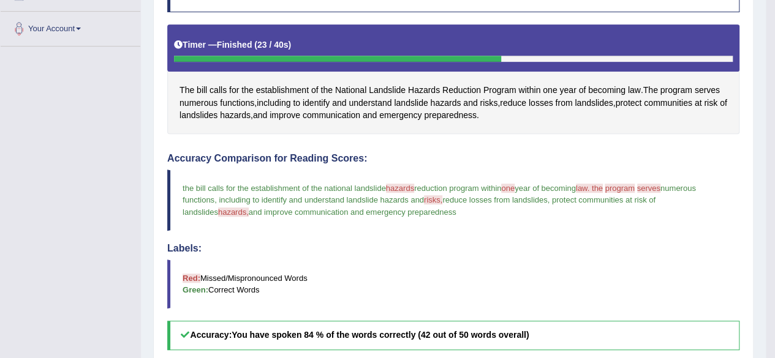
scroll to position [0, 0]
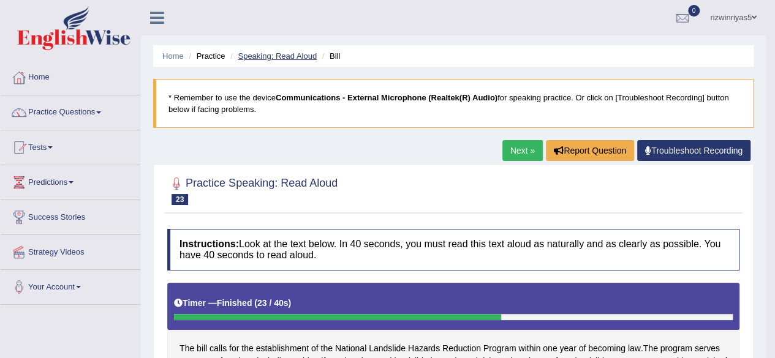
click at [311, 57] on link "Speaking: Read Aloud" at bounding box center [277, 55] width 79 height 9
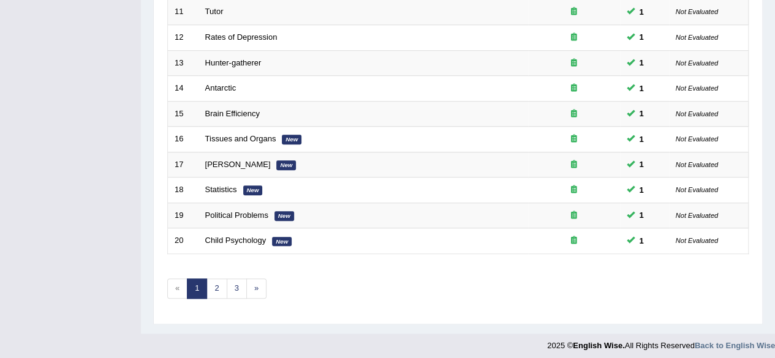
scroll to position [447, 0]
click at [219, 282] on link "2" at bounding box center [216, 289] width 20 height 20
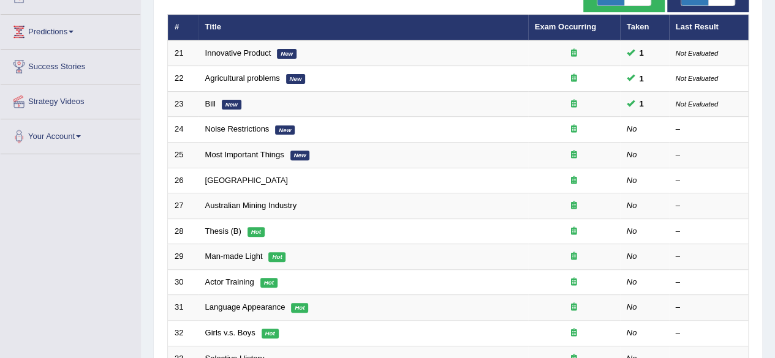
click at [774, 129] on html "Toggle navigation Home Practice Questions Speaking Practice Read Aloud Repeat S…" at bounding box center [387, 28] width 775 height 358
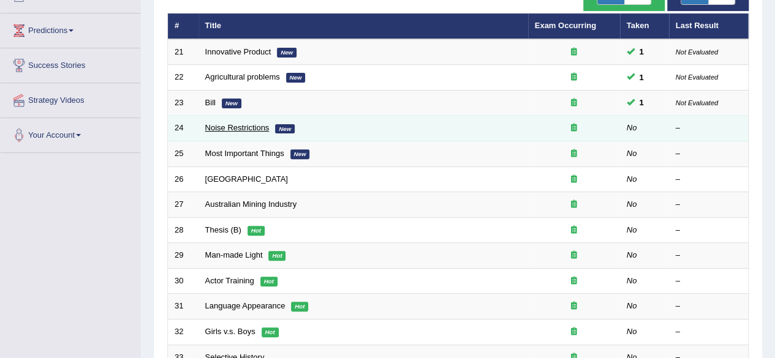
click at [256, 124] on link "Noise Restrictions" at bounding box center [237, 127] width 64 height 9
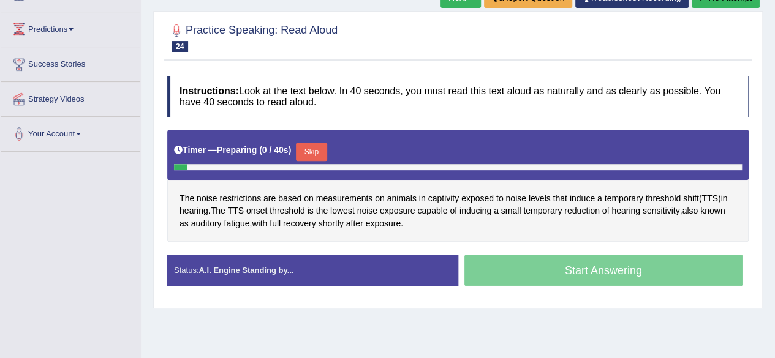
scroll to position [185, 0]
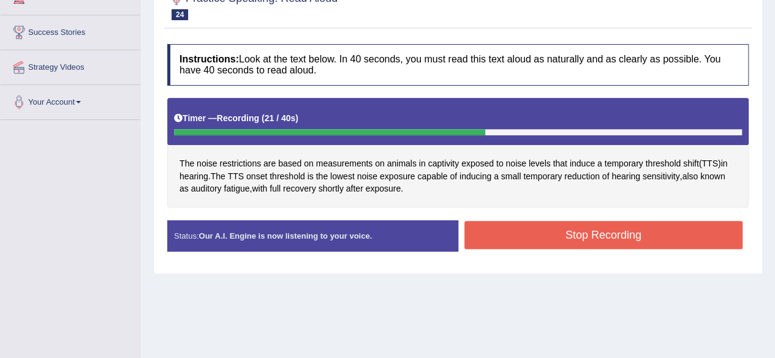
click at [668, 237] on button "Stop Recording" at bounding box center [603, 235] width 279 height 28
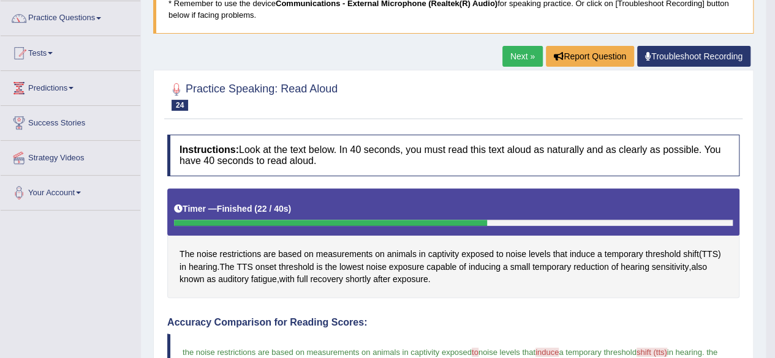
scroll to position [0, 0]
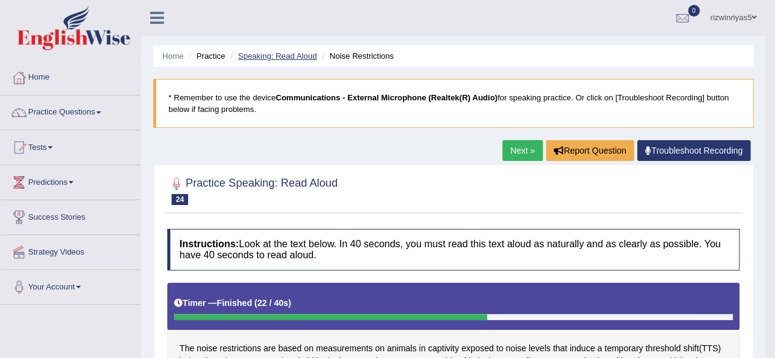
click at [311, 51] on link "Speaking: Read Aloud" at bounding box center [277, 55] width 79 height 9
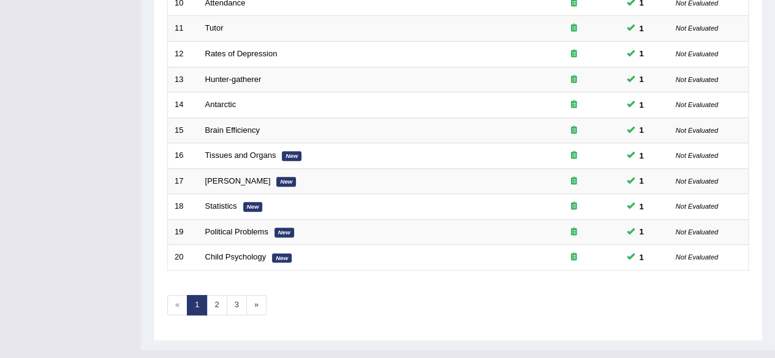
click at [218, 295] on link "2" at bounding box center [216, 305] width 20 height 20
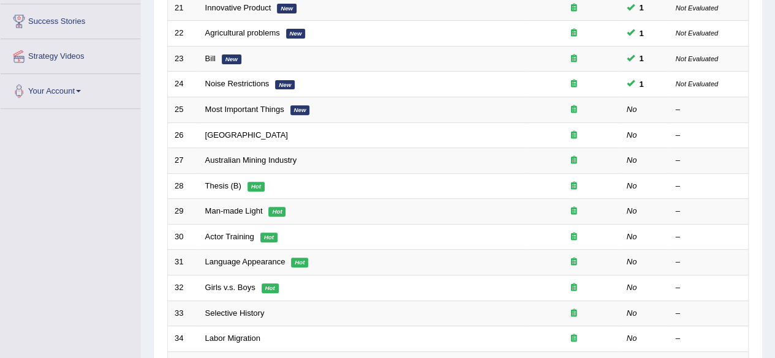
scroll to position [167, 0]
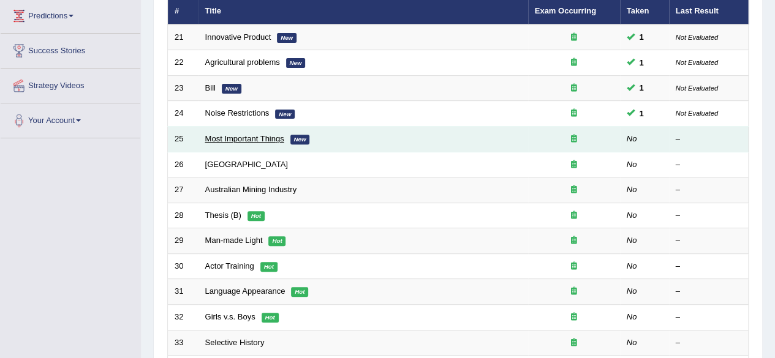
click at [268, 138] on link "Most Important Things" at bounding box center [244, 138] width 79 height 9
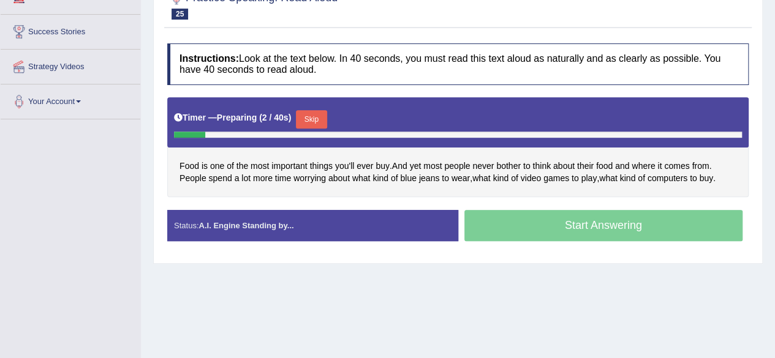
scroll to position [195, 0]
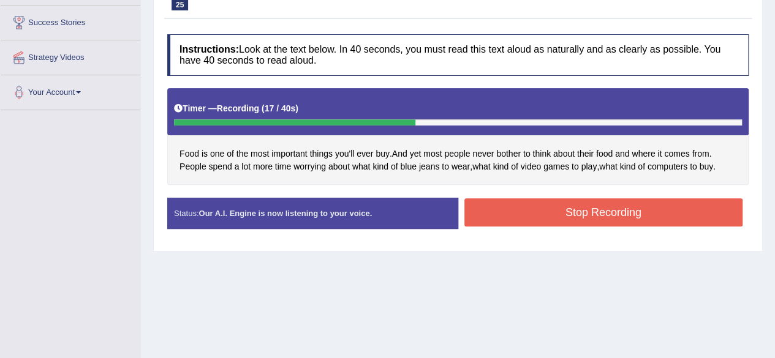
click at [653, 215] on button "Stop Recording" at bounding box center [603, 213] width 279 height 28
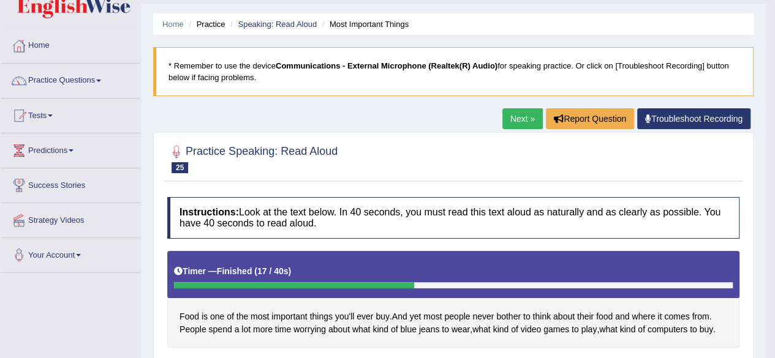
scroll to position [0, 0]
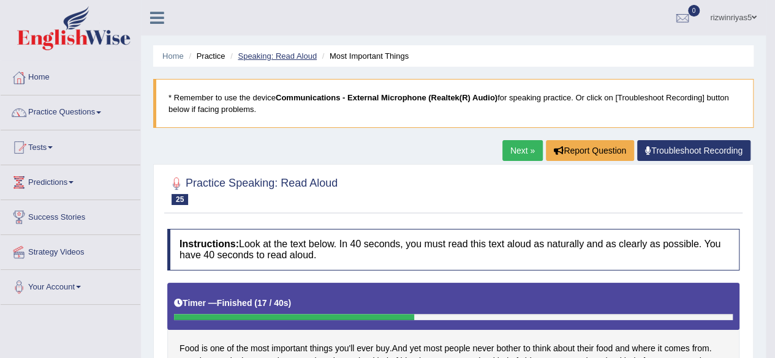
click at [312, 52] on link "Speaking: Read Aloud" at bounding box center [277, 55] width 79 height 9
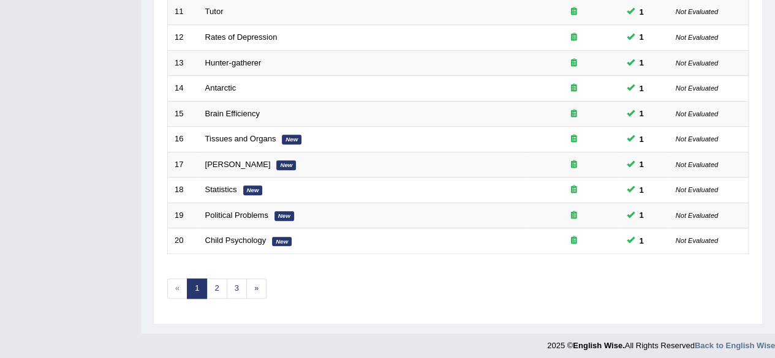
click at [216, 279] on link "2" at bounding box center [216, 289] width 20 height 20
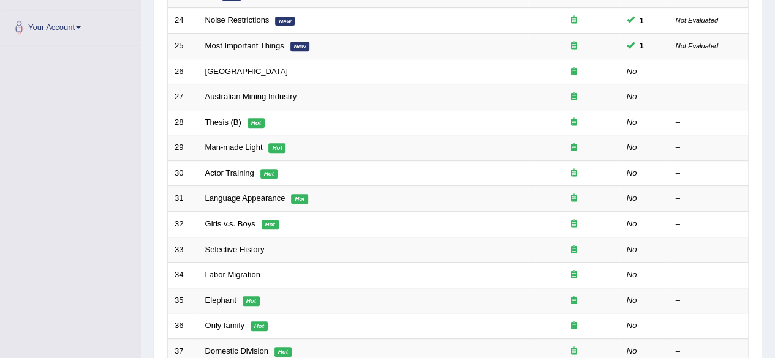
scroll to position [275, 0]
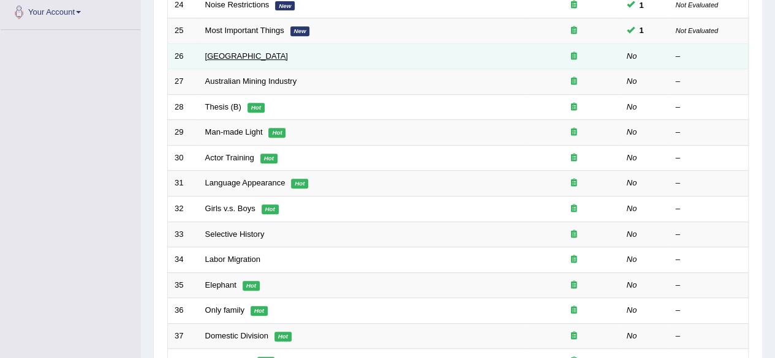
click at [248, 56] on link "[GEOGRAPHIC_DATA]" at bounding box center [246, 55] width 83 height 9
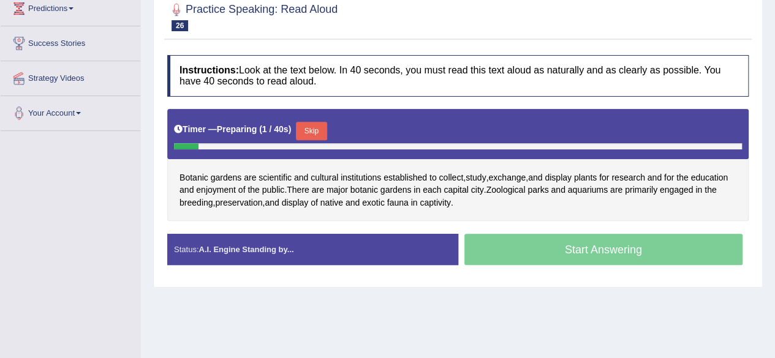
scroll to position [185, 0]
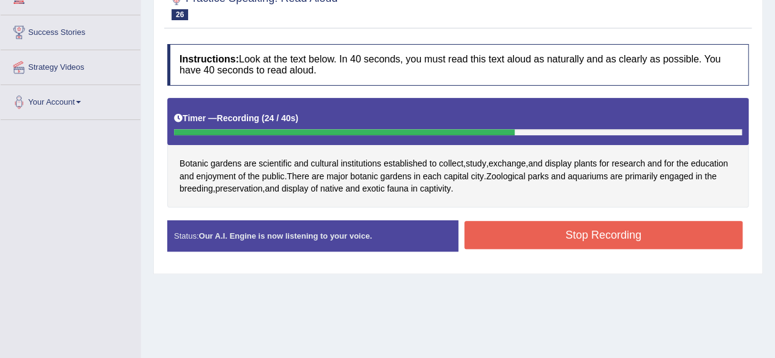
click at [616, 224] on button "Stop Recording" at bounding box center [603, 235] width 279 height 28
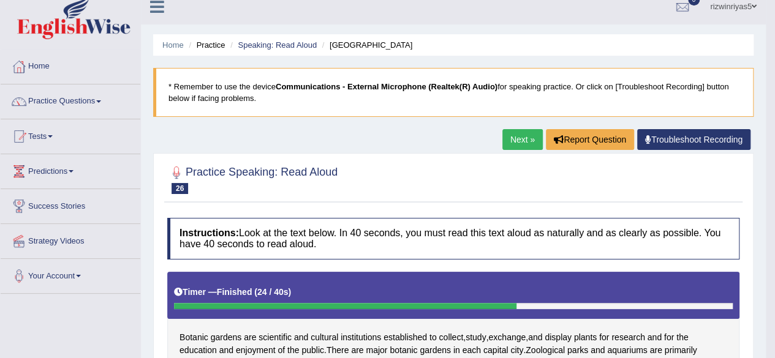
scroll to position [0, 0]
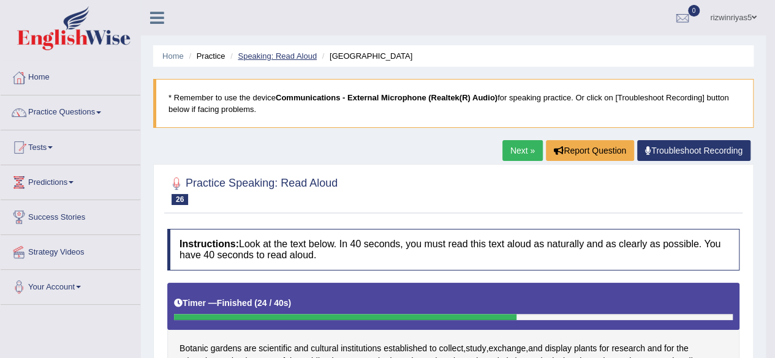
click at [310, 53] on link "Speaking: Read Aloud" at bounding box center [277, 55] width 79 height 9
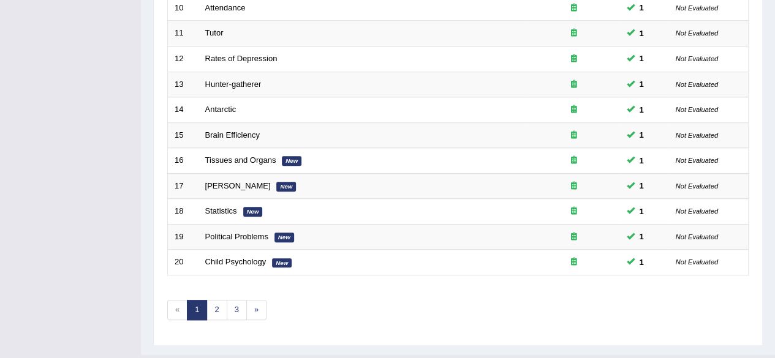
scroll to position [447, 0]
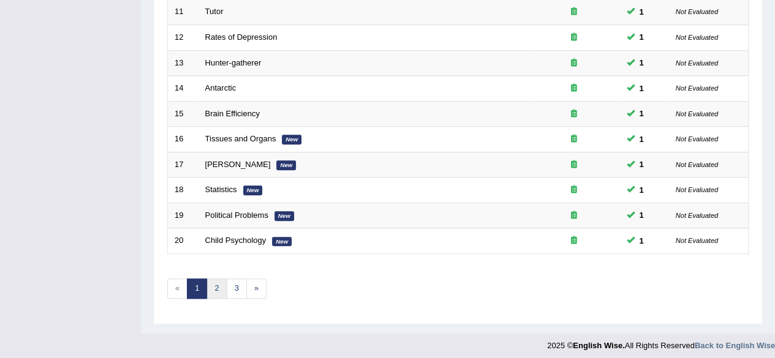
click at [224, 281] on link "2" at bounding box center [216, 289] width 20 height 20
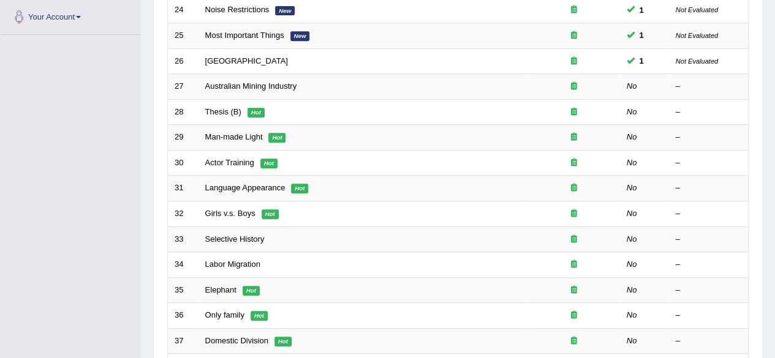
scroll to position [268, 0]
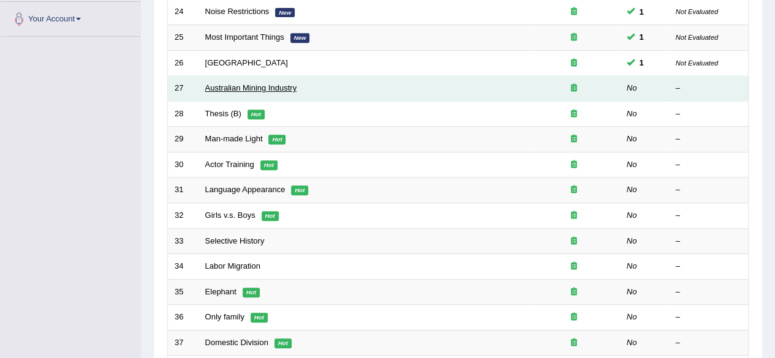
click at [282, 86] on link "Australian Mining Industry" at bounding box center [251, 87] width 92 height 9
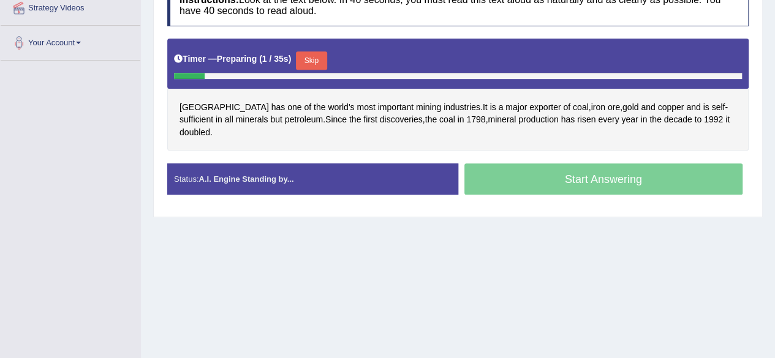
scroll to position [193, 0]
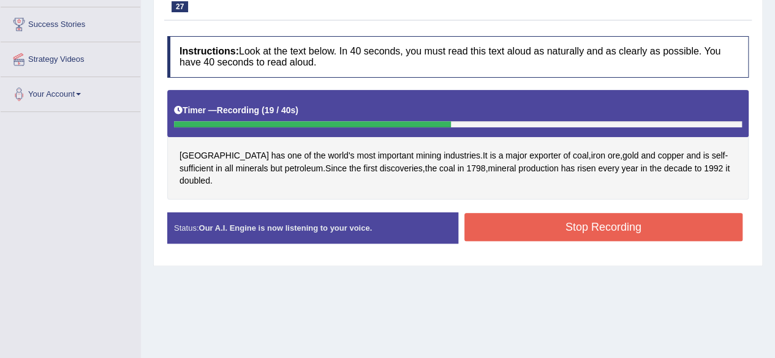
click at [670, 213] on button "Stop Recording" at bounding box center [603, 227] width 279 height 28
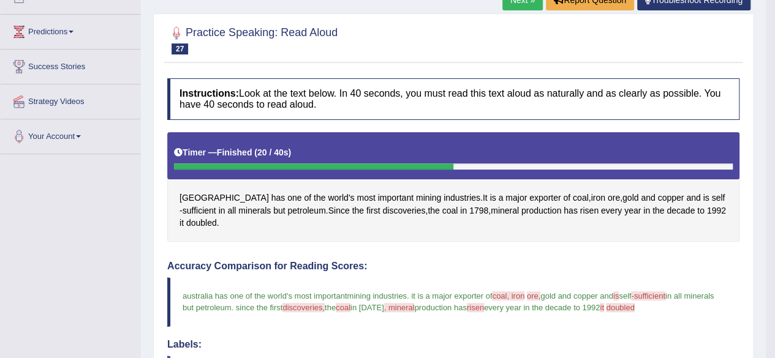
scroll to position [0, 0]
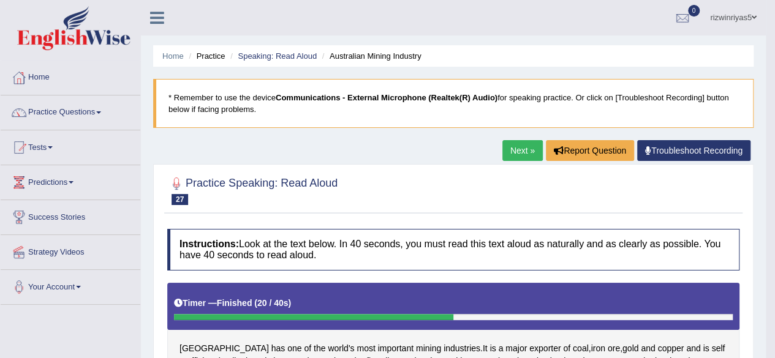
click at [303, 49] on ul "Home Practice Speaking: Read Aloud Australian Mining Industry" at bounding box center [453, 55] width 600 height 21
click at [303, 55] on link "Speaking: Read Aloud" at bounding box center [277, 55] width 79 height 9
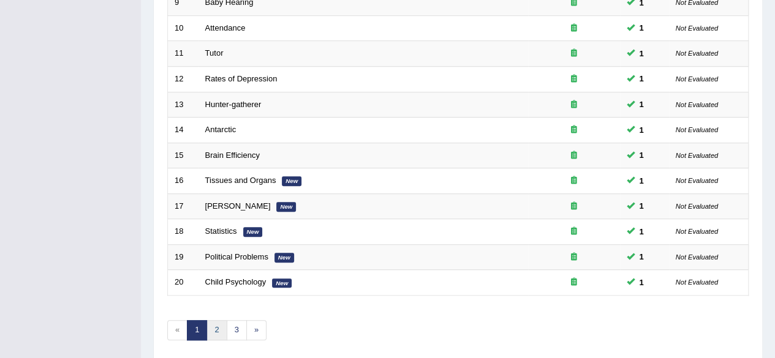
click at [216, 326] on link "2" at bounding box center [216, 330] width 20 height 20
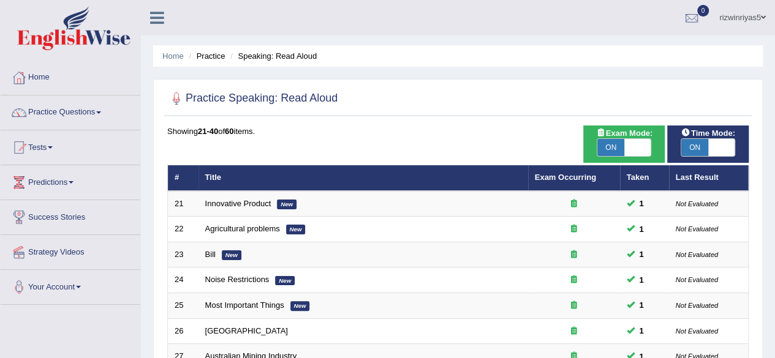
scroll to position [124, 0]
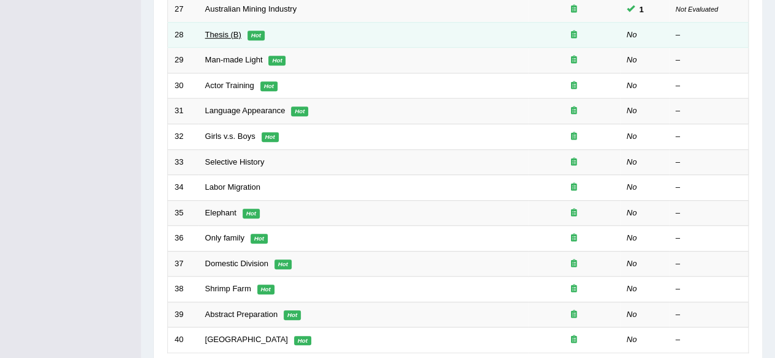
click at [227, 35] on link "Thesis (B)" at bounding box center [223, 34] width 36 height 9
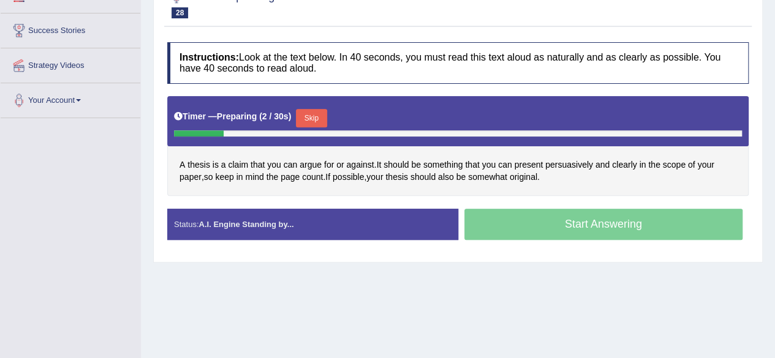
scroll to position [187, 0]
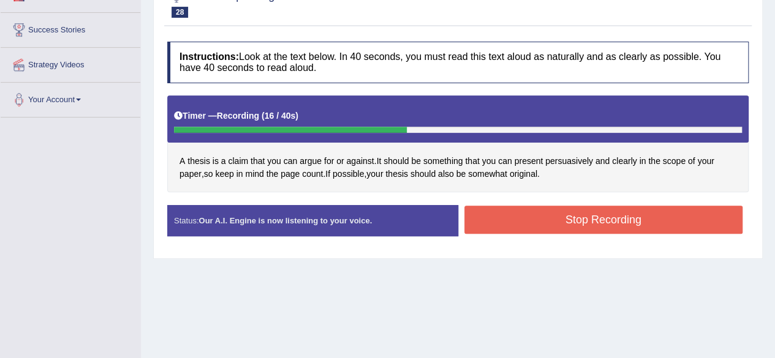
click at [670, 219] on button "Stop Recording" at bounding box center [603, 220] width 279 height 28
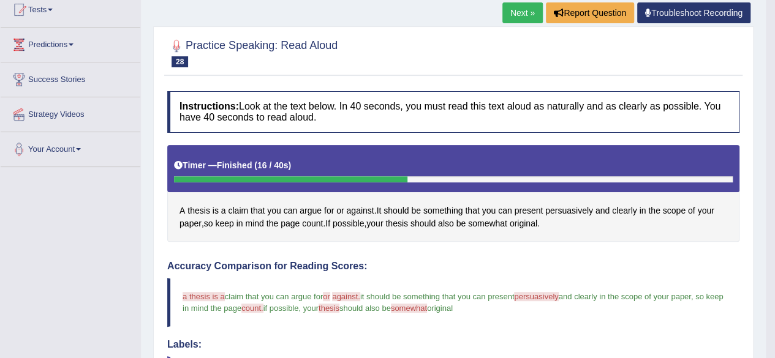
scroll to position [0, 0]
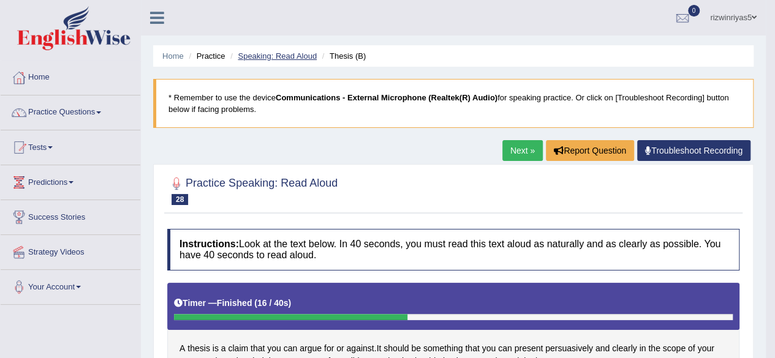
click at [302, 59] on link "Speaking: Read Aloud" at bounding box center [277, 55] width 79 height 9
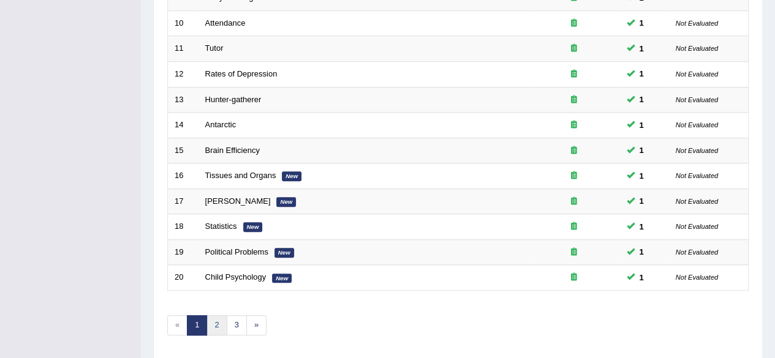
click at [211, 320] on link "2" at bounding box center [216, 326] width 20 height 20
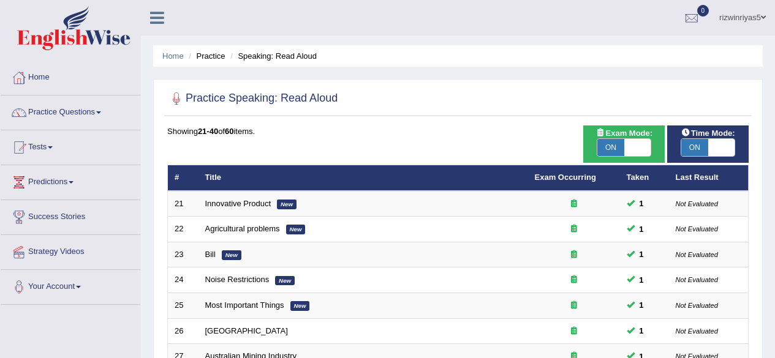
scroll to position [390, 0]
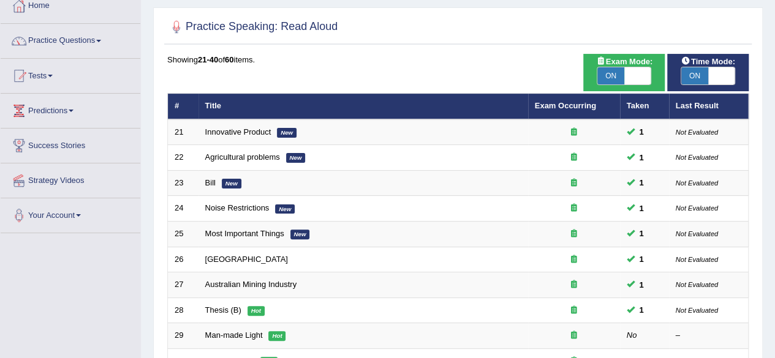
click at [774, 86] on html "Toggle navigation Home Practice Questions Speaking Practice Read Aloud Repeat S…" at bounding box center [387, 107] width 775 height 358
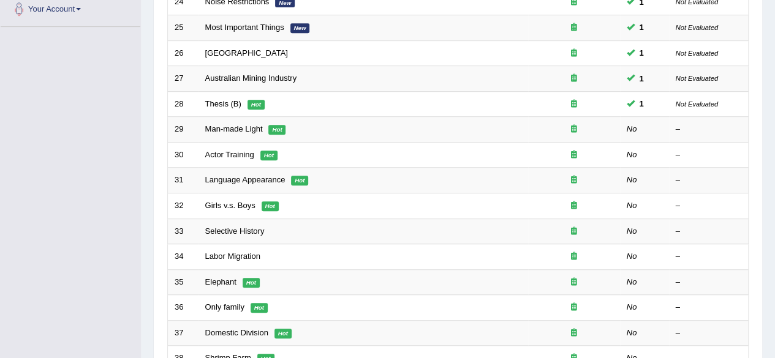
scroll to position [276, 0]
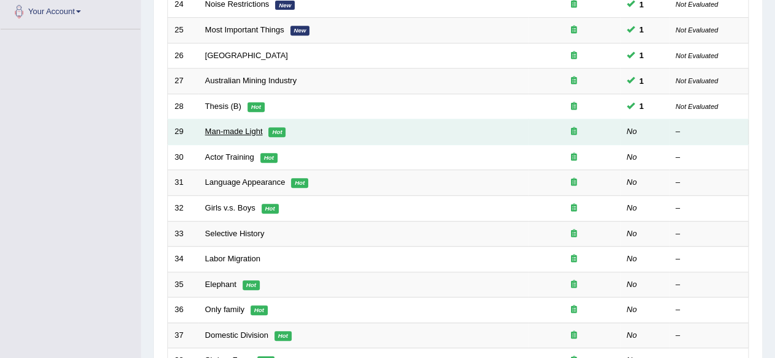
click at [251, 128] on link "Man-made Light" at bounding box center [234, 131] width 58 height 9
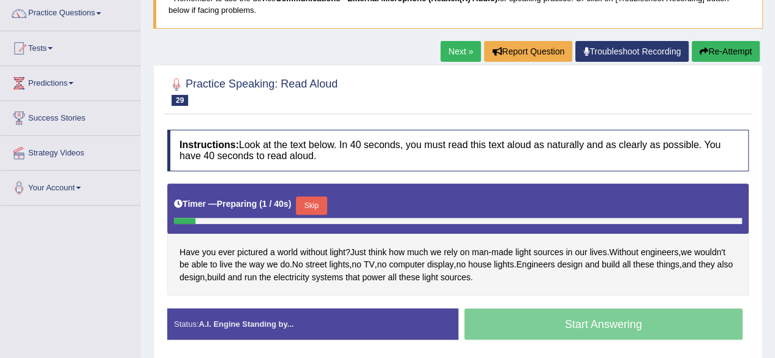
scroll to position [138, 0]
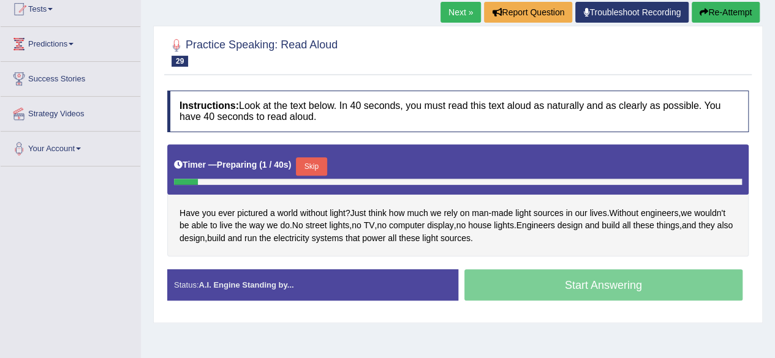
drag, startPoint x: 784, startPoint y: 18, endPoint x: 784, endPoint y: 93, distance: 74.1
click at [774, 93] on html "Toggle navigation Home Practice Questions Speaking Practice Read Aloud Repeat S…" at bounding box center [387, 41] width 775 height 358
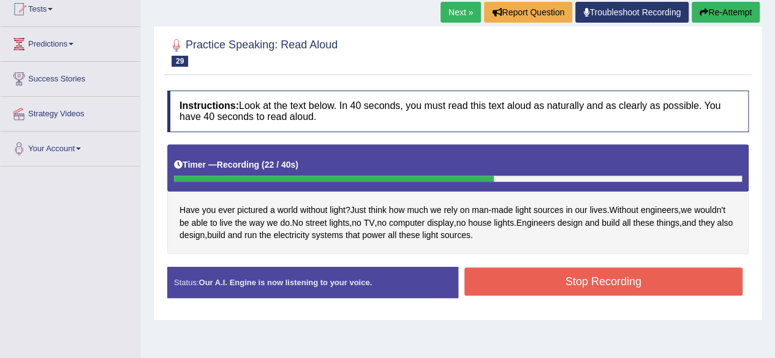
click at [627, 276] on button "Stop Recording" at bounding box center [603, 282] width 279 height 28
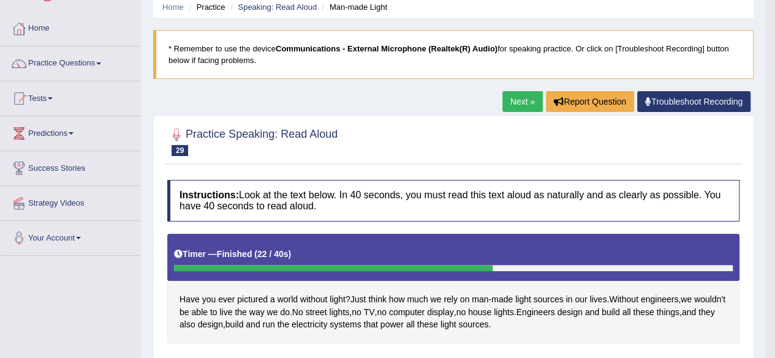
scroll to position [0, 0]
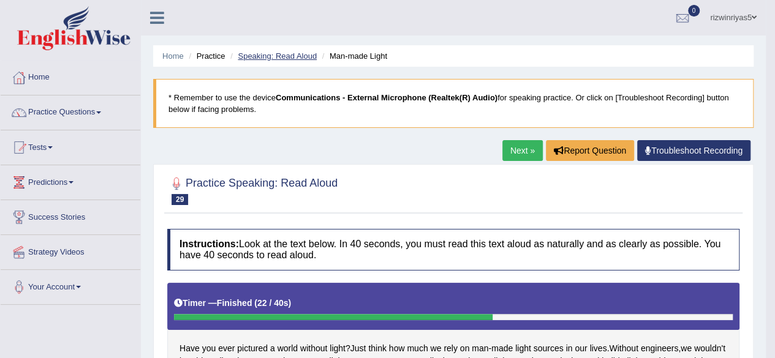
click at [310, 54] on link "Speaking: Read Aloud" at bounding box center [277, 55] width 79 height 9
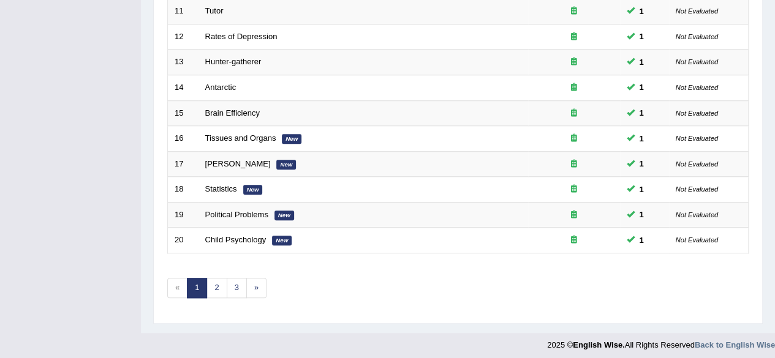
scroll to position [447, 0]
click at [207, 281] on link "2" at bounding box center [216, 289] width 20 height 20
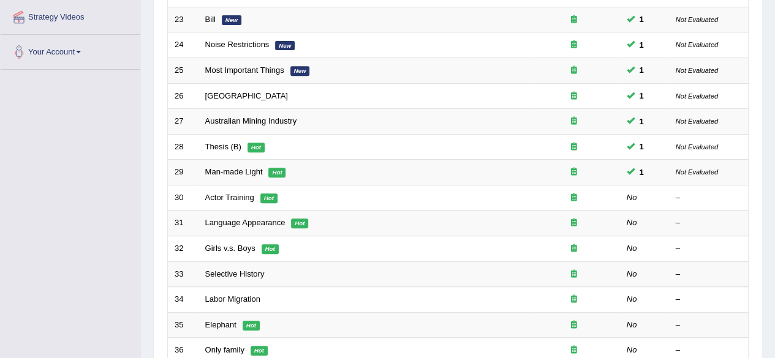
scroll to position [233, 0]
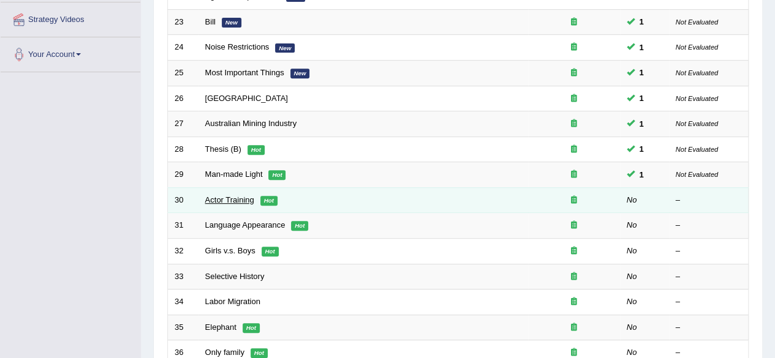
click at [225, 195] on link "Actor Training" at bounding box center [229, 199] width 49 height 9
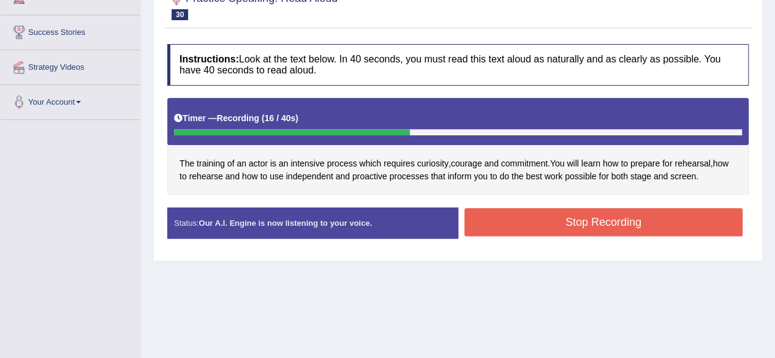
click at [649, 213] on button "Stop Recording" at bounding box center [603, 222] width 279 height 28
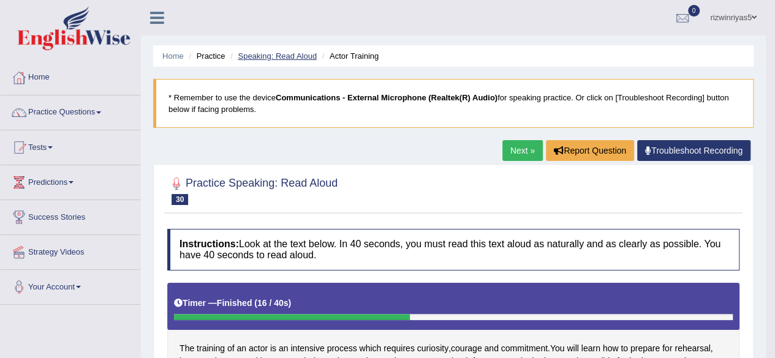
click at [278, 51] on link "Speaking: Read Aloud" at bounding box center [277, 55] width 79 height 9
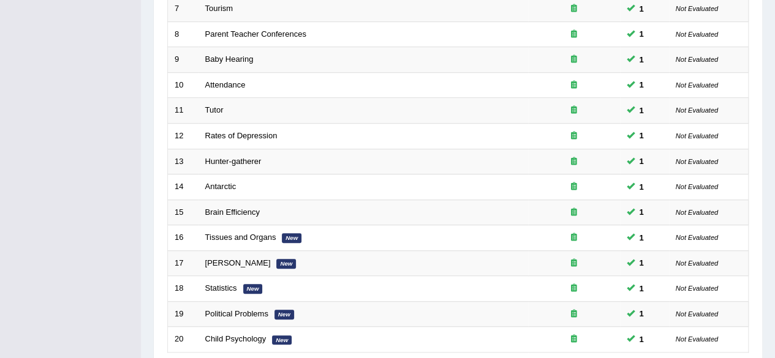
scroll to position [447, 0]
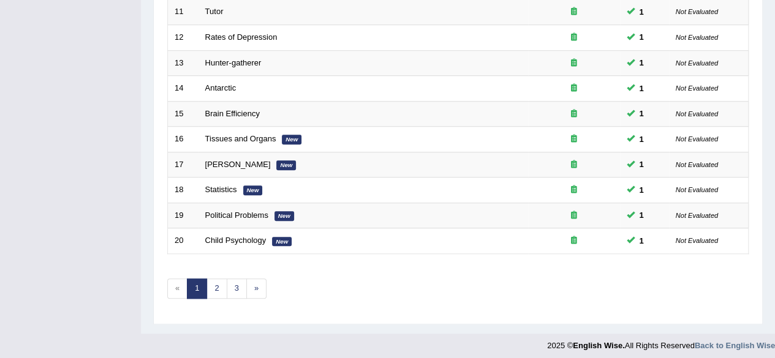
click at [215, 286] on link "2" at bounding box center [216, 289] width 20 height 20
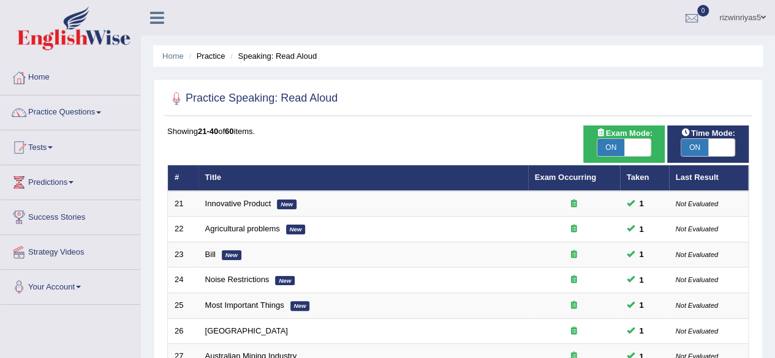
click at [755, 17] on html "Toggle navigation Home Practice Questions Speaking Practice Read Aloud Repeat S…" at bounding box center [387, 179] width 775 height 358
click at [91, 108] on link "Practice Questions" at bounding box center [71, 111] width 140 height 31
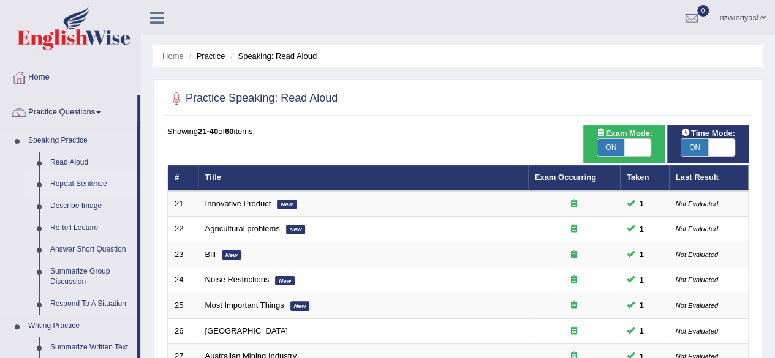
click at [84, 187] on link "Repeat Sentence" at bounding box center [91, 184] width 93 height 22
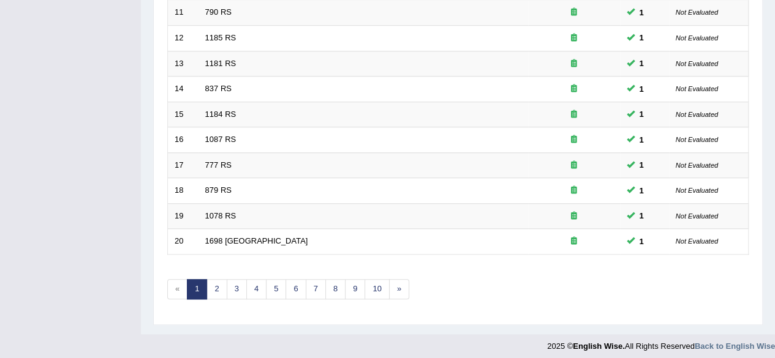
scroll to position [447, 0]
click at [210, 282] on link "2" at bounding box center [216, 289] width 20 height 20
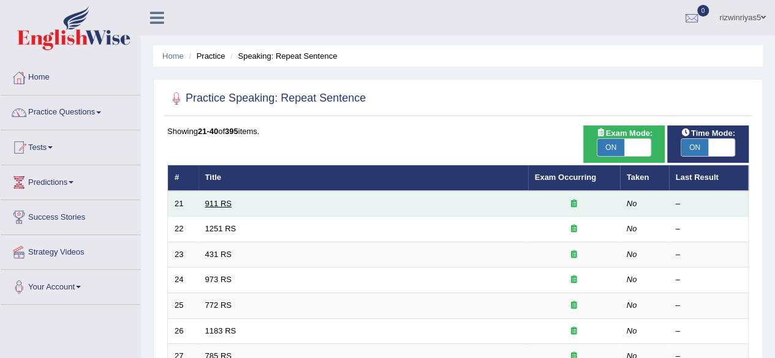
click at [215, 201] on link "911 RS" at bounding box center [218, 203] width 26 height 9
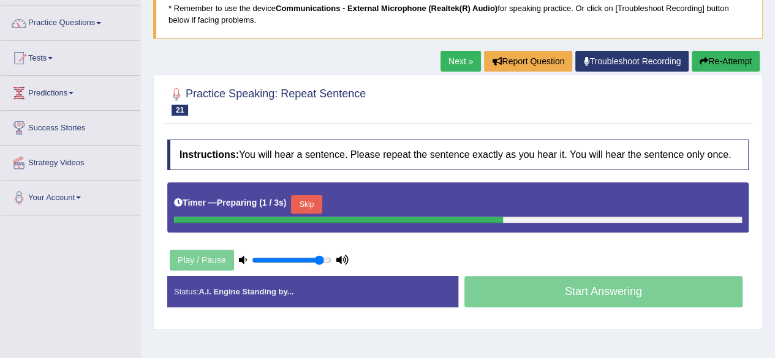
click at [774, 88] on html "Toggle navigation Home Practice Questions Speaking Practice Read Aloud Repeat S…" at bounding box center [387, 90] width 775 height 358
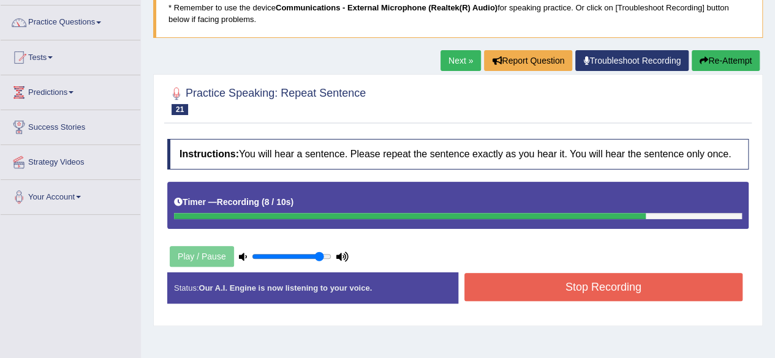
click at [654, 279] on button "Stop Recording" at bounding box center [603, 287] width 279 height 28
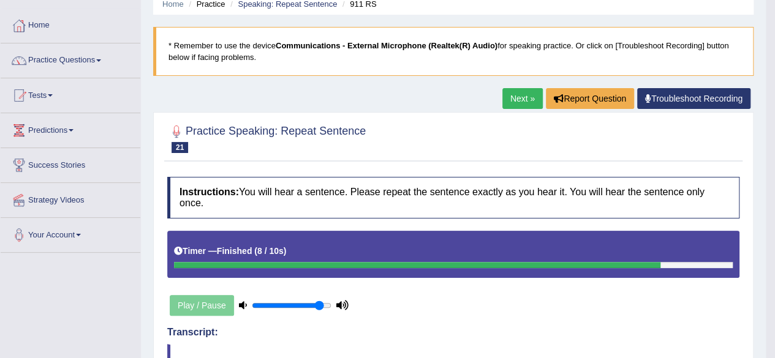
scroll to position [0, 0]
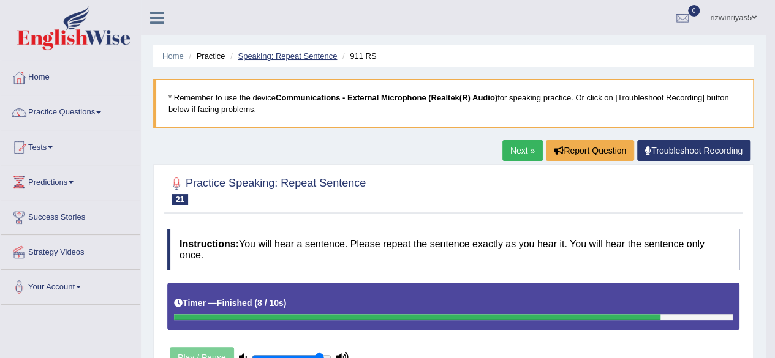
click at [297, 58] on link "Speaking: Repeat Sentence" at bounding box center [287, 55] width 99 height 9
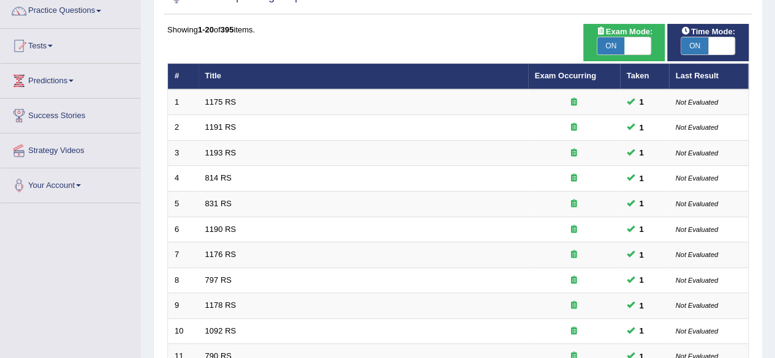
scroll to position [447, 0]
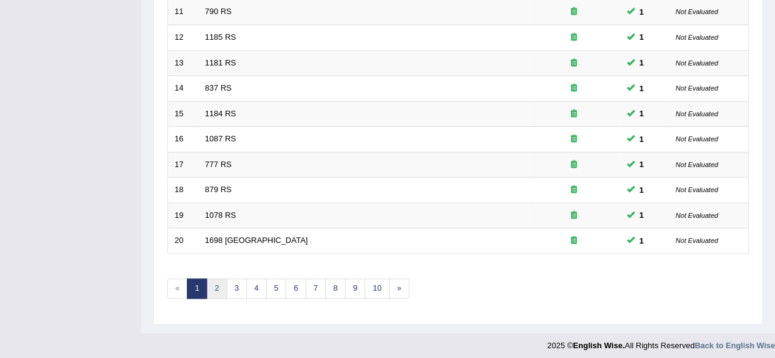
click at [218, 290] on link "2" at bounding box center [216, 289] width 20 height 20
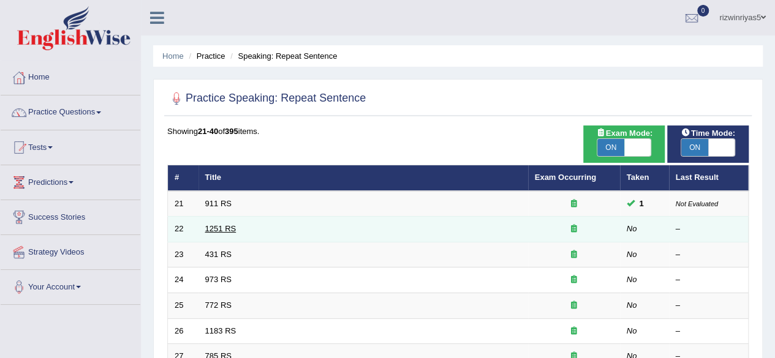
click at [229, 231] on link "1251 RS" at bounding box center [220, 228] width 31 height 9
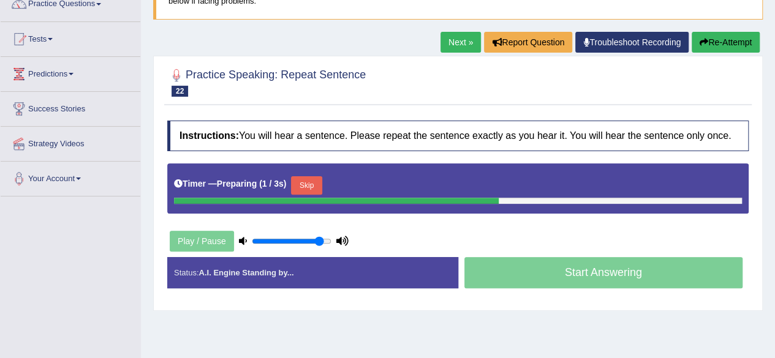
scroll to position [111, 0]
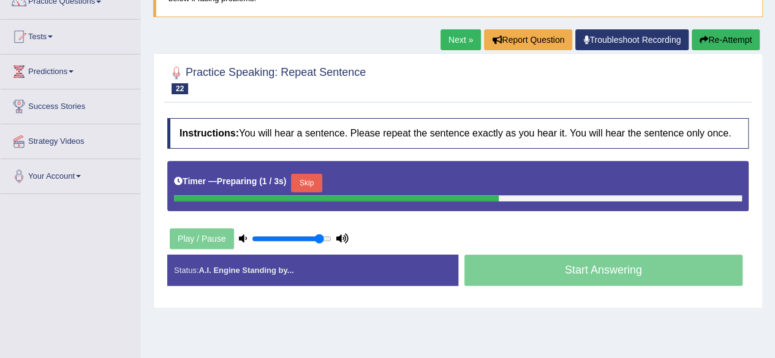
drag, startPoint x: 784, startPoint y: 128, endPoint x: 784, endPoint y: 187, distance: 58.8
click at [774, 187] on html "Toggle navigation Home Practice Questions Speaking Practice Read Aloud Repeat S…" at bounding box center [387, 68] width 775 height 358
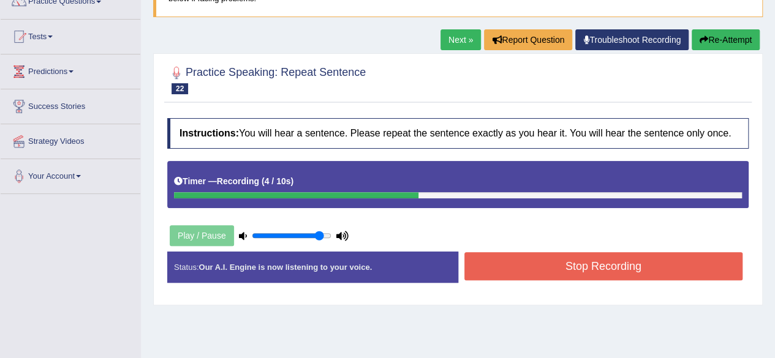
click at [651, 262] on button "Stop Recording" at bounding box center [603, 266] width 279 height 28
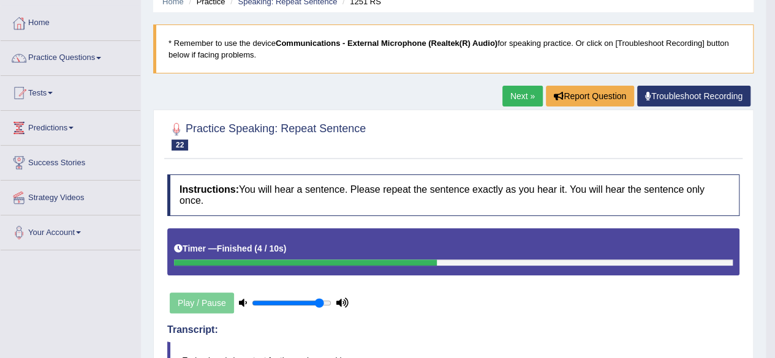
scroll to position [0, 0]
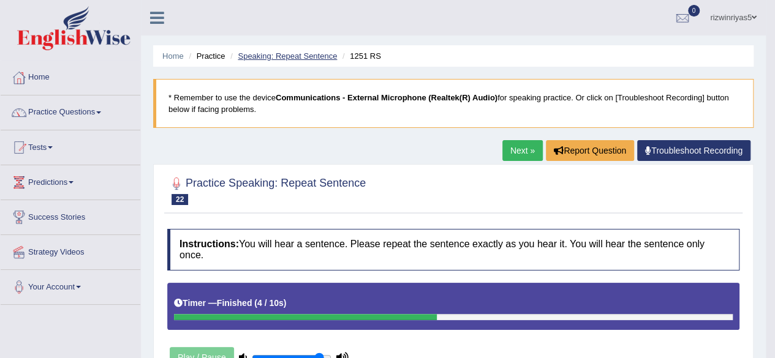
click at [301, 53] on link "Speaking: Repeat Sentence" at bounding box center [287, 55] width 99 height 9
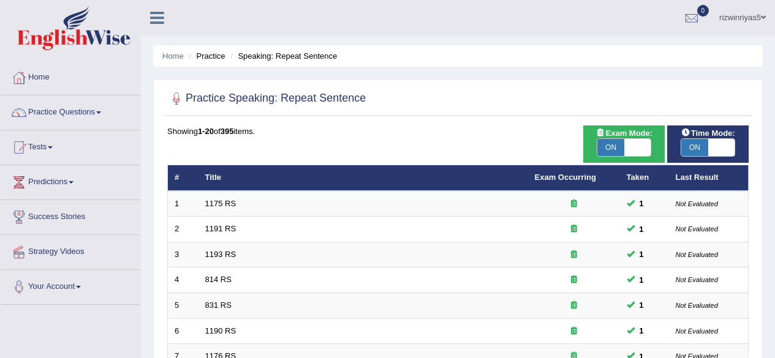
scroll to position [339, 0]
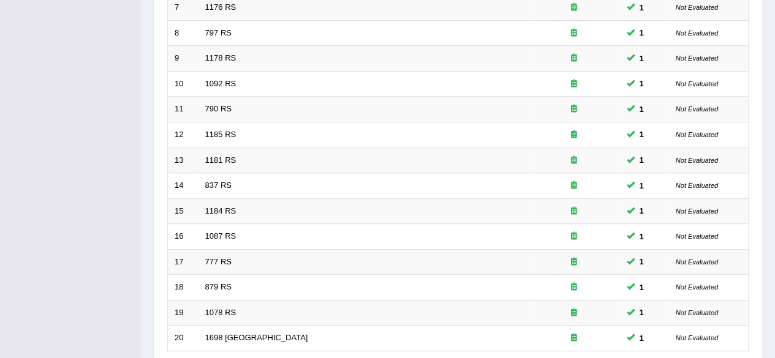
scroll to position [447, 0]
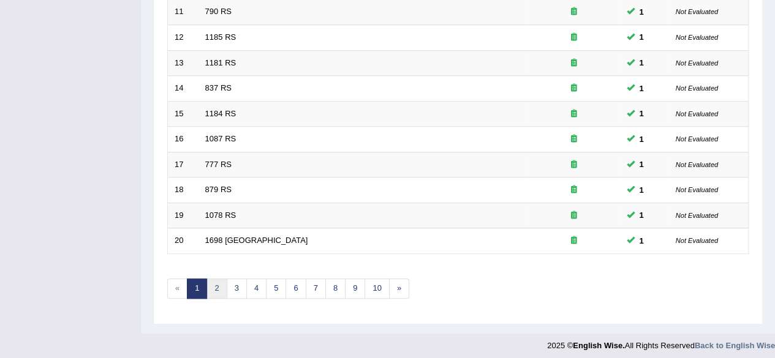
click at [211, 287] on link "2" at bounding box center [216, 289] width 20 height 20
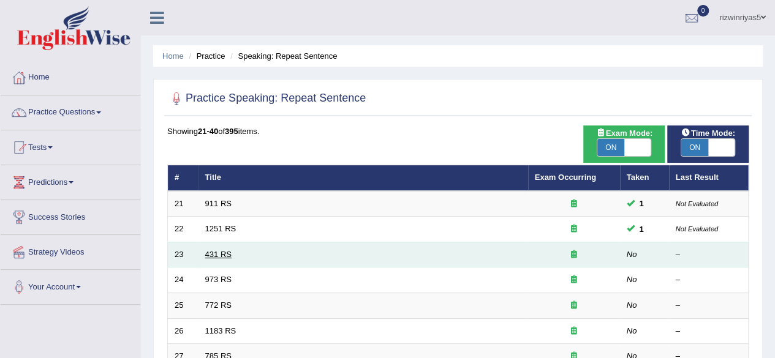
click at [229, 254] on link "431 RS" at bounding box center [218, 254] width 26 height 9
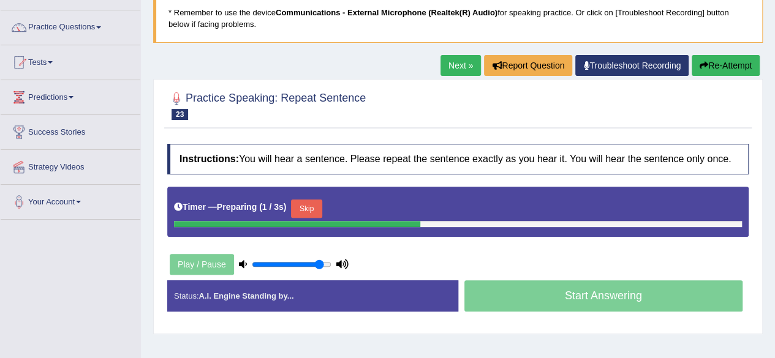
scroll to position [128, 0]
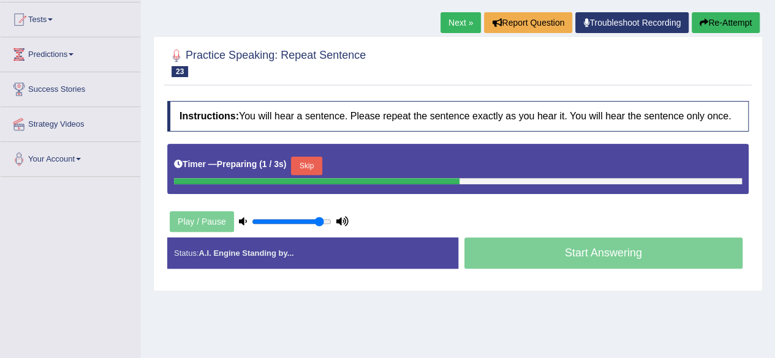
drag, startPoint x: 784, startPoint y: 97, endPoint x: 784, endPoint y: 165, distance: 67.4
click at [774, 165] on html "Toggle navigation Home Practice Questions Speaking Practice Read Aloud Repeat S…" at bounding box center [387, 51] width 775 height 358
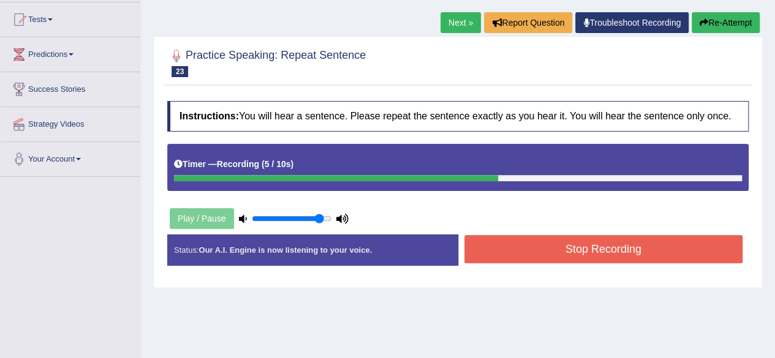
click at [661, 252] on button "Stop Recording" at bounding box center [603, 249] width 279 height 28
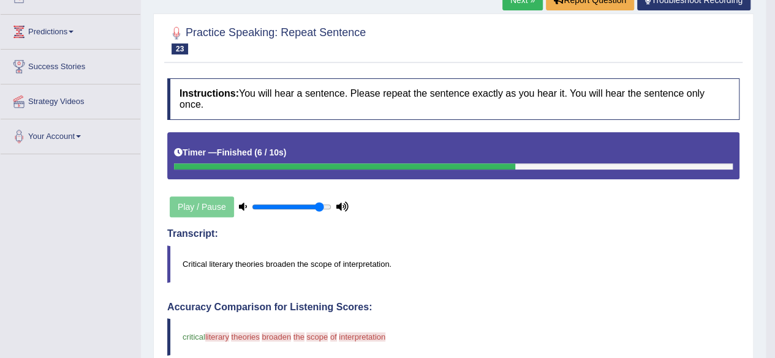
scroll to position [0, 0]
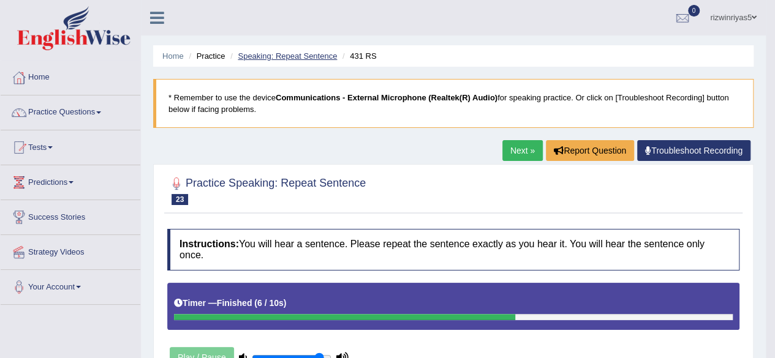
click at [332, 51] on link "Speaking: Repeat Sentence" at bounding box center [287, 55] width 99 height 9
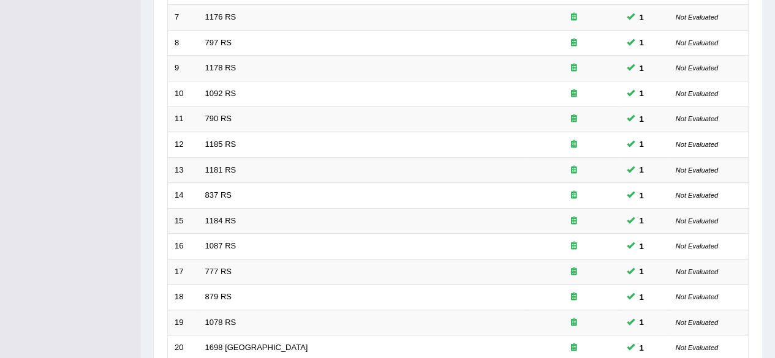
scroll to position [447, 0]
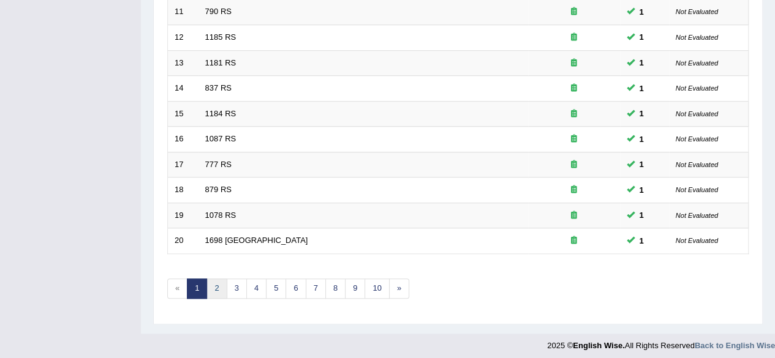
click at [221, 286] on link "2" at bounding box center [216, 289] width 20 height 20
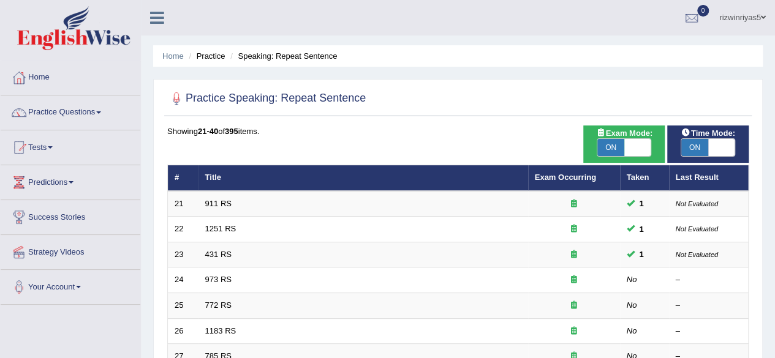
scroll to position [14, 0]
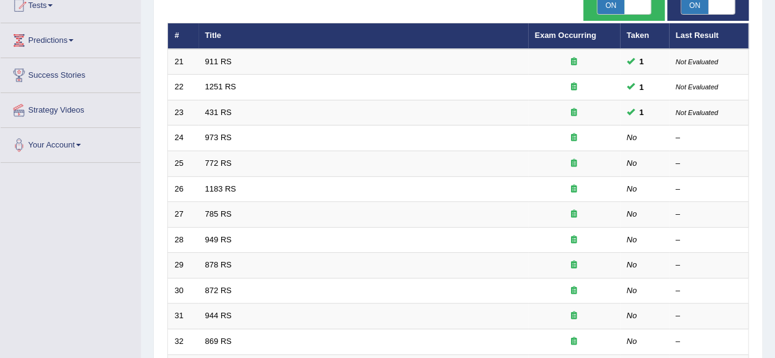
drag, startPoint x: 0, startPoint y: 0, endPoint x: 784, endPoint y: 189, distance: 806.2
click at [774, 189] on html "Toggle navigation Home Practice Questions Speaking Practice Read Aloud Repeat S…" at bounding box center [387, 37] width 775 height 358
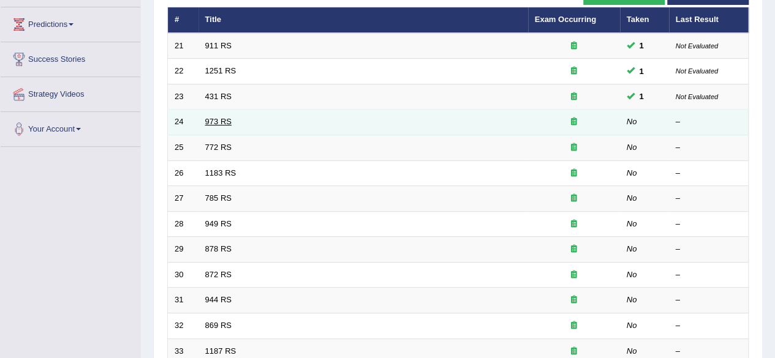
click at [224, 120] on link "973 RS" at bounding box center [218, 121] width 26 height 9
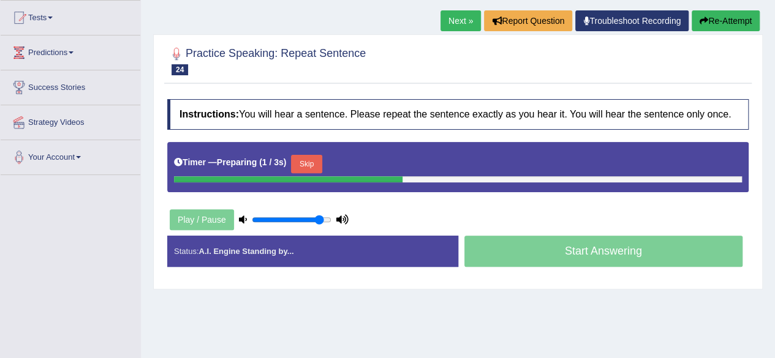
scroll to position [145, 0]
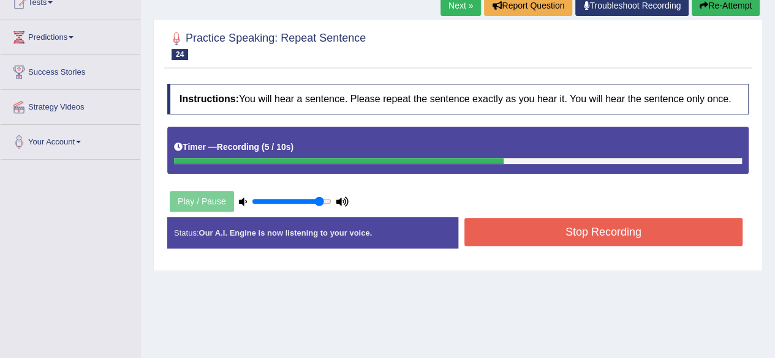
click at [667, 227] on button "Stop Recording" at bounding box center [603, 232] width 279 height 28
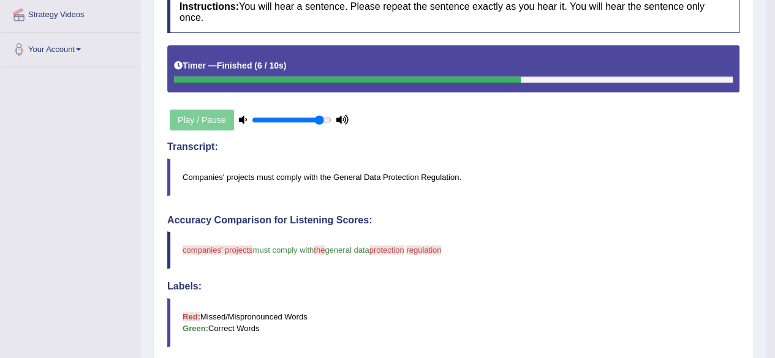
scroll to position [12, 0]
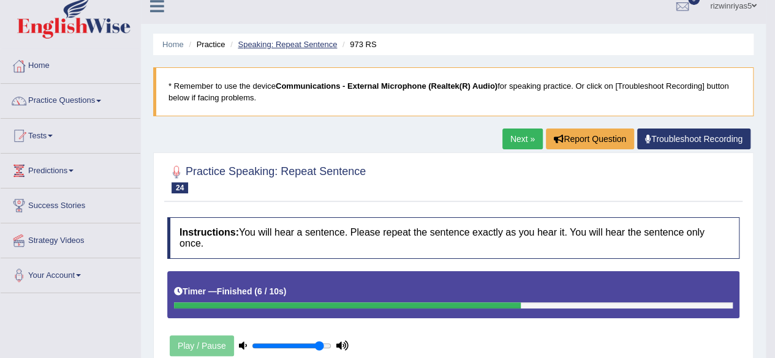
click at [322, 42] on link "Speaking: Repeat Sentence" at bounding box center [287, 44] width 99 height 9
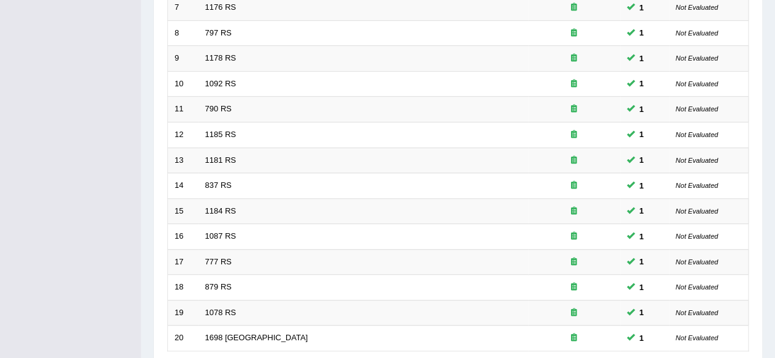
scroll to position [447, 0]
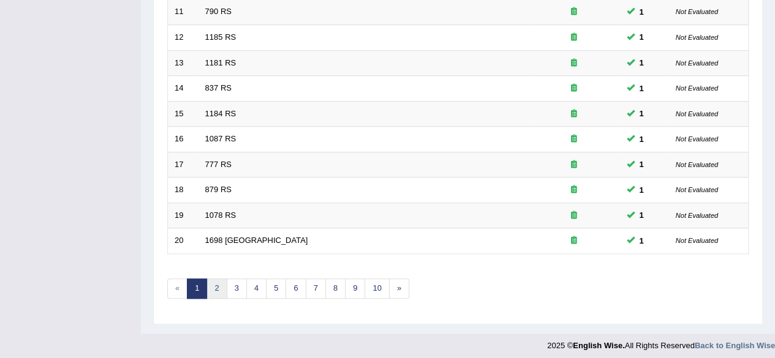
click at [214, 279] on link "2" at bounding box center [216, 289] width 20 height 20
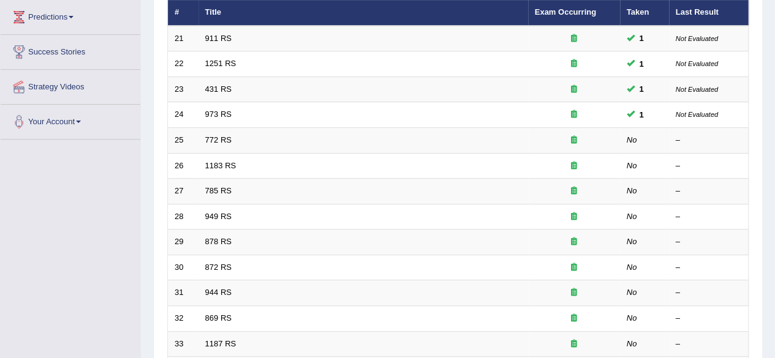
click at [774, 193] on html "Toggle navigation Home Practice Questions Speaking Practice Read Aloud Repeat S…" at bounding box center [387, 14] width 775 height 358
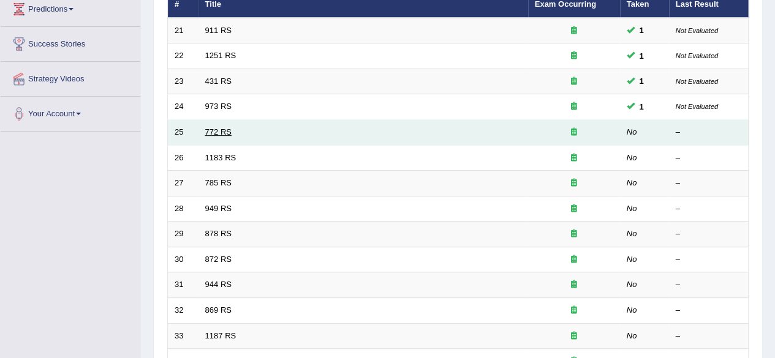
click at [210, 133] on link "772 RS" at bounding box center [218, 131] width 26 height 9
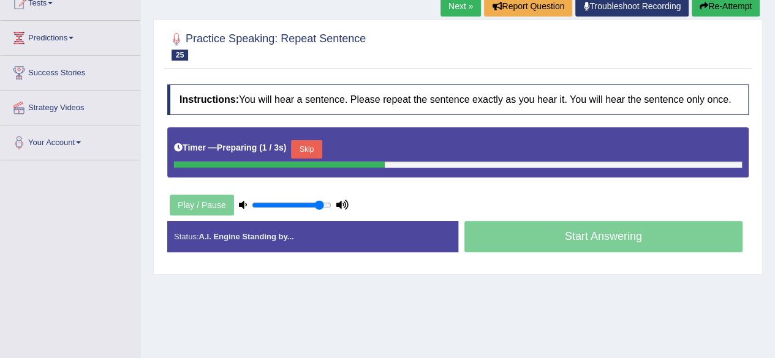
scroll to position [149, 0]
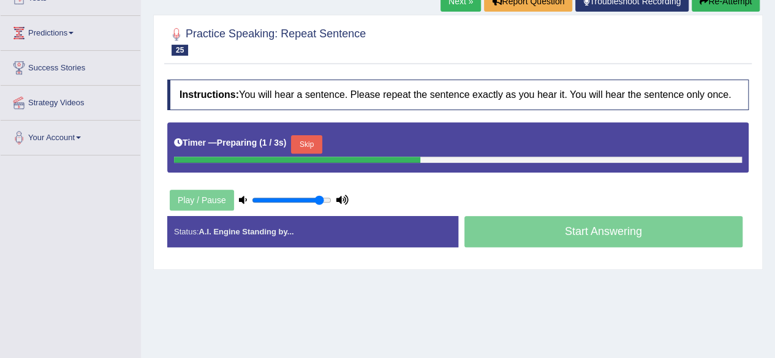
drag, startPoint x: 0, startPoint y: 0, endPoint x: 784, endPoint y: 146, distance: 797.2
click at [774, 146] on html "Toggle navigation Home Practice Questions Speaking Practice Read Aloud Repeat S…" at bounding box center [387, 30] width 775 height 358
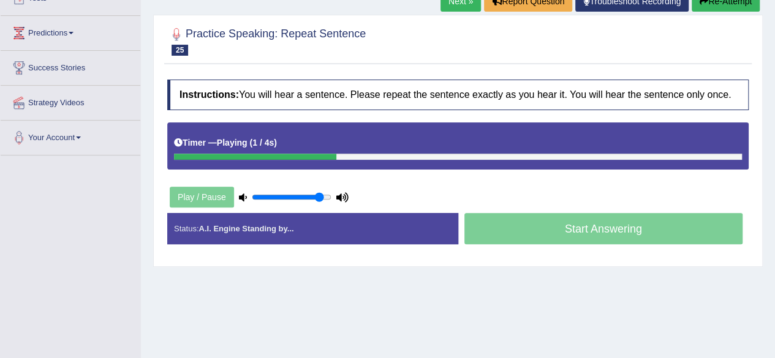
drag, startPoint x: 784, startPoint y: 146, endPoint x: 391, endPoint y: 122, distance: 393.5
click at [391, 123] on div "Timer — Playing ( 1 / 4s ) Skip" at bounding box center [457, 146] width 581 height 47
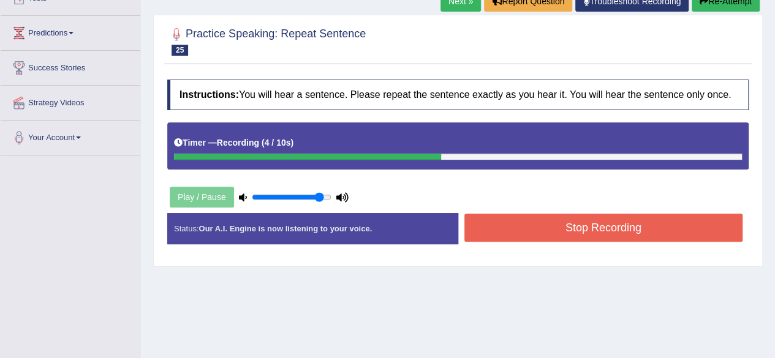
click at [505, 221] on button "Stop Recording" at bounding box center [603, 228] width 279 height 28
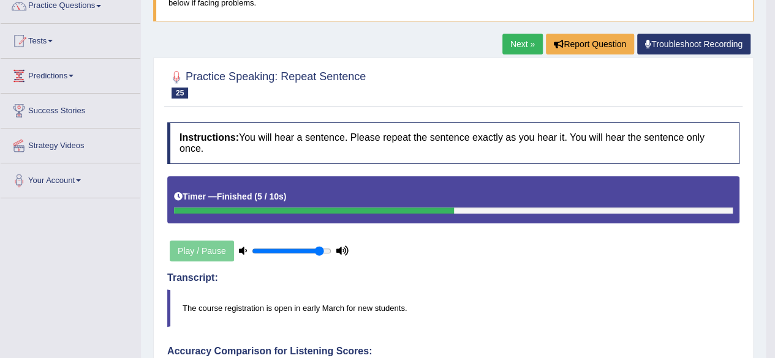
scroll to position [0, 0]
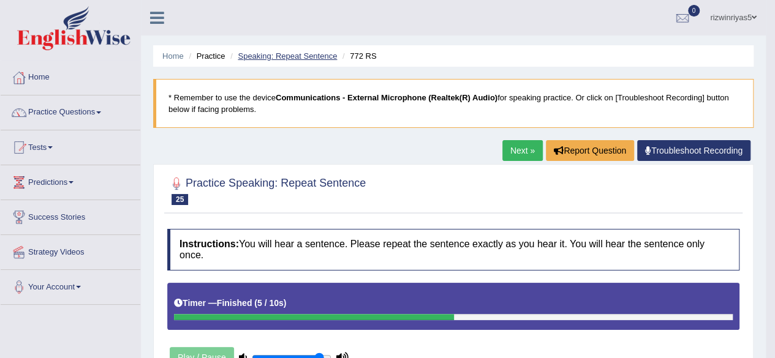
click at [309, 51] on link "Speaking: Repeat Sentence" at bounding box center [287, 55] width 99 height 9
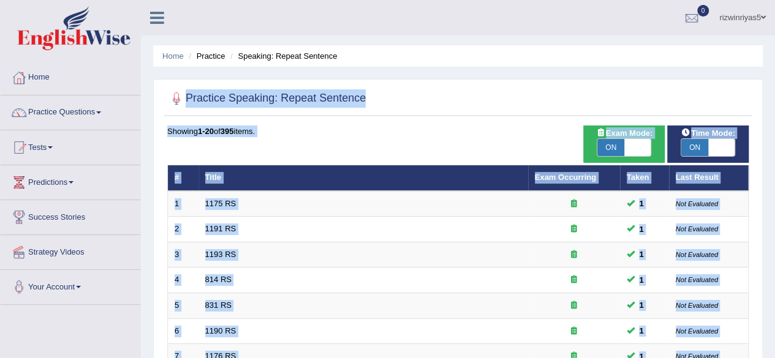
click at [697, 89] on div at bounding box center [457, 98] width 581 height 25
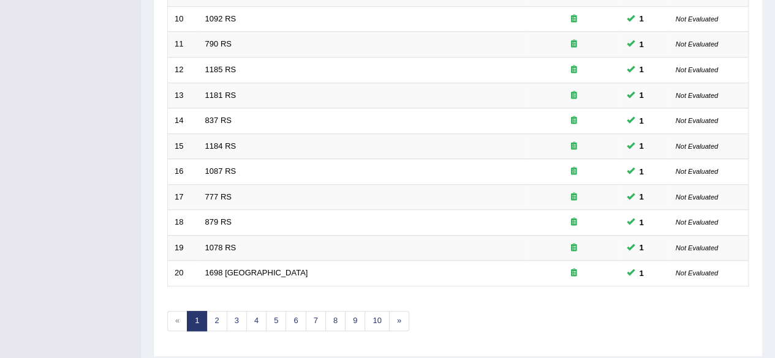
scroll to position [447, 0]
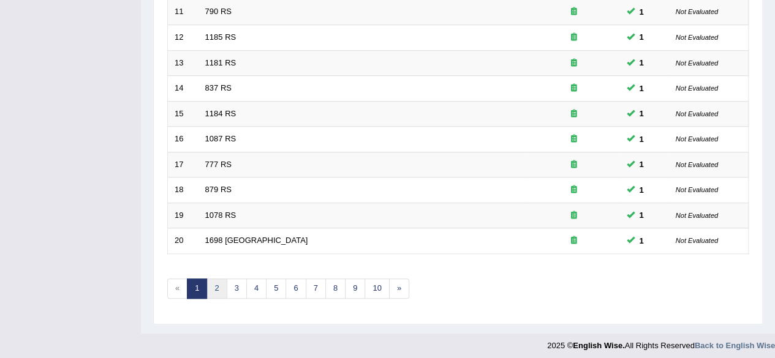
click at [214, 285] on link "2" at bounding box center [216, 289] width 20 height 20
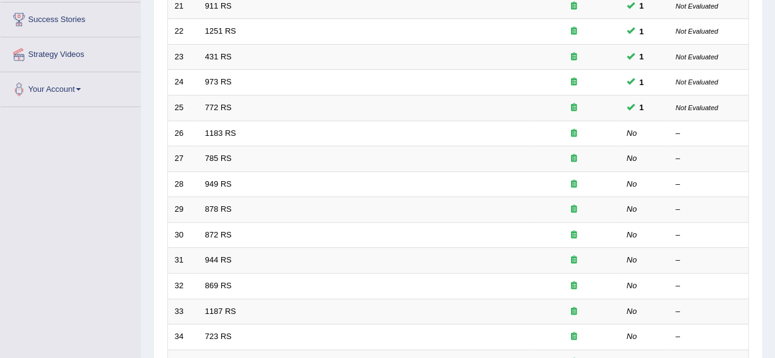
scroll to position [203, 0]
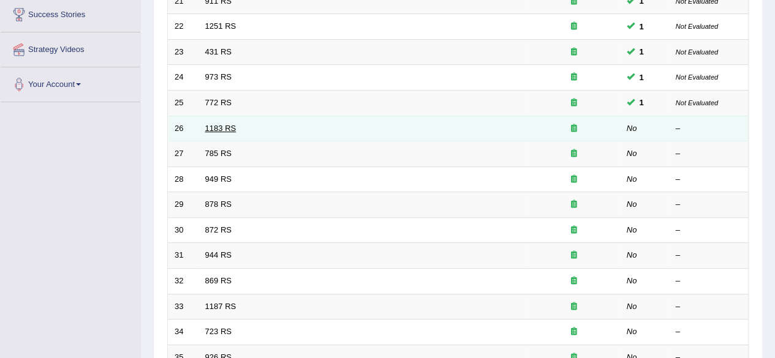
click at [225, 126] on link "1183 RS" at bounding box center [220, 128] width 31 height 9
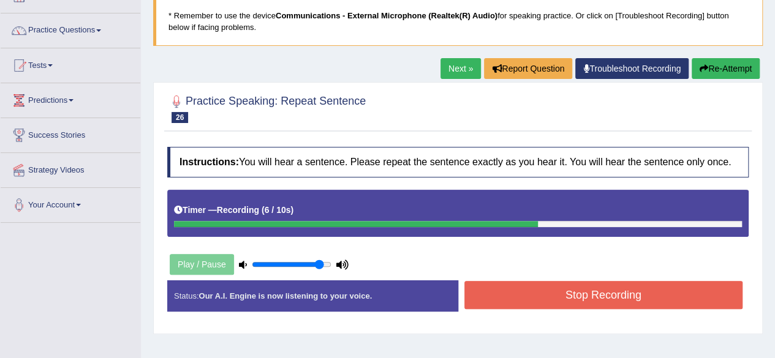
scroll to position [131, 0]
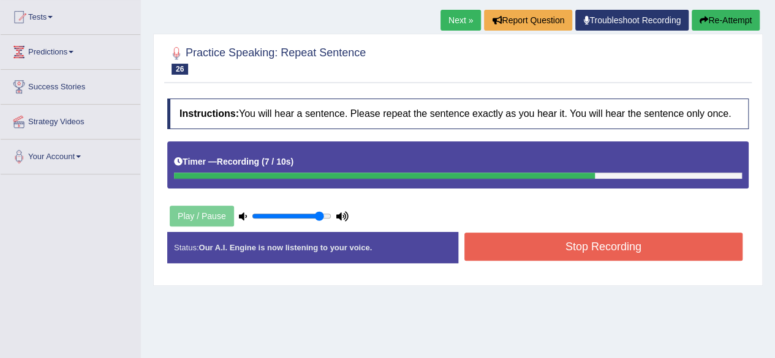
click at [603, 244] on button "Stop Recording" at bounding box center [603, 247] width 279 height 28
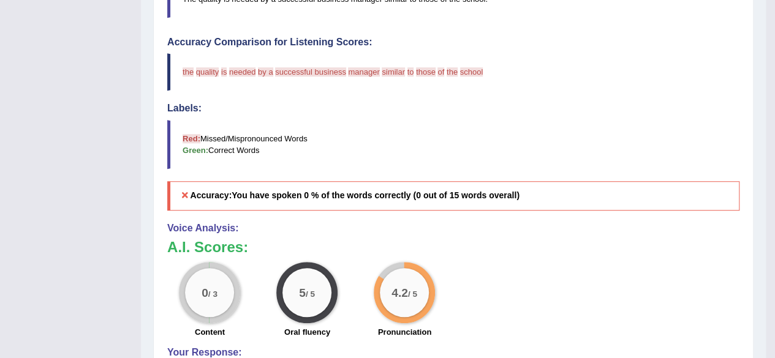
scroll to position [0, 0]
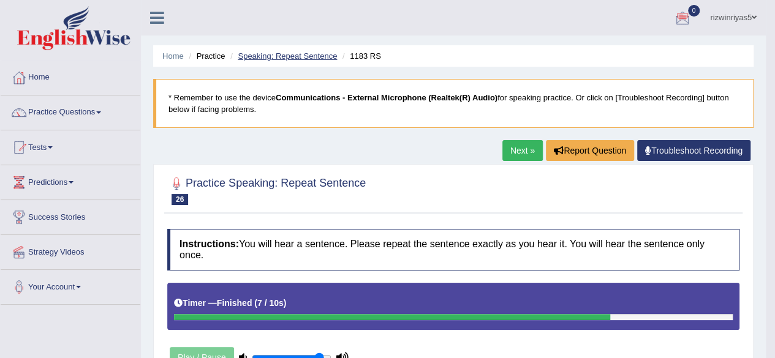
click at [320, 54] on link "Speaking: Repeat Sentence" at bounding box center [287, 55] width 99 height 9
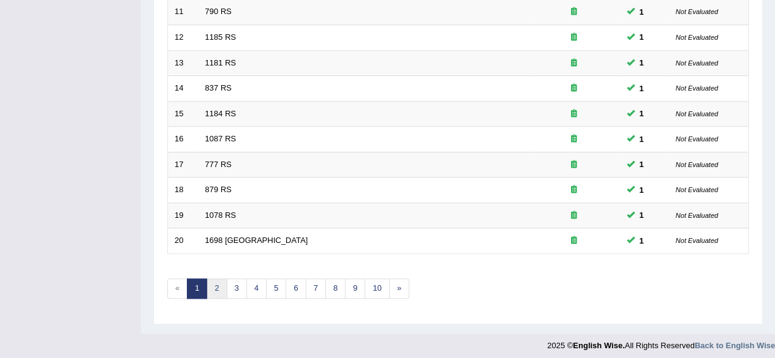
click at [221, 279] on link "2" at bounding box center [216, 289] width 20 height 20
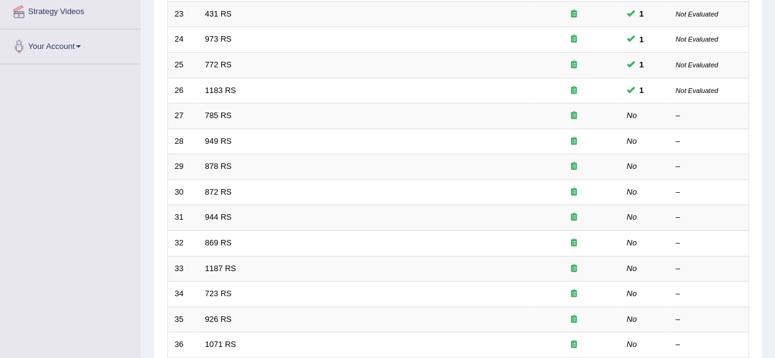
scroll to position [290, 0]
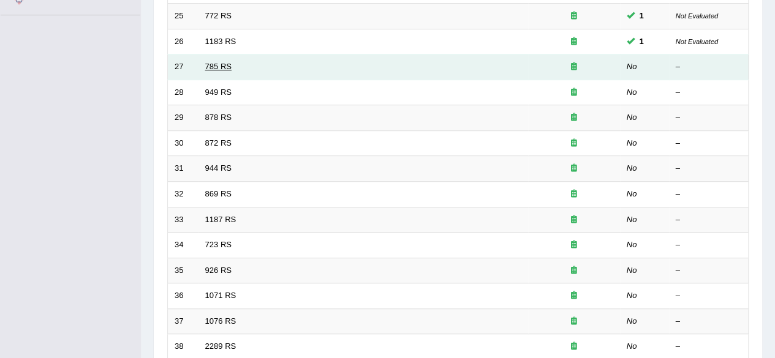
click at [229, 64] on link "785 RS" at bounding box center [218, 66] width 26 height 9
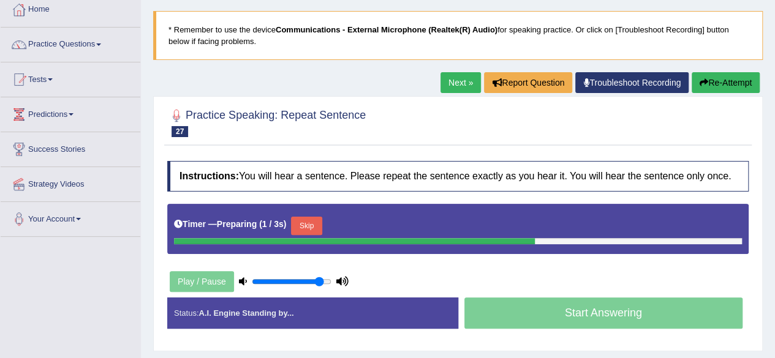
scroll to position [81, 0]
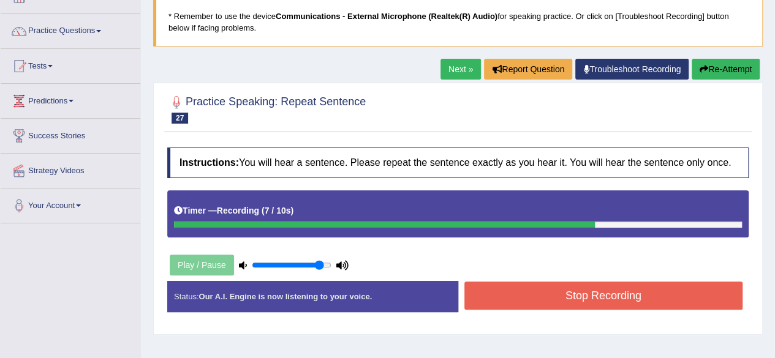
click at [656, 295] on button "Stop Recording" at bounding box center [603, 296] width 279 height 28
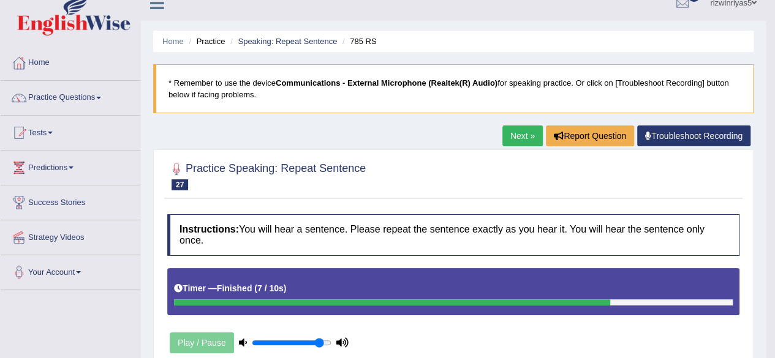
scroll to position [0, 0]
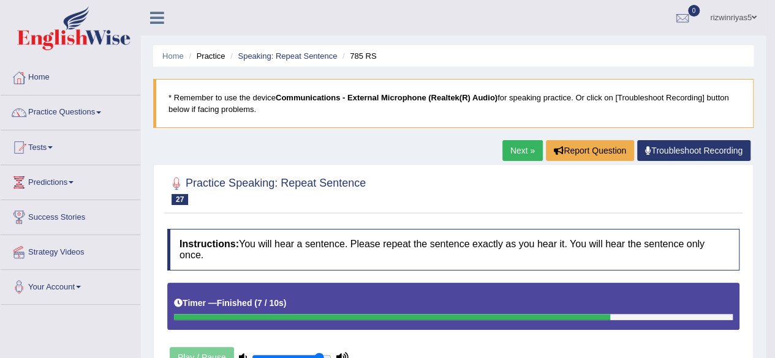
drag, startPoint x: 462, startPoint y: 131, endPoint x: 194, endPoint y: 68, distance: 275.5
click at [288, 61] on li "Speaking: Repeat Sentence" at bounding box center [282, 56] width 110 height 12
click at [296, 53] on link "Speaking: Repeat Sentence" at bounding box center [287, 55] width 99 height 9
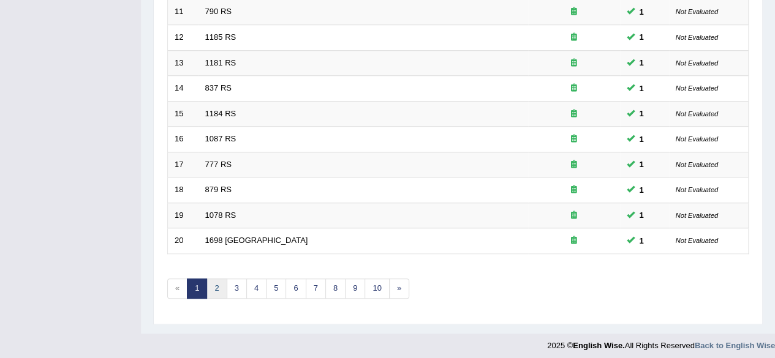
click at [210, 279] on link "2" at bounding box center [216, 289] width 20 height 20
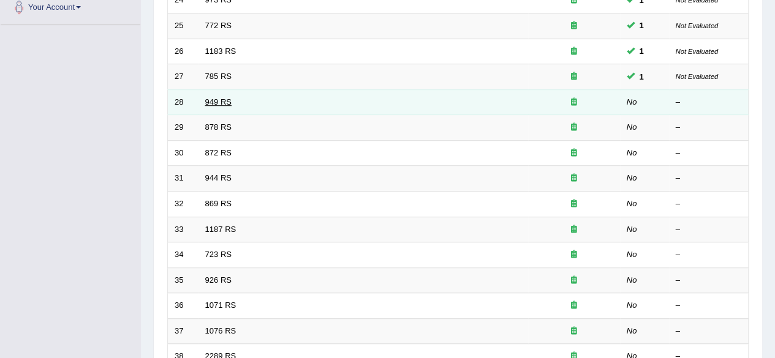
click at [225, 99] on link "949 RS" at bounding box center [218, 101] width 26 height 9
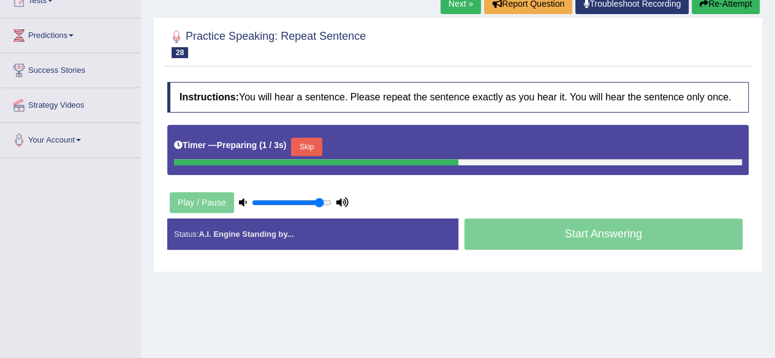
scroll to position [149, 0]
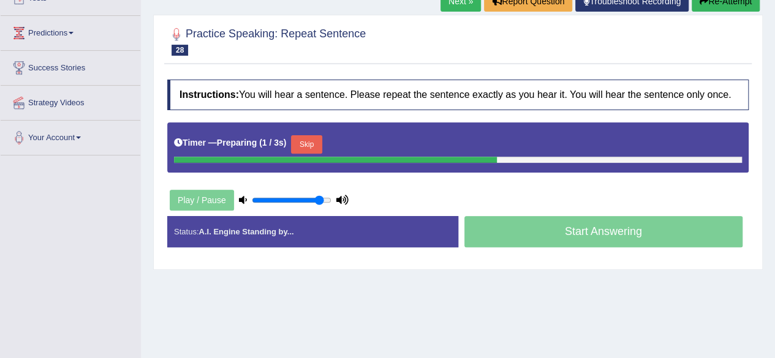
click at [774, 153] on html "Toggle navigation Home Practice Questions Speaking Practice Read Aloud Repeat S…" at bounding box center [387, 30] width 775 height 358
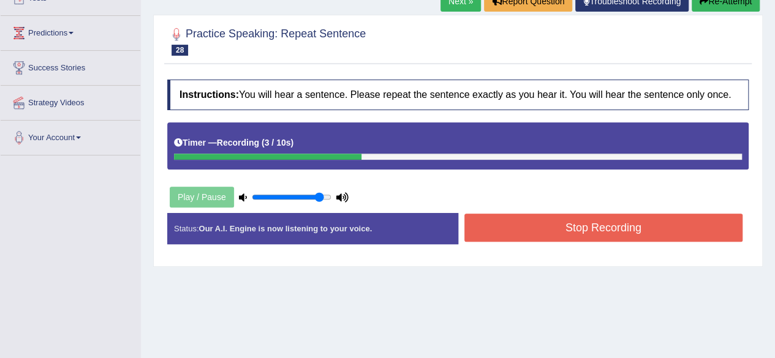
click at [654, 216] on button "Stop Recording" at bounding box center [603, 228] width 279 height 28
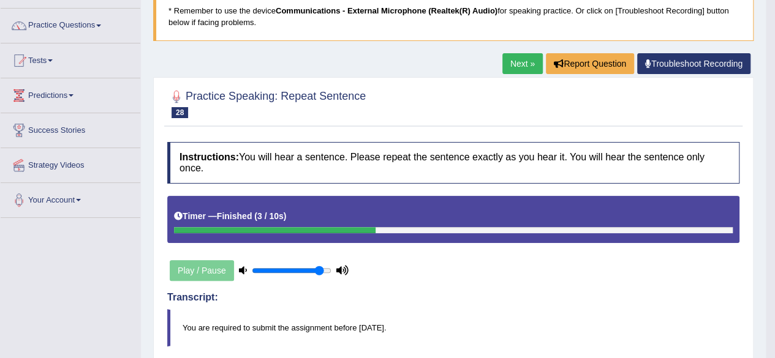
scroll to position [0, 0]
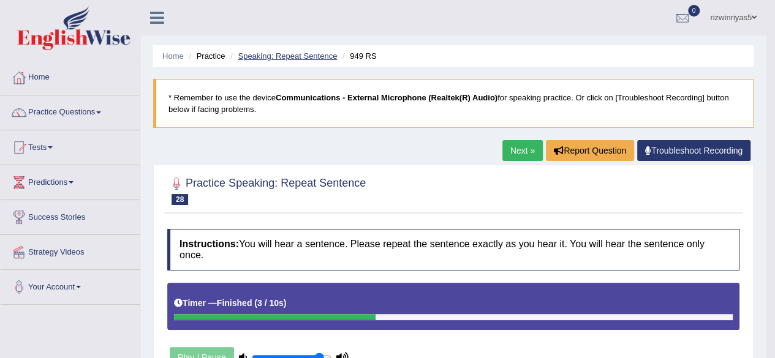
click at [290, 55] on link "Speaking: Repeat Sentence" at bounding box center [287, 55] width 99 height 9
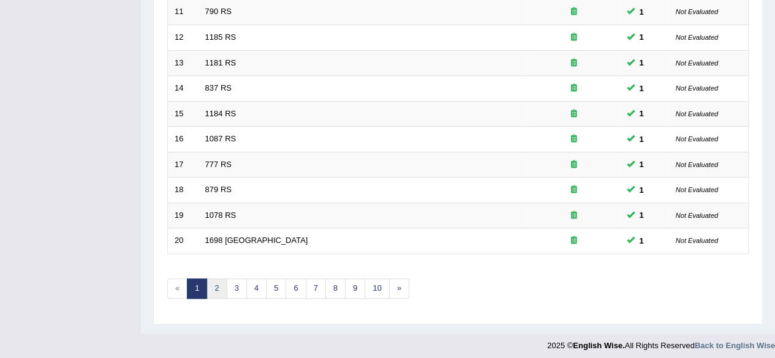
click at [216, 283] on link "2" at bounding box center [216, 289] width 20 height 20
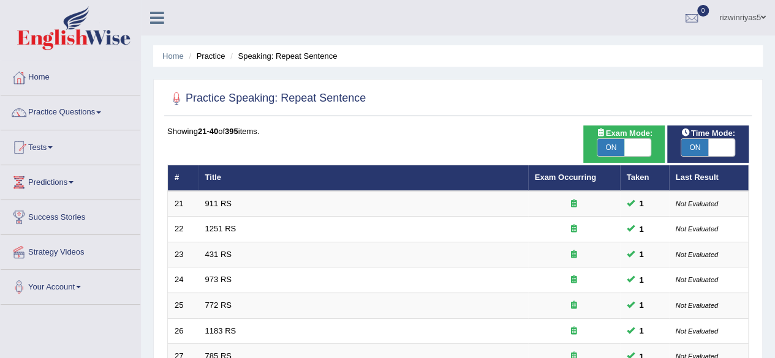
click at [774, 53] on html "Toggle navigation Home Practice Questions Speaking Practice Read Aloud Repeat S…" at bounding box center [387, 179] width 775 height 358
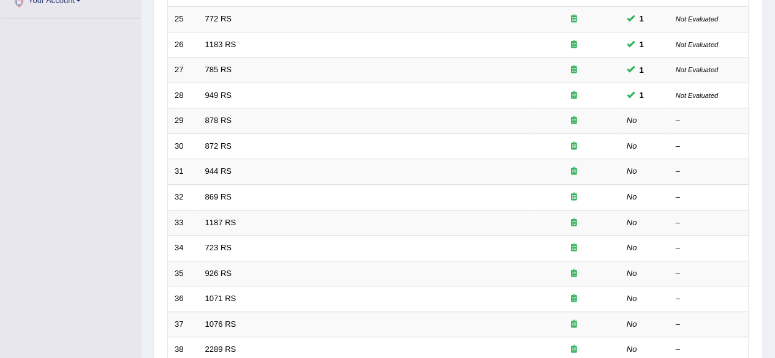
scroll to position [288, 0]
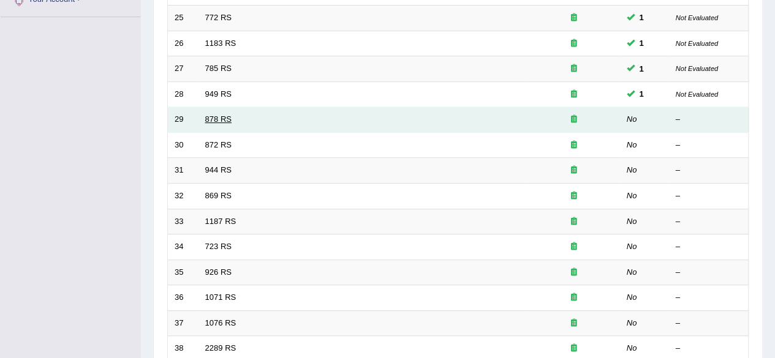
click at [219, 116] on link "878 RS" at bounding box center [218, 119] width 26 height 9
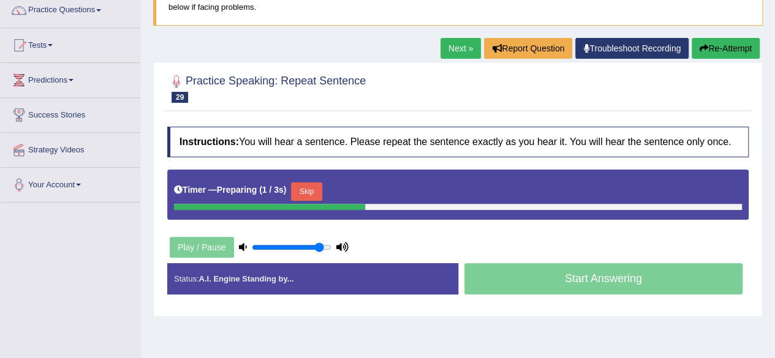
scroll to position [119, 0]
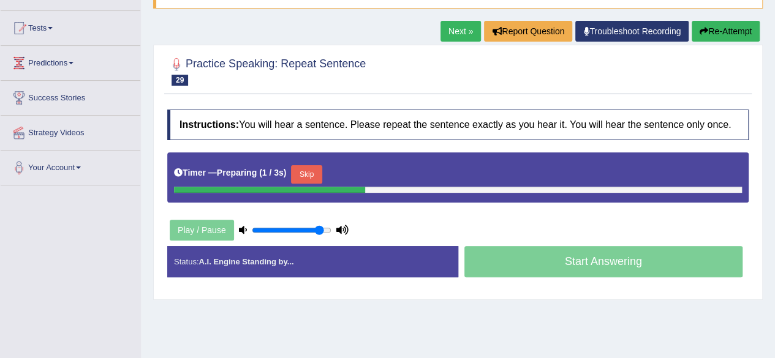
drag, startPoint x: 0, startPoint y: 0, endPoint x: 784, endPoint y: 133, distance: 794.8
click at [774, 133] on html "Toggle navigation Home Practice Questions Speaking Practice Read Aloud Repeat S…" at bounding box center [387, 60] width 775 height 358
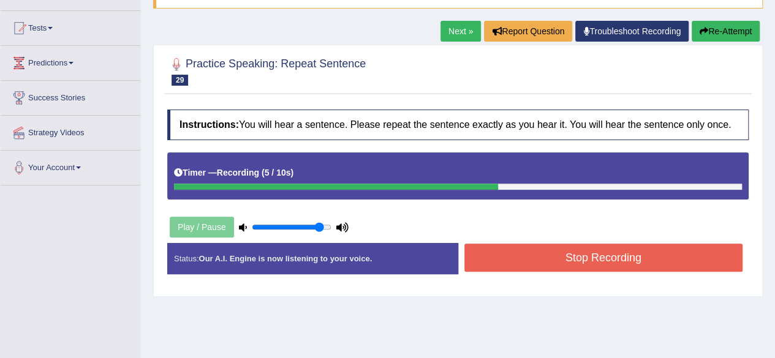
click at [668, 251] on button "Stop Recording" at bounding box center [603, 258] width 279 height 28
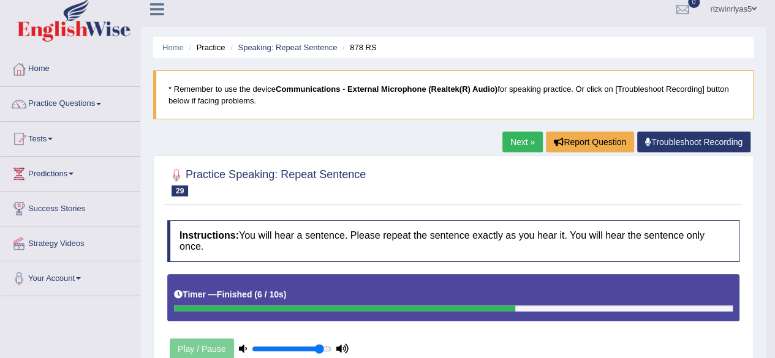
scroll to position [0, 0]
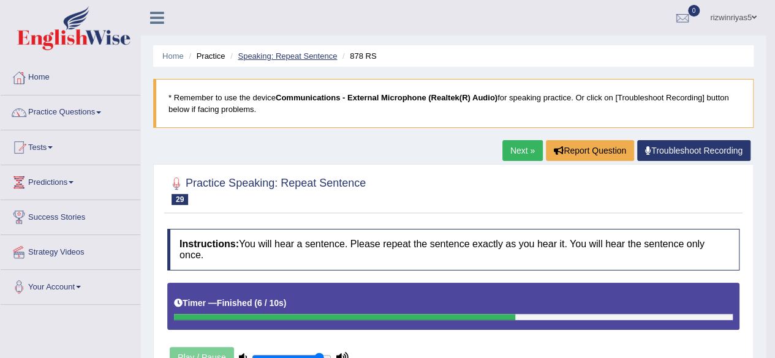
click at [316, 52] on link "Speaking: Repeat Sentence" at bounding box center [287, 55] width 99 height 9
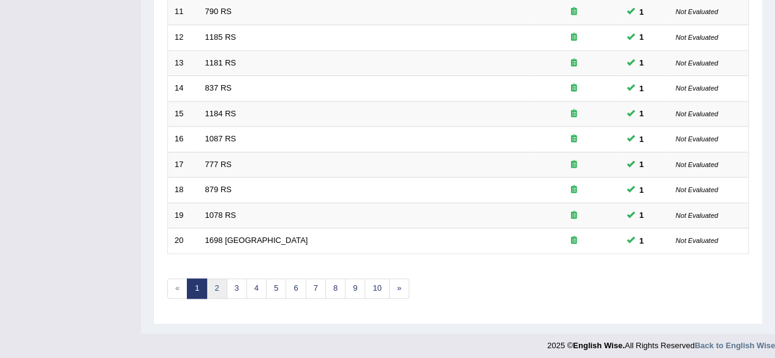
click at [213, 290] on link "2" at bounding box center [216, 289] width 20 height 20
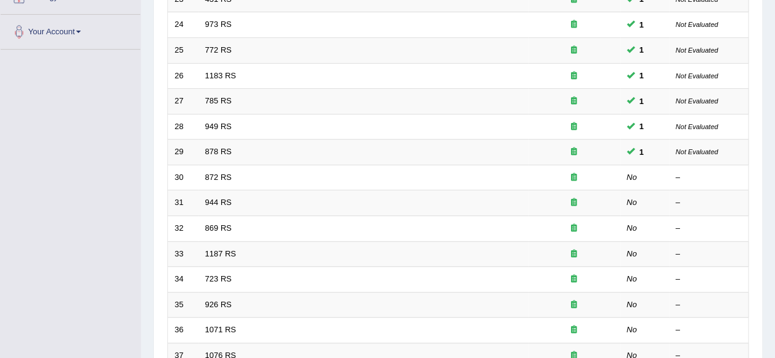
scroll to position [277, 0]
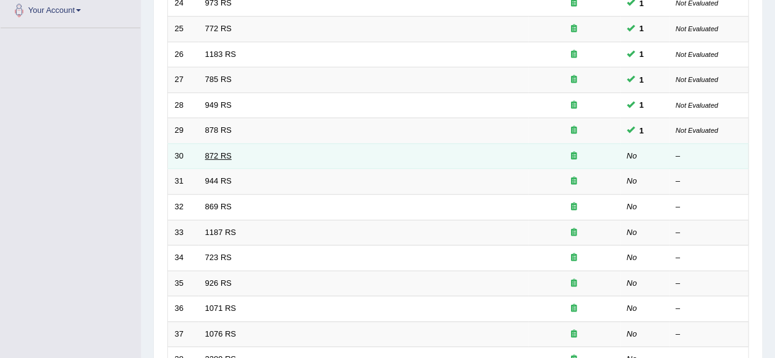
click at [219, 155] on link "872 RS" at bounding box center [218, 155] width 26 height 9
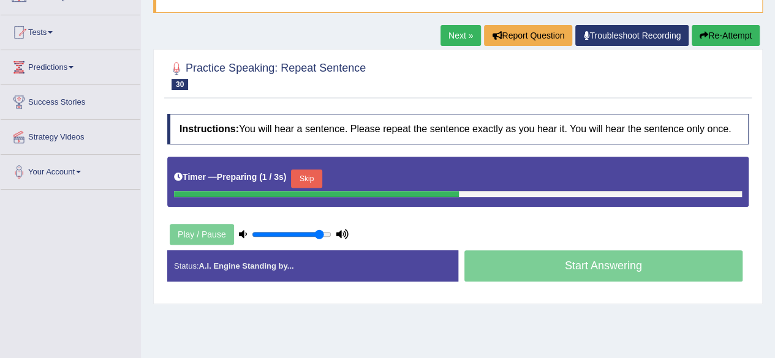
scroll to position [116, 0]
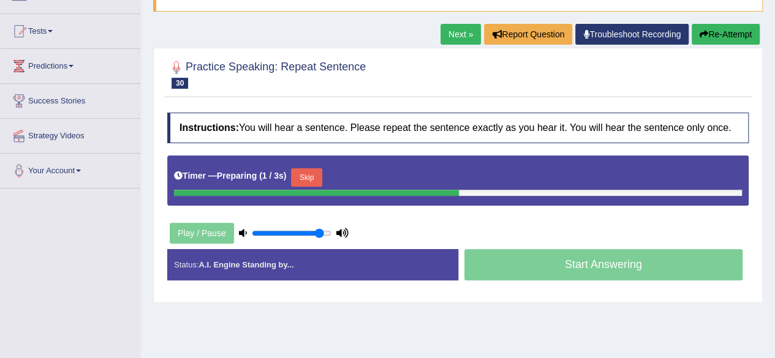
click at [774, 110] on html "Toggle navigation Home Practice Questions Speaking Practice Read Aloud Repeat S…" at bounding box center [387, 63] width 775 height 358
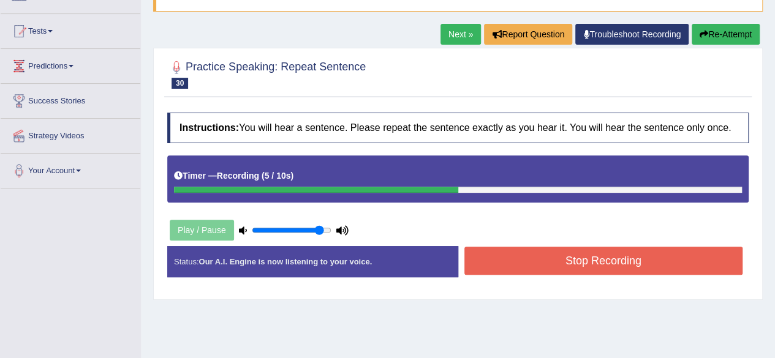
click at [641, 247] on button "Stop Recording" at bounding box center [603, 261] width 279 height 28
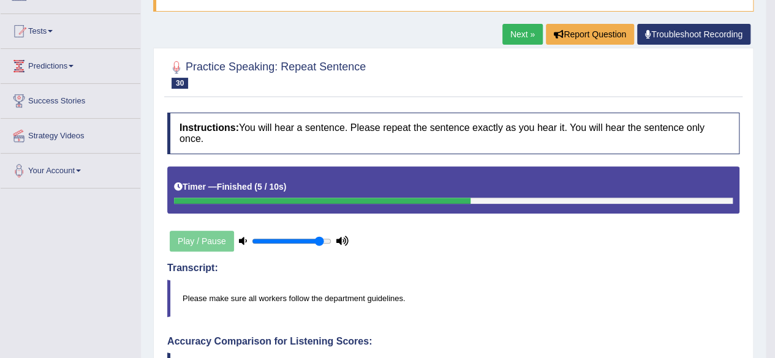
scroll to position [0, 0]
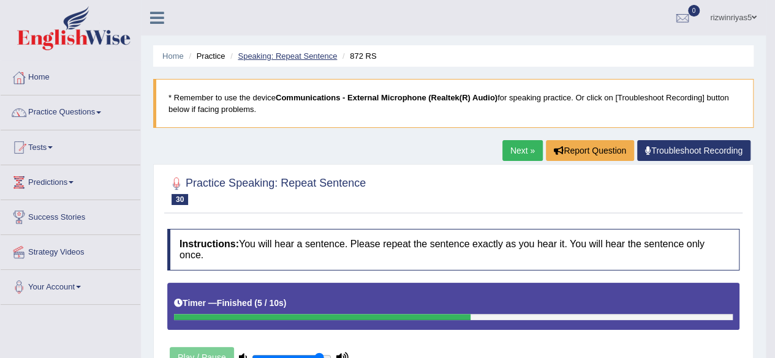
click at [317, 59] on link "Speaking: Repeat Sentence" at bounding box center [287, 55] width 99 height 9
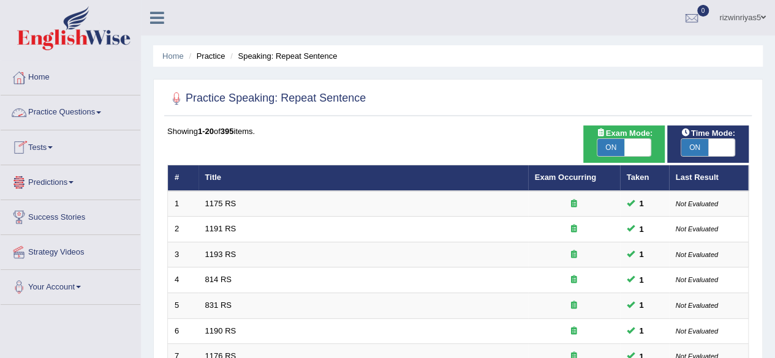
click at [79, 118] on link "Practice Questions" at bounding box center [71, 111] width 140 height 31
